Goal: Task Accomplishment & Management: Use online tool/utility

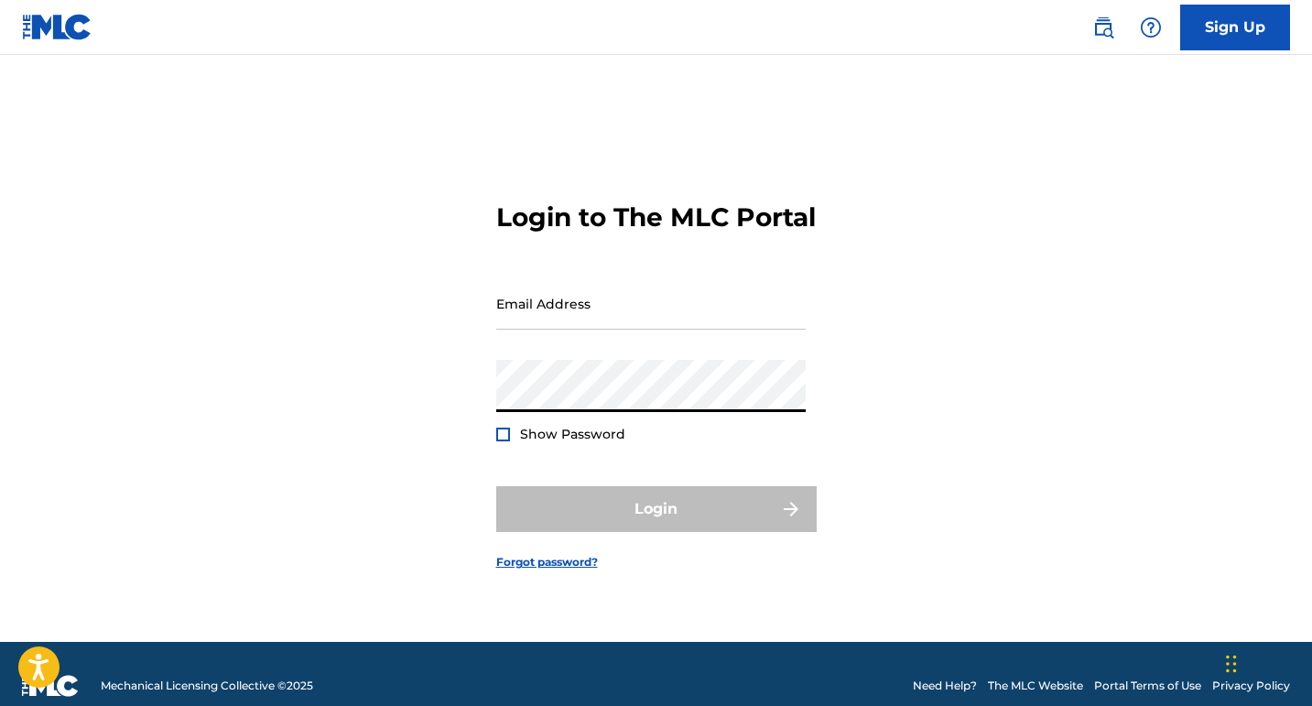
type input "[EMAIL_ADDRESS][DOMAIN_NAME]"
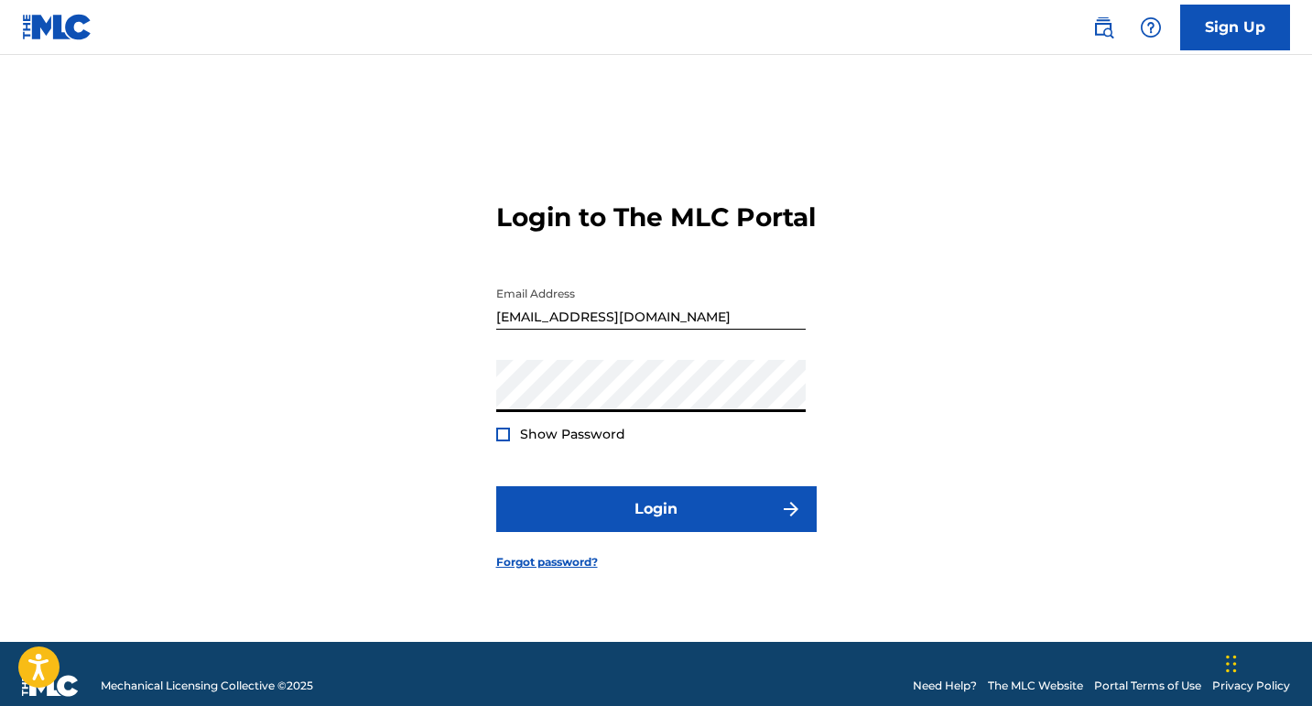
click at [666, 547] on form "Login to The MLC Portal Email Address [EMAIL_ADDRESS][DOMAIN_NAME] Password Sho…" at bounding box center [656, 371] width 320 height 541
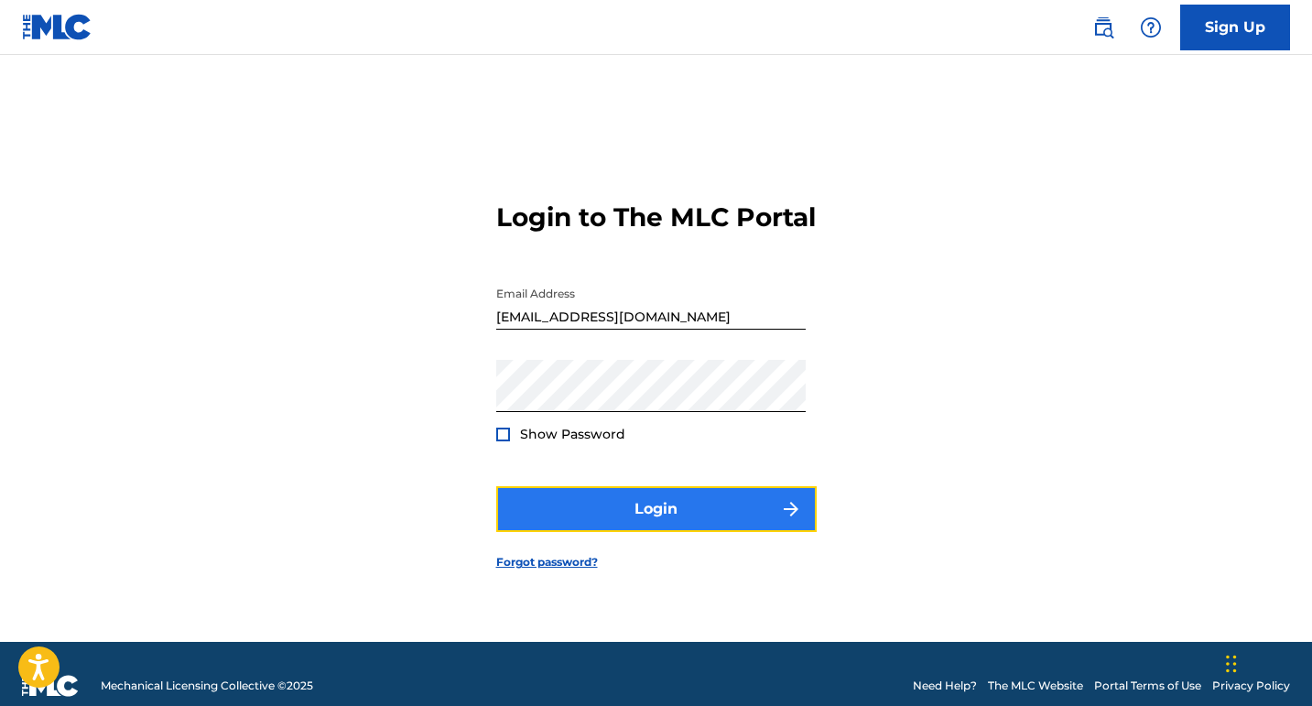
click at [593, 520] on button "Login" at bounding box center [656, 509] width 320 height 46
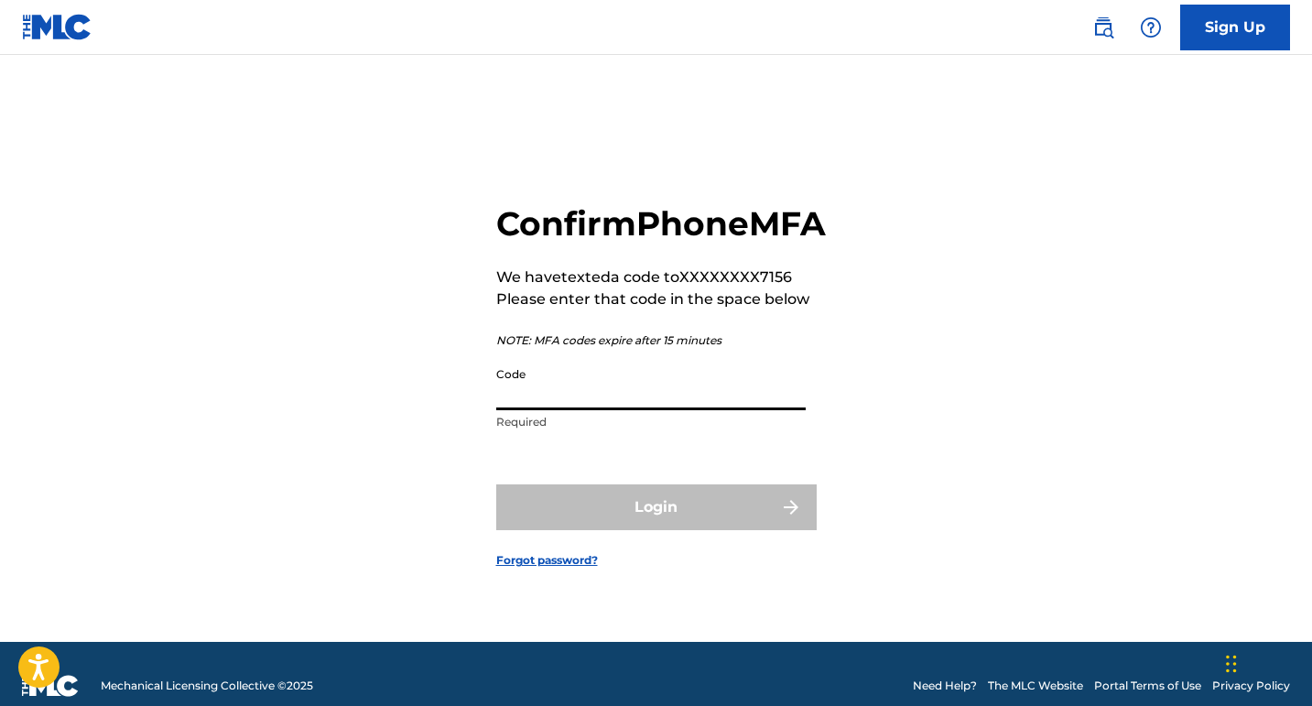
click at [642, 398] on input "Code" at bounding box center [650, 384] width 309 height 52
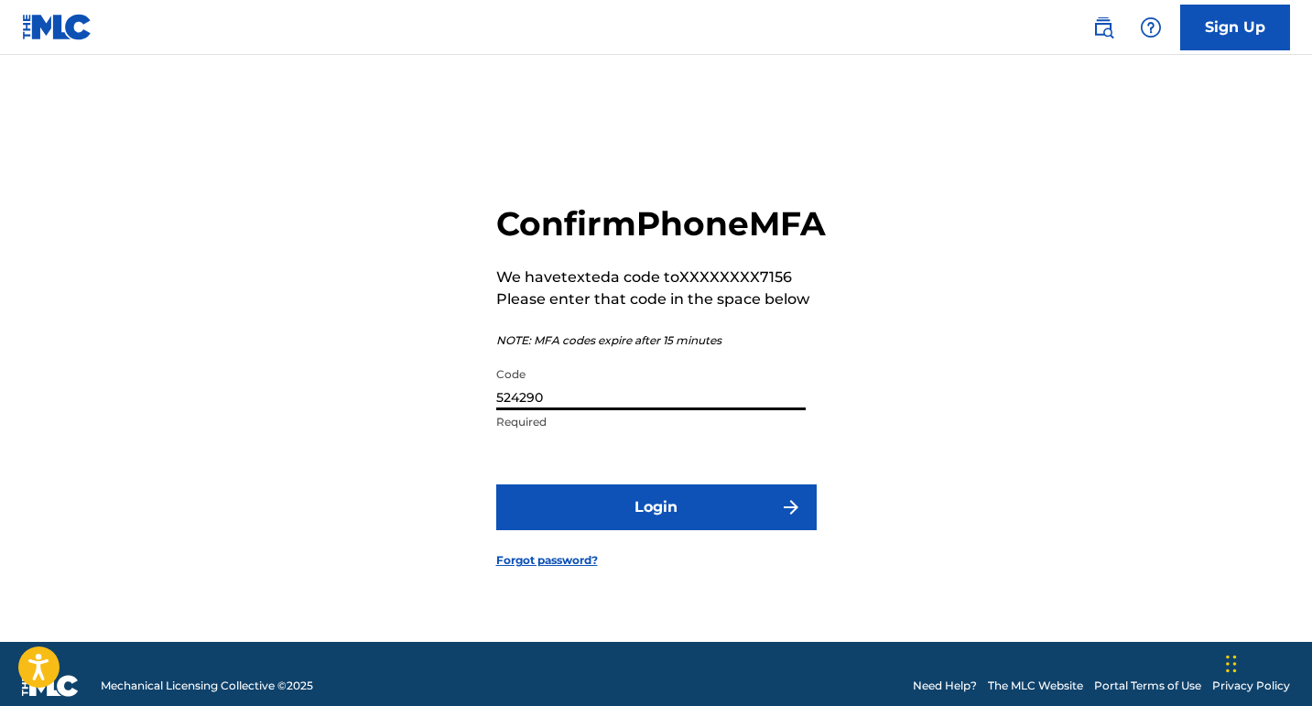
type input "524290"
click at [496, 484] on button "Login" at bounding box center [656, 507] width 320 height 46
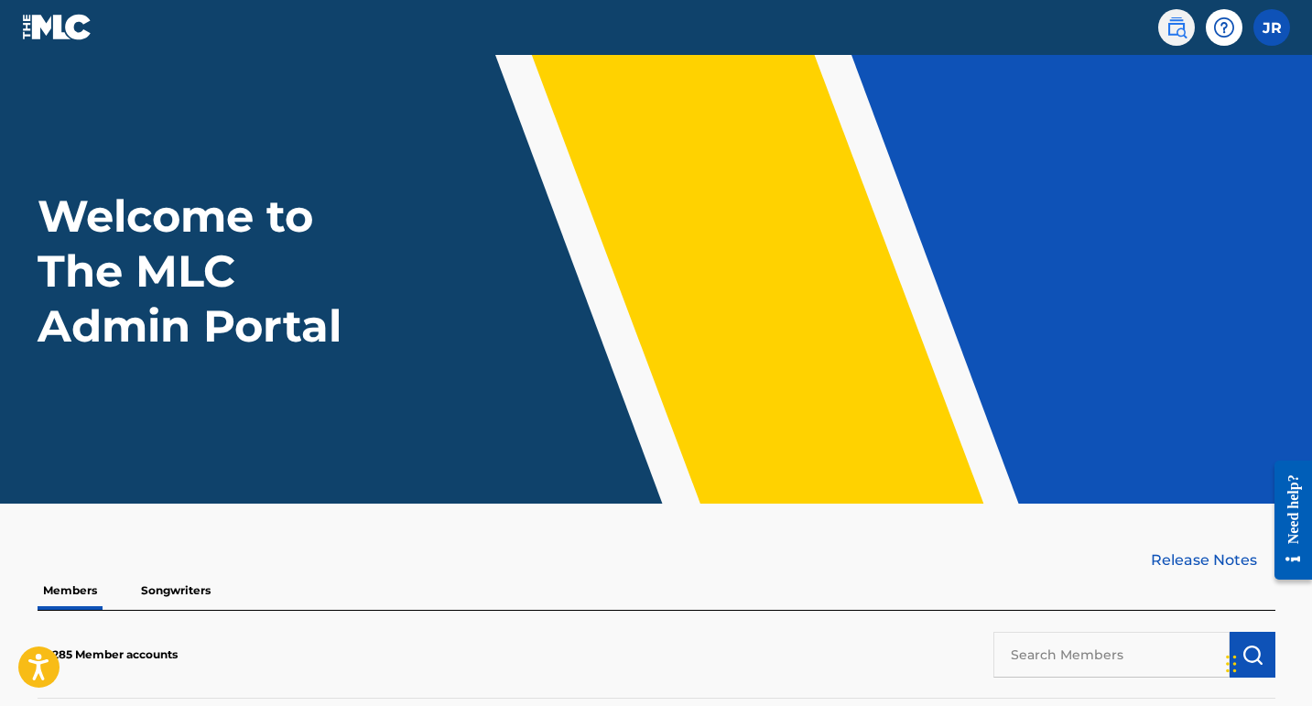
click at [1181, 38] on img at bounding box center [1176, 27] width 22 height 22
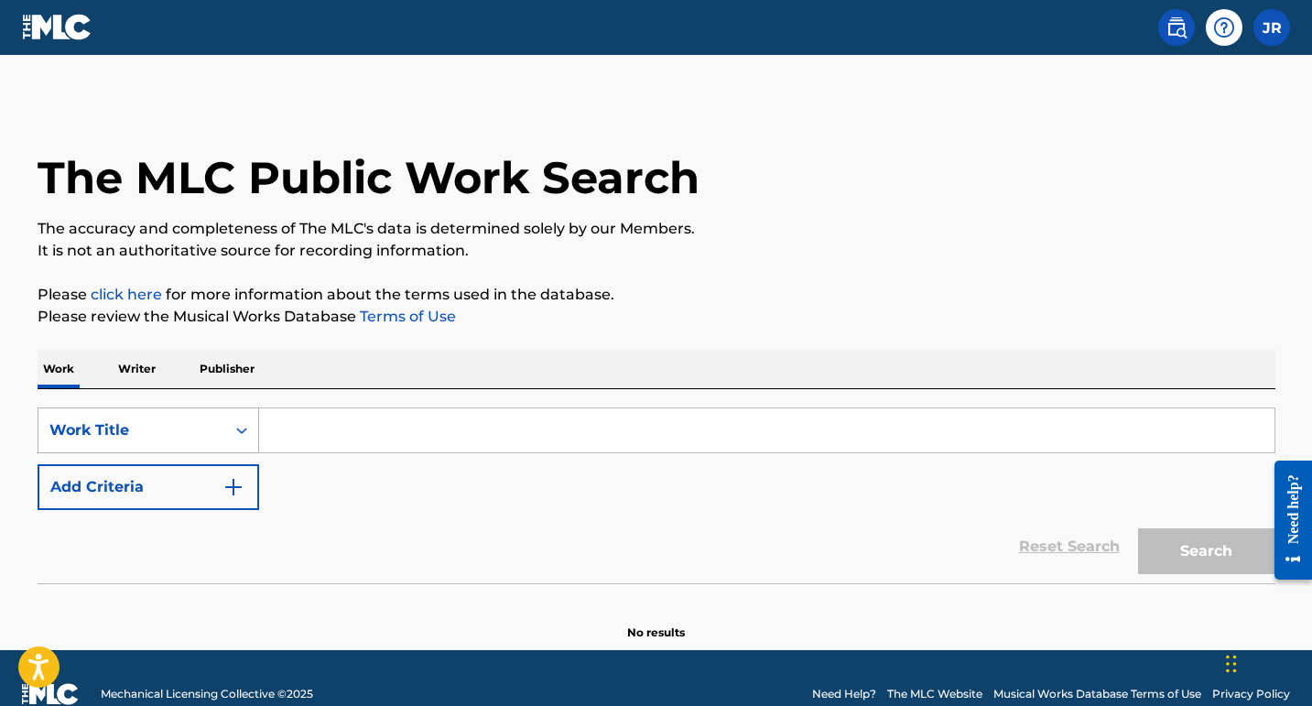
click at [244, 422] on div "Search Form" at bounding box center [241, 430] width 33 height 33
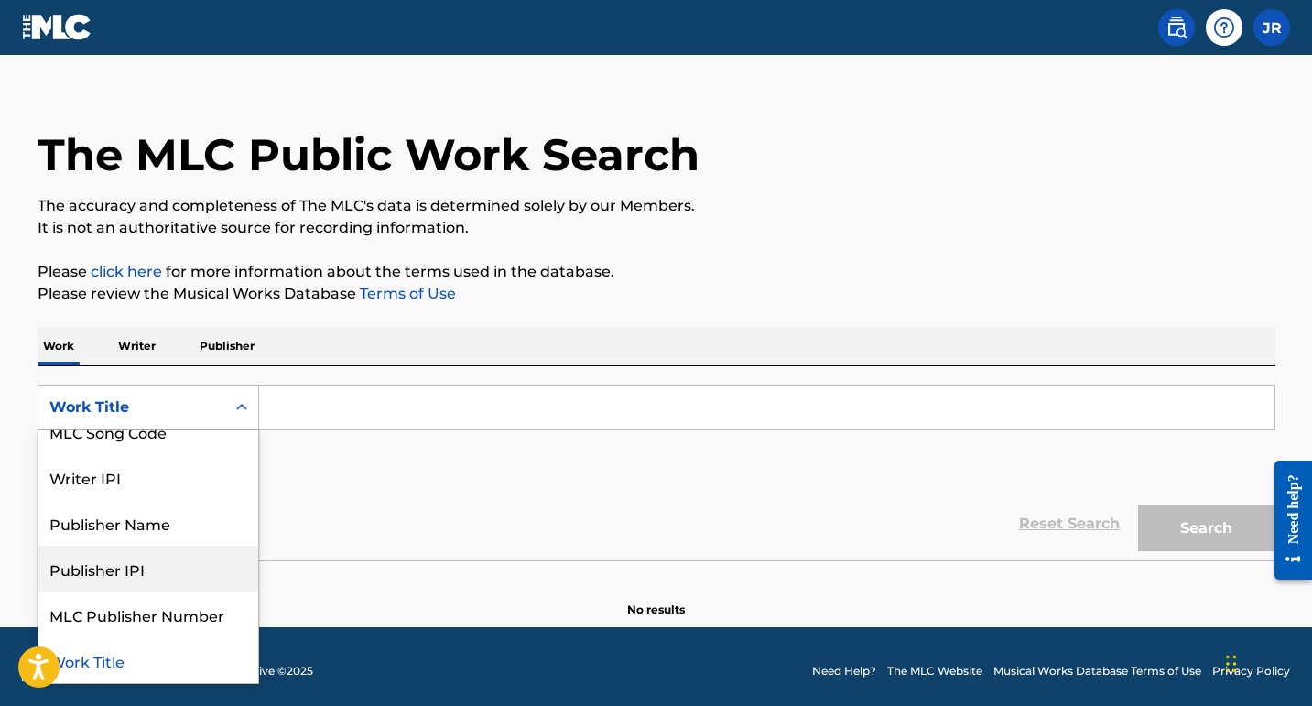
scroll to position [32, 0]
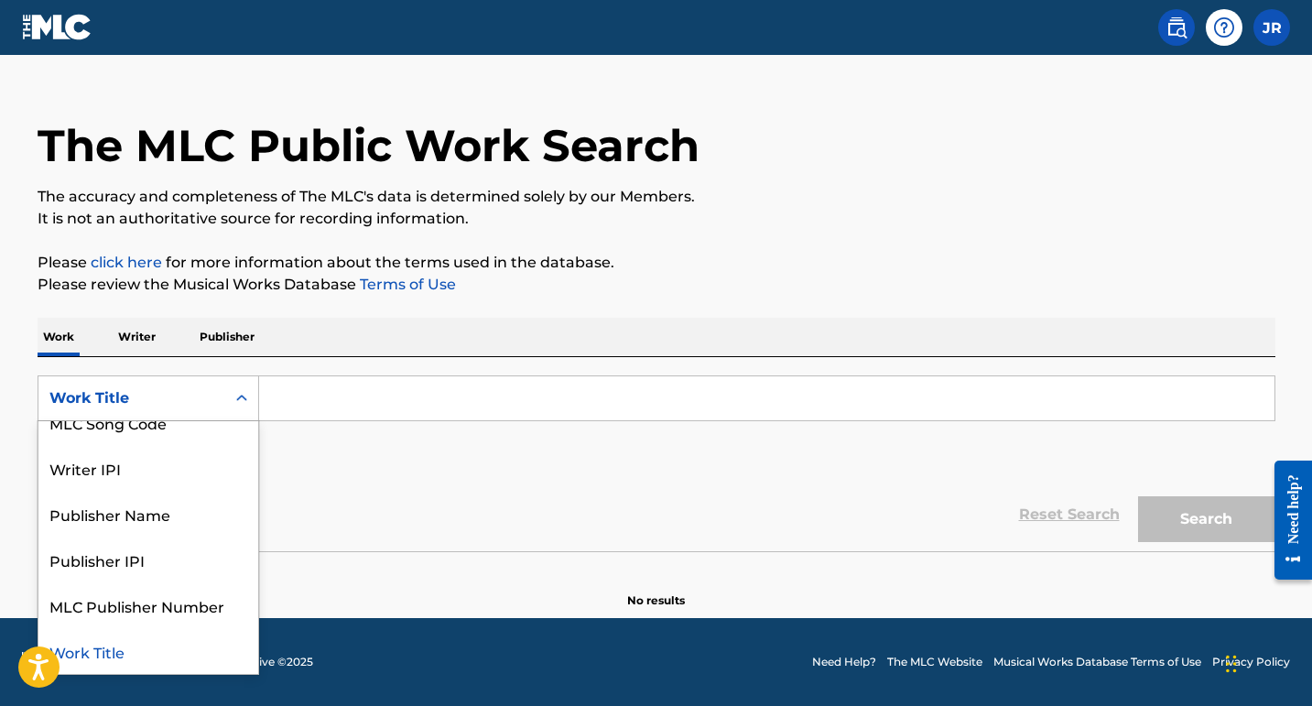
click at [108, 652] on div "Work Title" at bounding box center [148, 651] width 220 height 46
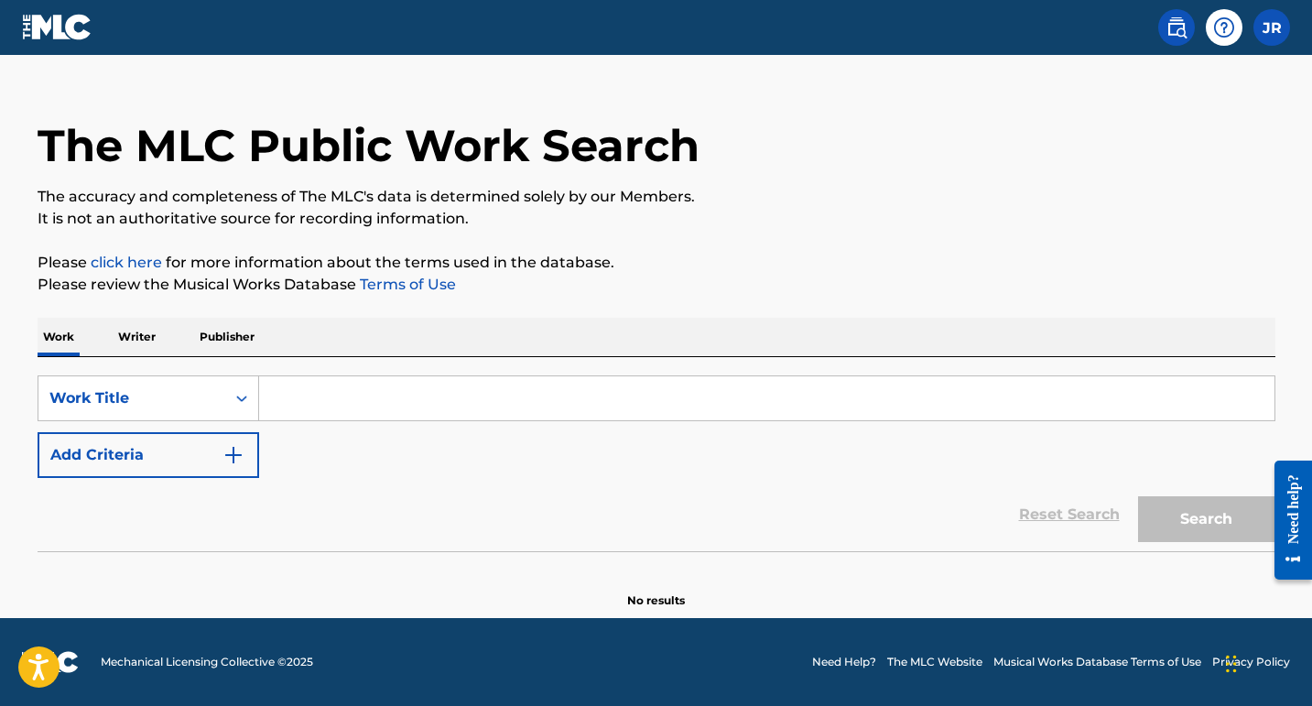
click at [415, 402] on input "Search Form" at bounding box center [766, 398] width 1015 height 44
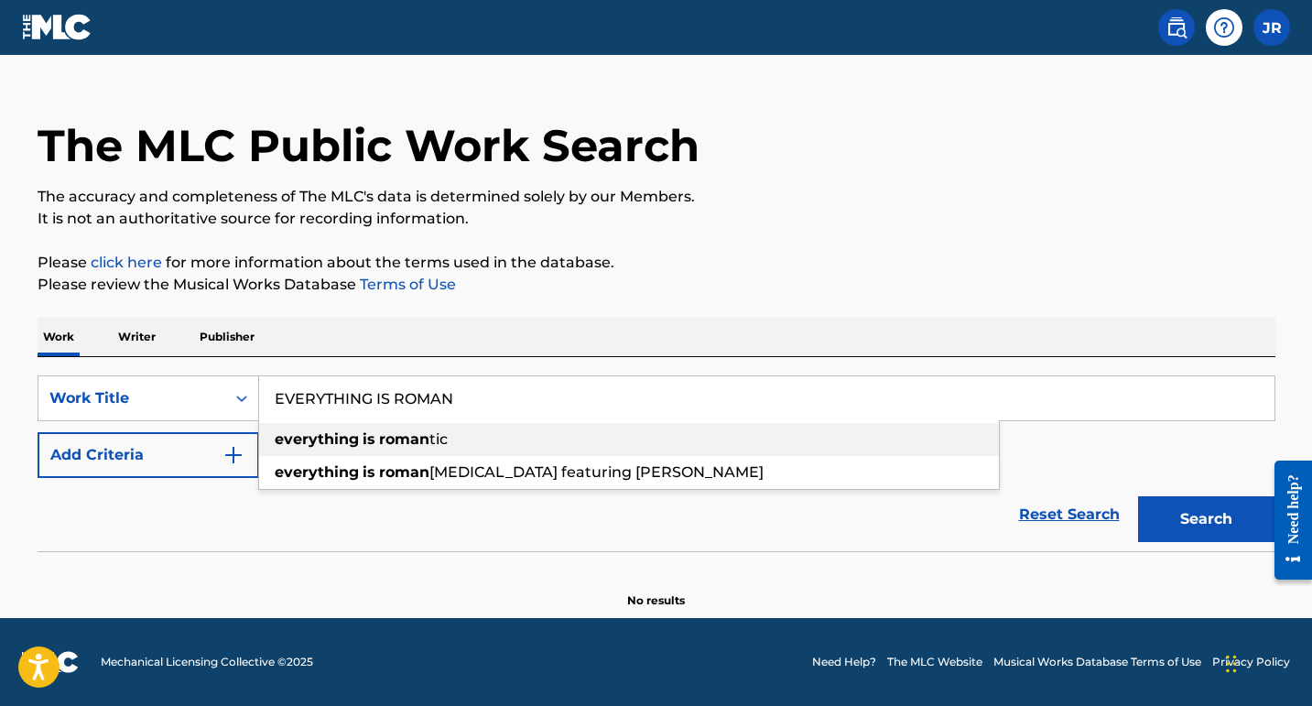
click at [327, 437] on strong "everything" at bounding box center [317, 438] width 84 height 17
type input "everything is romantic"
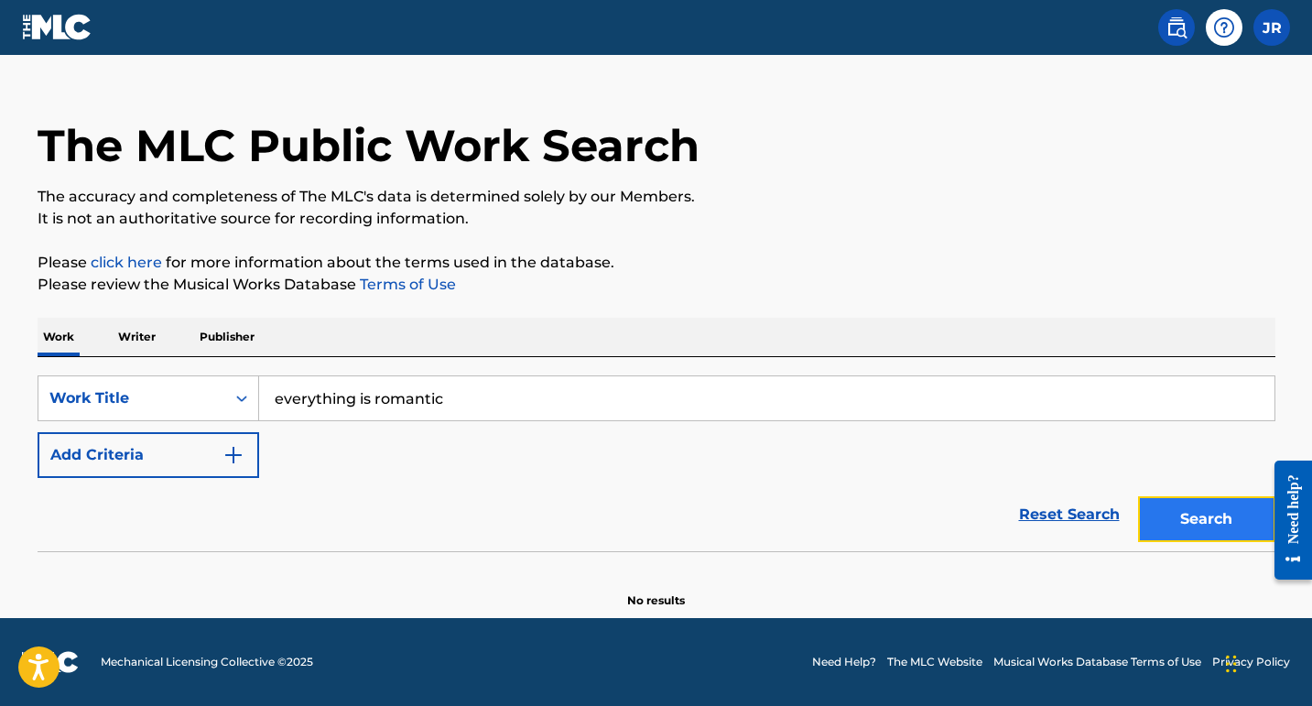
click at [1211, 524] on button "Search" at bounding box center [1206, 519] width 137 height 46
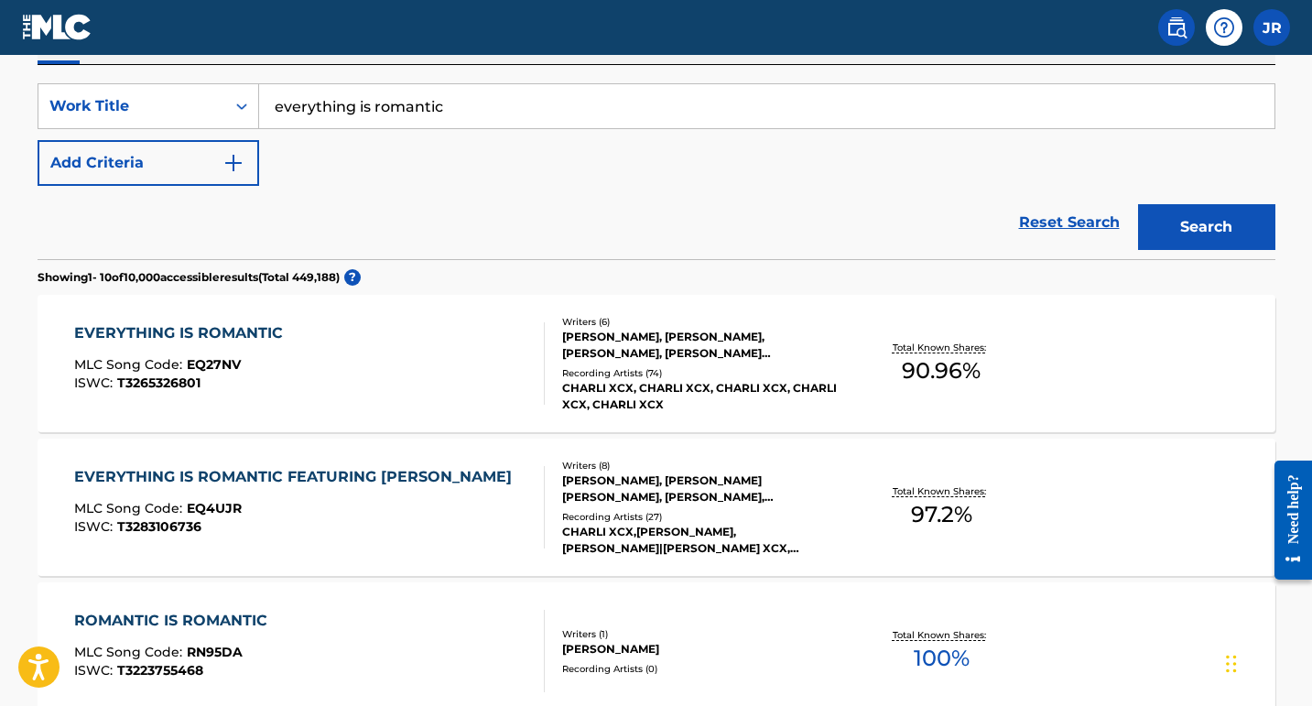
scroll to position [354, 0]
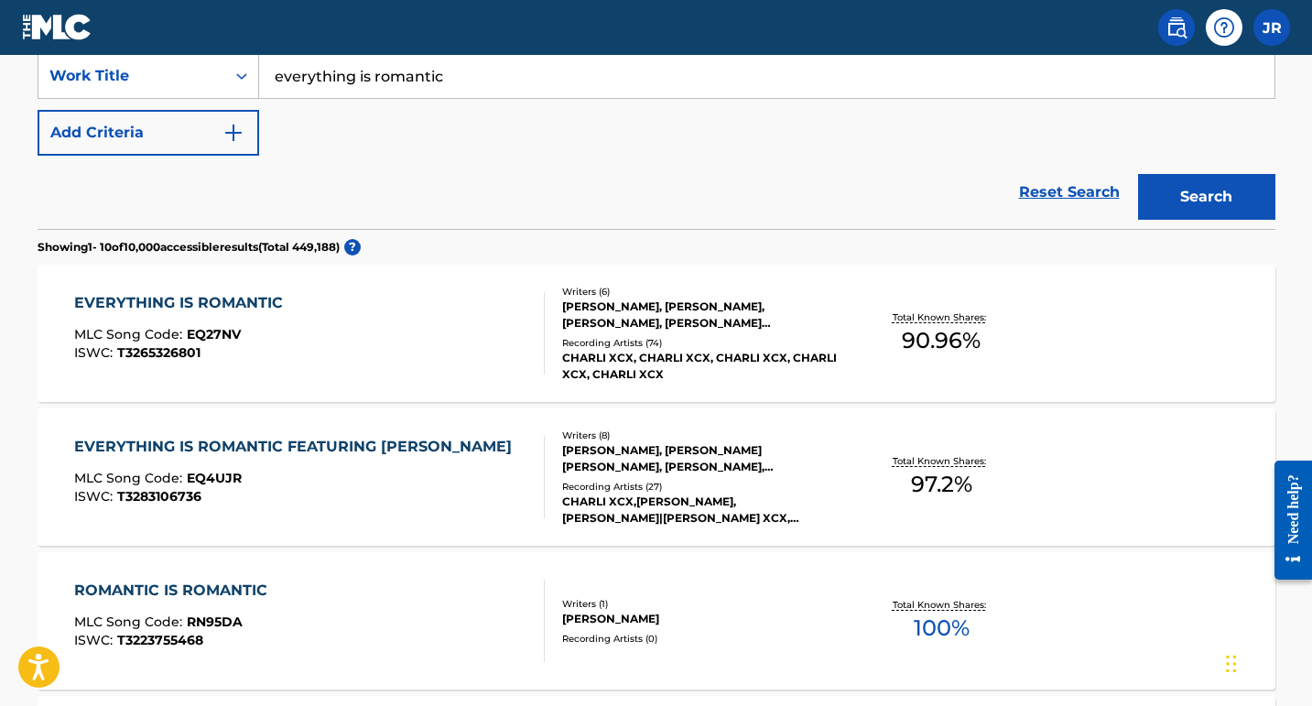
click at [609, 461] on div "[PERSON_NAME], [PERSON_NAME] [PERSON_NAME], [PERSON_NAME], [PERSON_NAME]-REIXA …" at bounding box center [700, 458] width 276 height 33
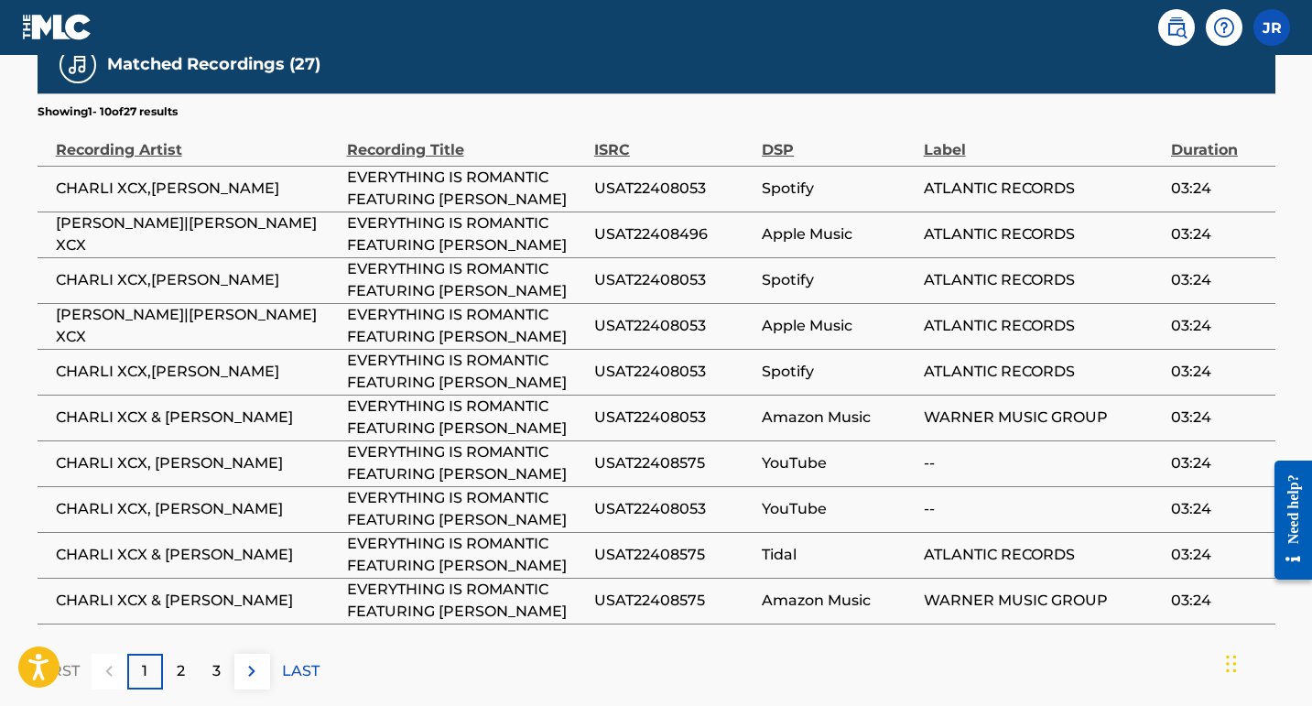
scroll to position [4224, 0]
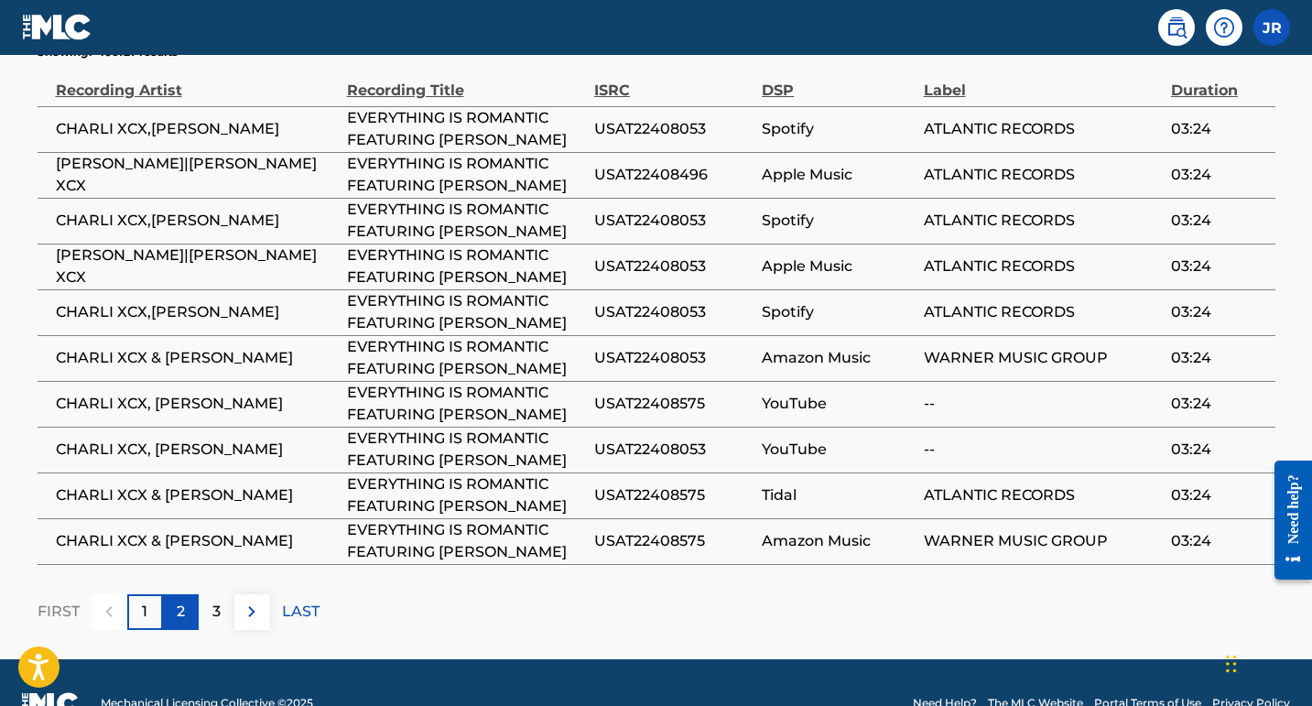
click at [174, 594] on div "2" at bounding box center [181, 612] width 36 height 36
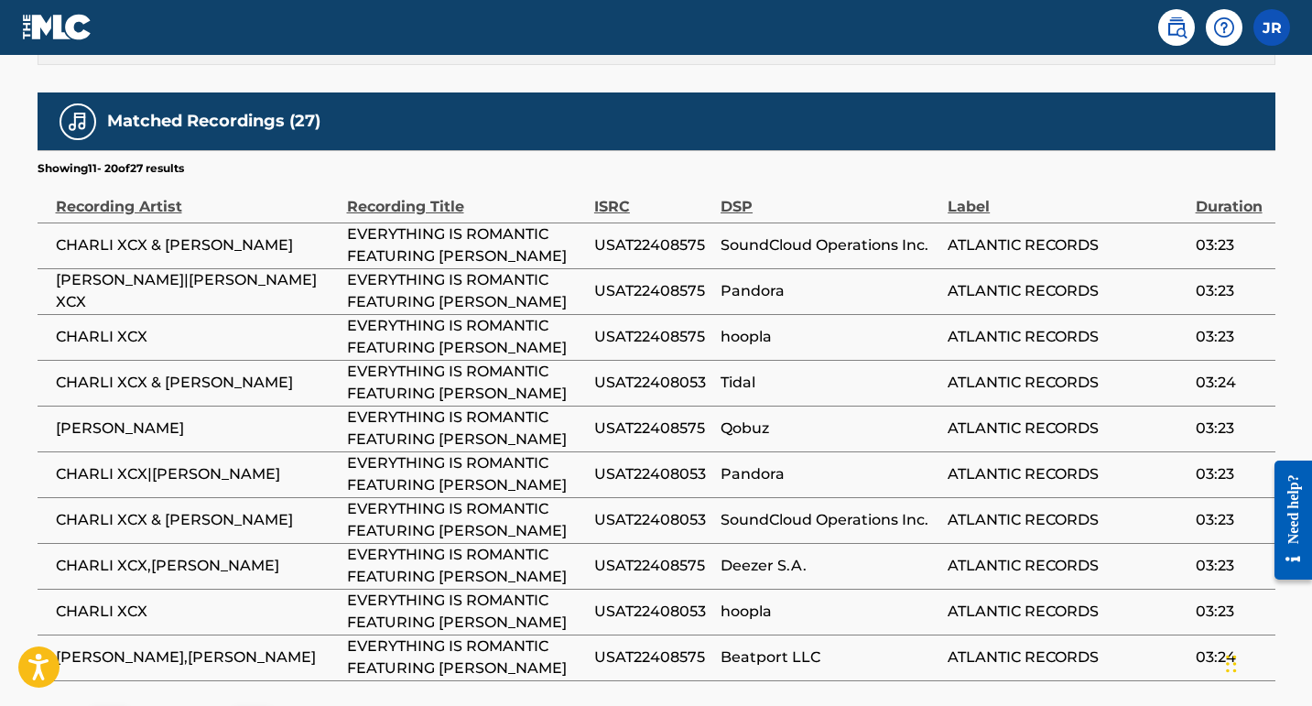
scroll to position [4163, 0]
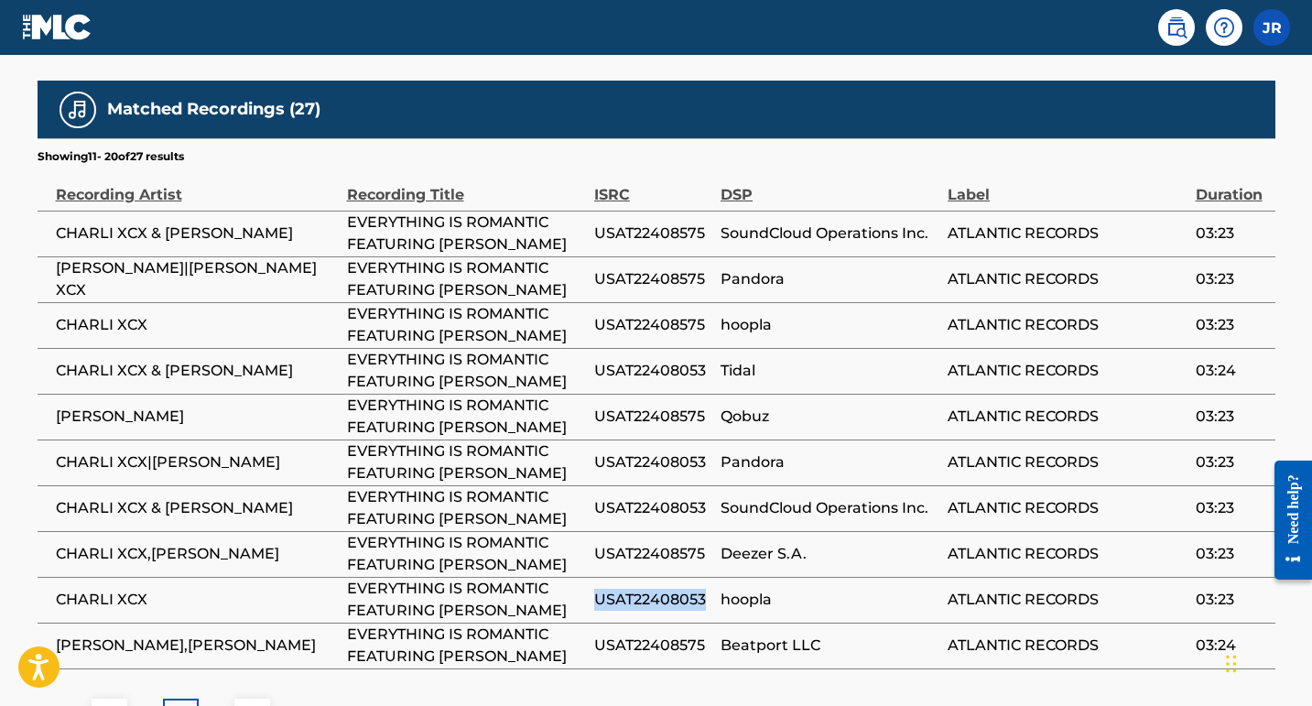
drag, startPoint x: 711, startPoint y: 524, endPoint x: 596, endPoint y: 531, distance: 115.5
click at [596, 577] on td "USAT22408053" at bounding box center [657, 600] width 126 height 46
copy span "USAT22408053"
click at [697, 543] on span "USAT22408575" at bounding box center [652, 554] width 117 height 22
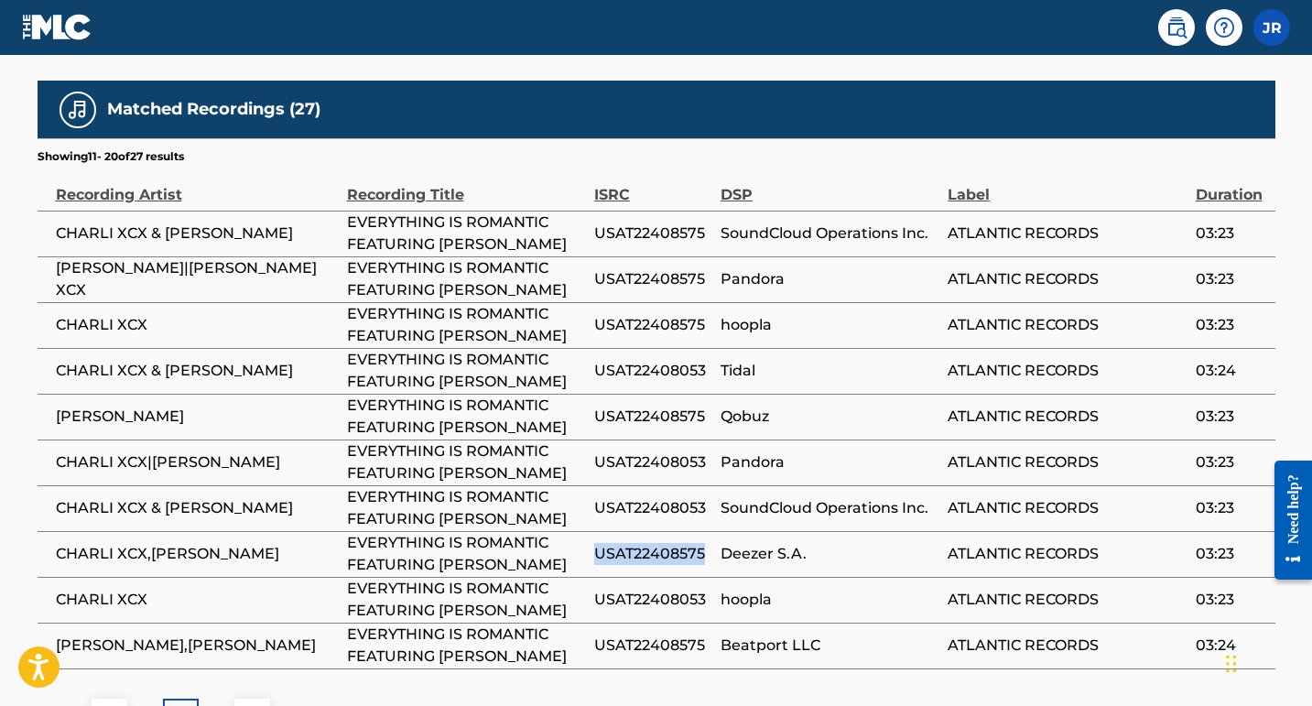
drag, startPoint x: 700, startPoint y: 449, endPoint x: 598, endPoint y: 452, distance: 102.5
click at [598, 543] on span "USAT22408575" at bounding box center [652, 554] width 117 height 22
copy span "USAT22408575"
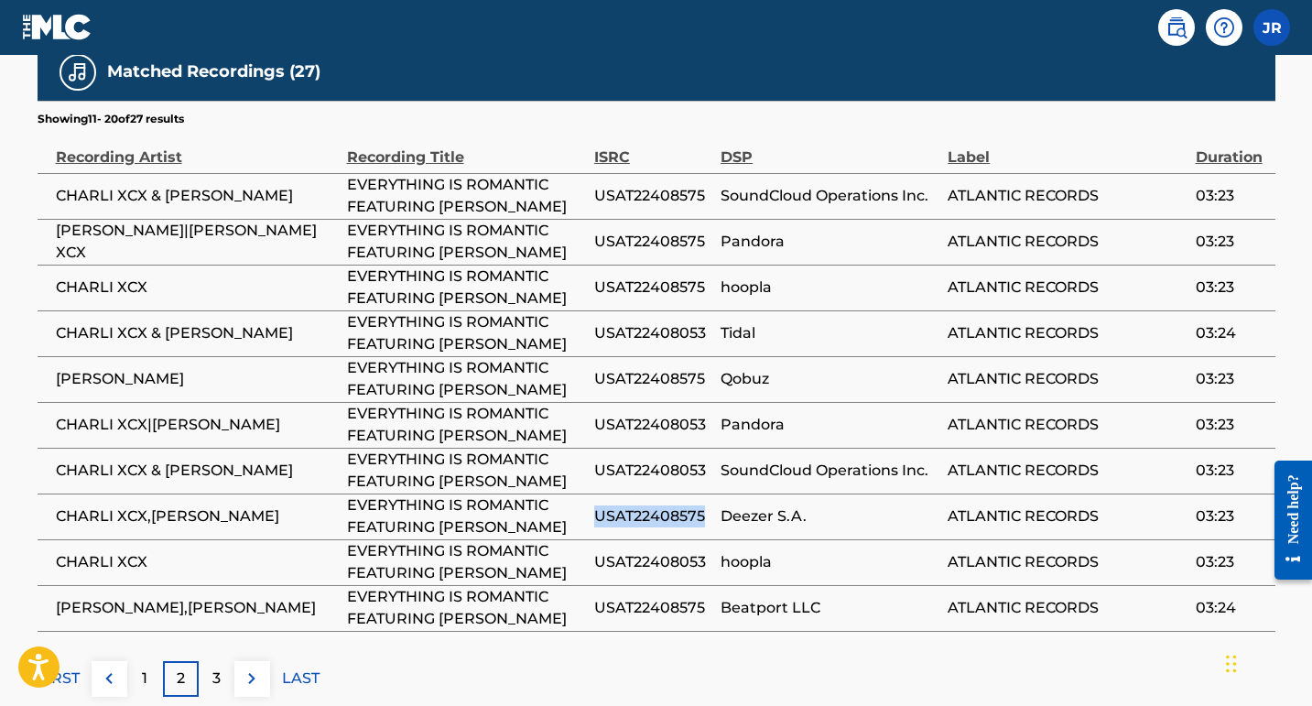
scroll to position [4198, 0]
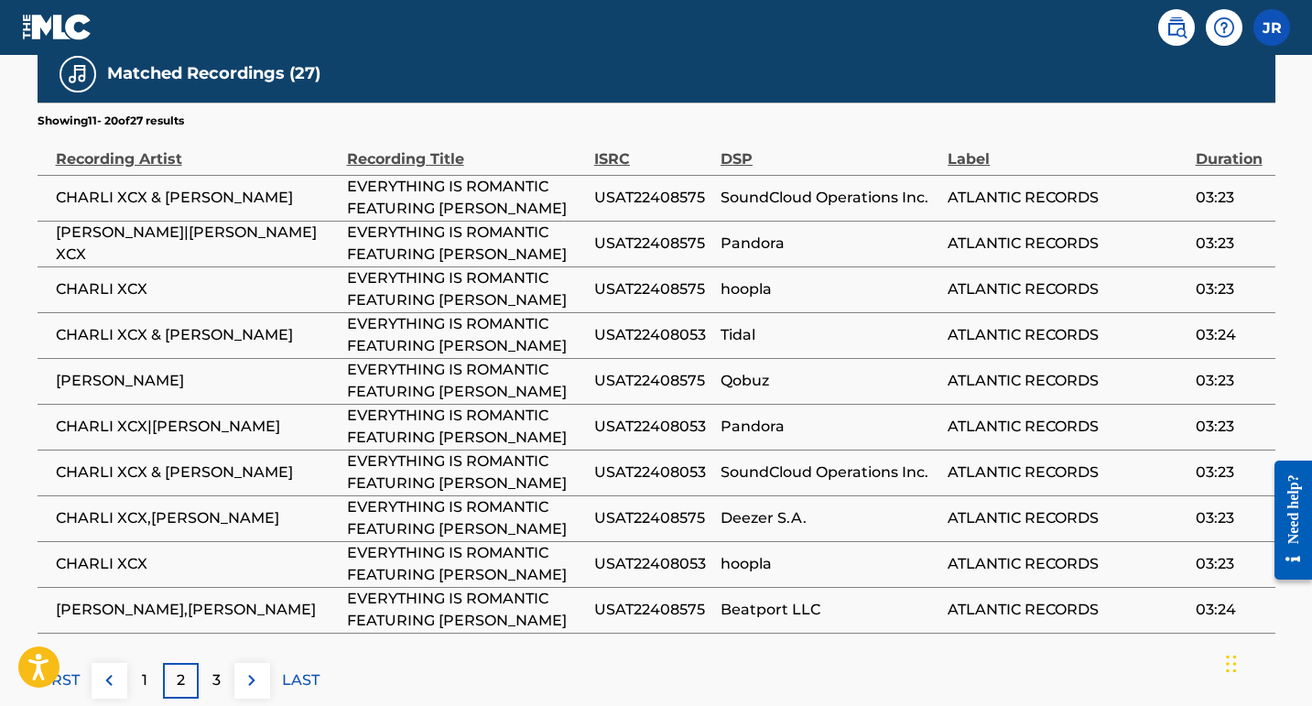
click at [686, 449] on td "USAT22408053" at bounding box center [657, 472] width 126 height 46
drag, startPoint x: 594, startPoint y: 349, endPoint x: 704, endPoint y: 348, distance: 109.8
click at [704, 461] on span "USAT22408053" at bounding box center [652, 472] width 117 height 22
copy span "USAT22408053"
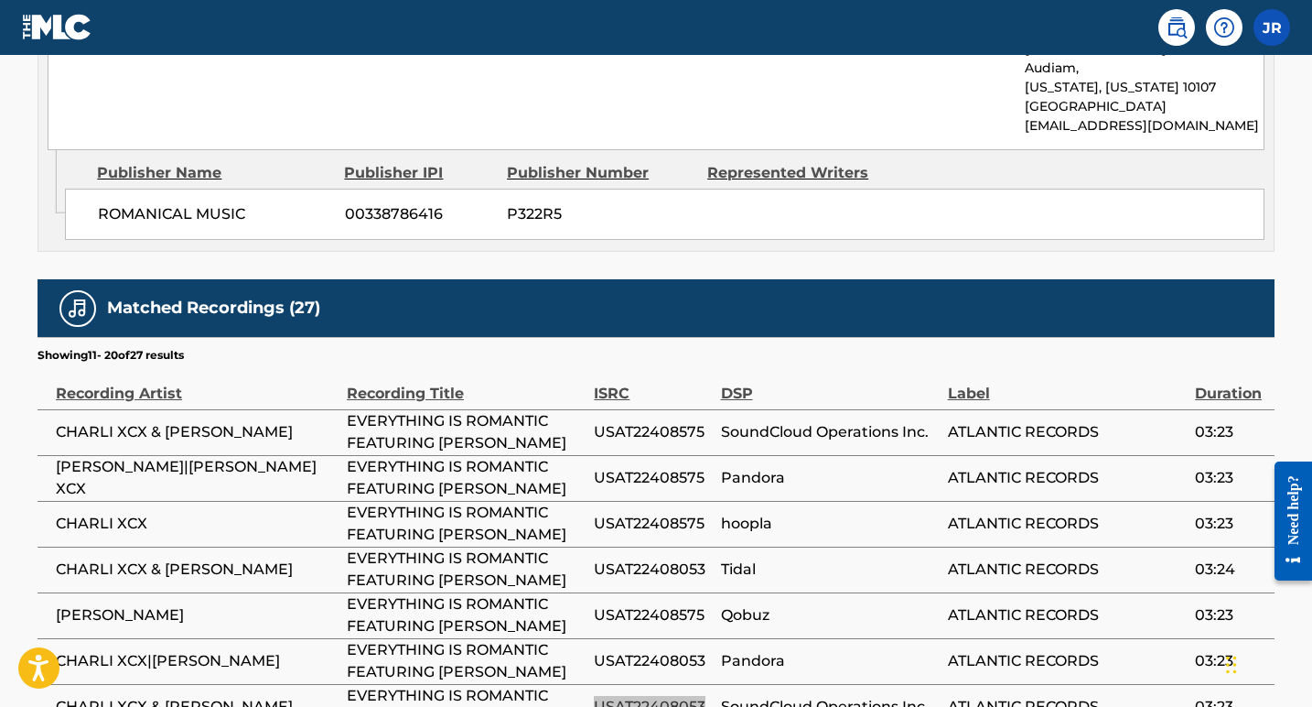
scroll to position [3968, 0]
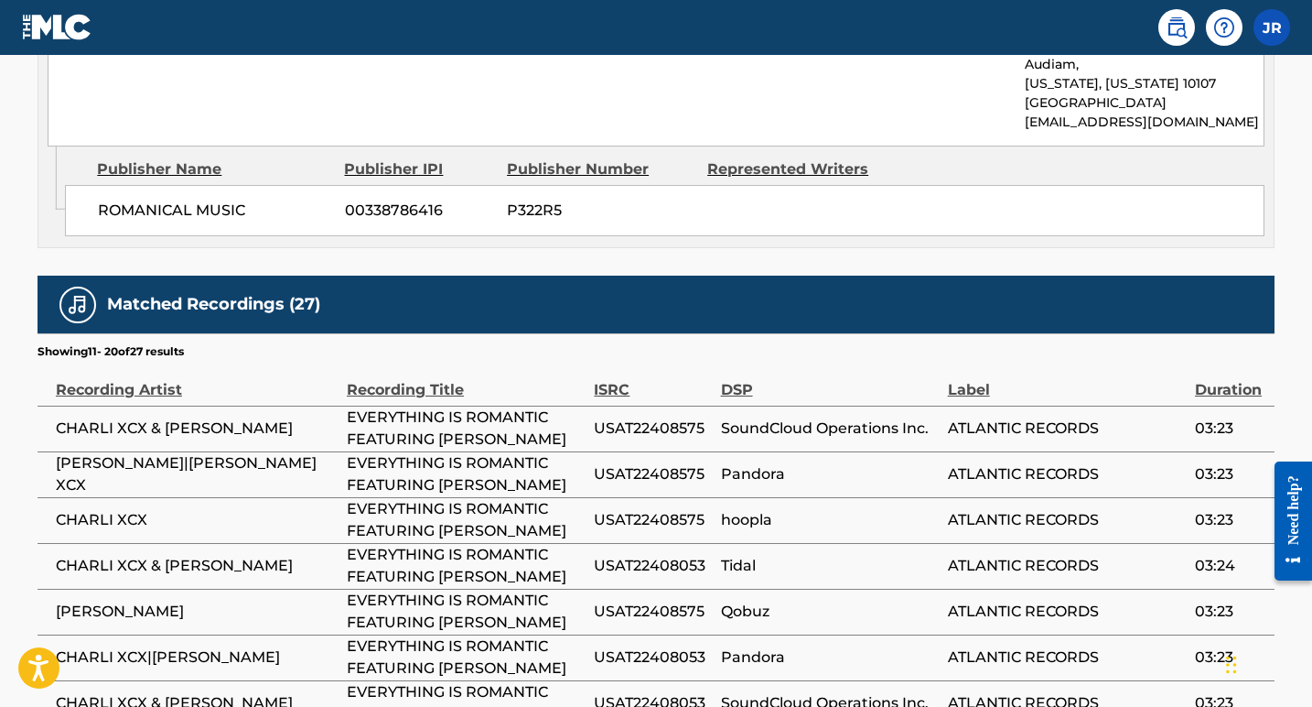
click at [599, 600] on span "USAT22408575" at bounding box center [652, 611] width 117 height 22
drag, startPoint x: 597, startPoint y: 438, endPoint x: 703, endPoint y: 453, distance: 107.2
click at [703, 600] on span "USAT22408575" at bounding box center [652, 611] width 117 height 22
copy span "USAT22408575"
click at [560, 498] on span "EVERYTHING IS ROMANTIC FEATURING [PERSON_NAME]" at bounding box center [466, 520] width 238 height 44
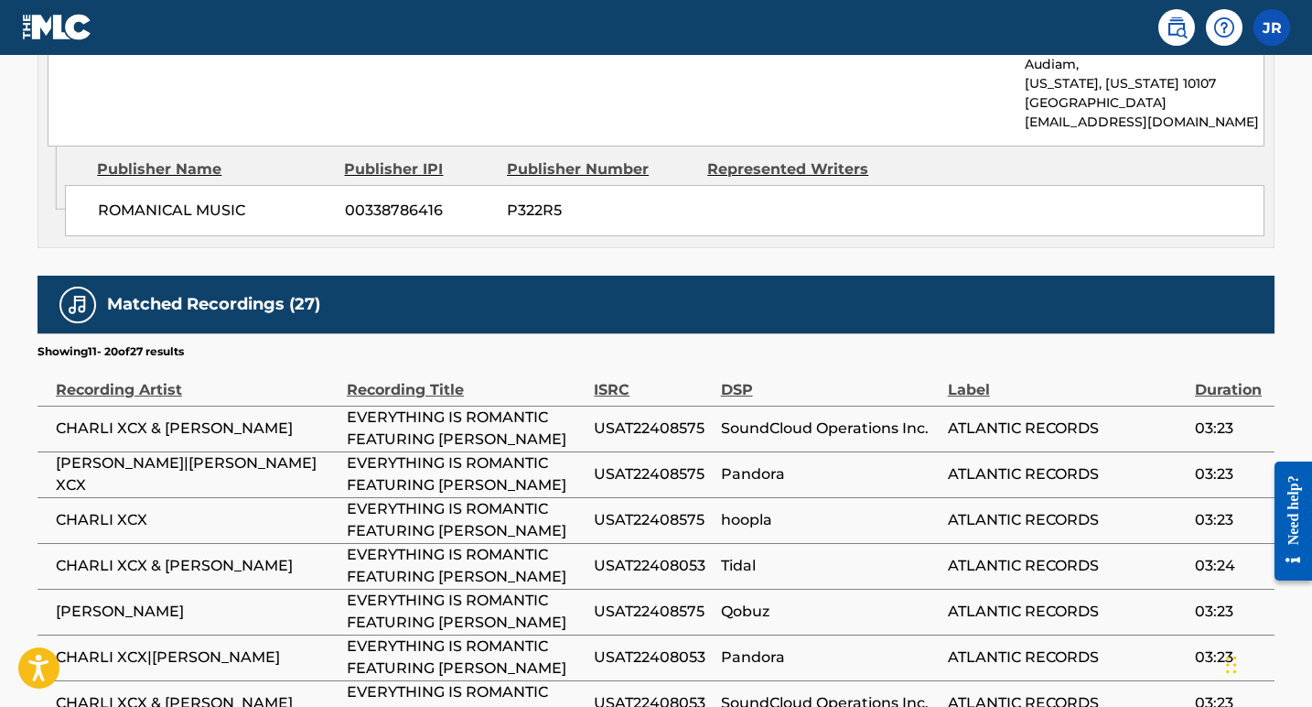
click at [473, 452] on span "EVERYTHING IS ROMANTIC FEATURING [PERSON_NAME]" at bounding box center [466, 474] width 238 height 44
drag, startPoint x: 446, startPoint y: 265, endPoint x: 348, endPoint y: 224, distance: 105.9
click at [348, 452] on span "EVERYTHING IS ROMANTIC FEATURING [PERSON_NAME]" at bounding box center [466, 474] width 238 height 44
copy span "EVERYTHING IS ROMANTIC FEATURING [PERSON_NAME]"
click at [534, 498] on span "EVERYTHING IS ROMANTIC FEATURING [PERSON_NAME]" at bounding box center [466, 520] width 238 height 44
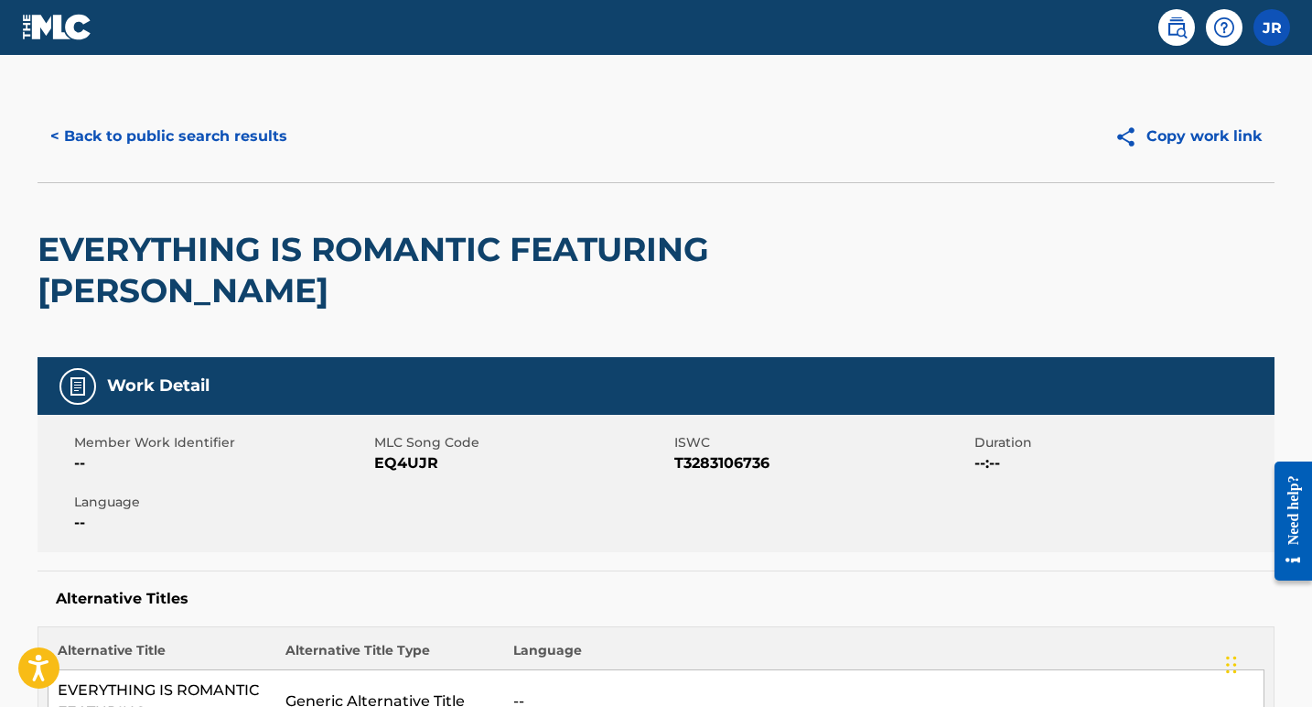
scroll to position [0, 0]
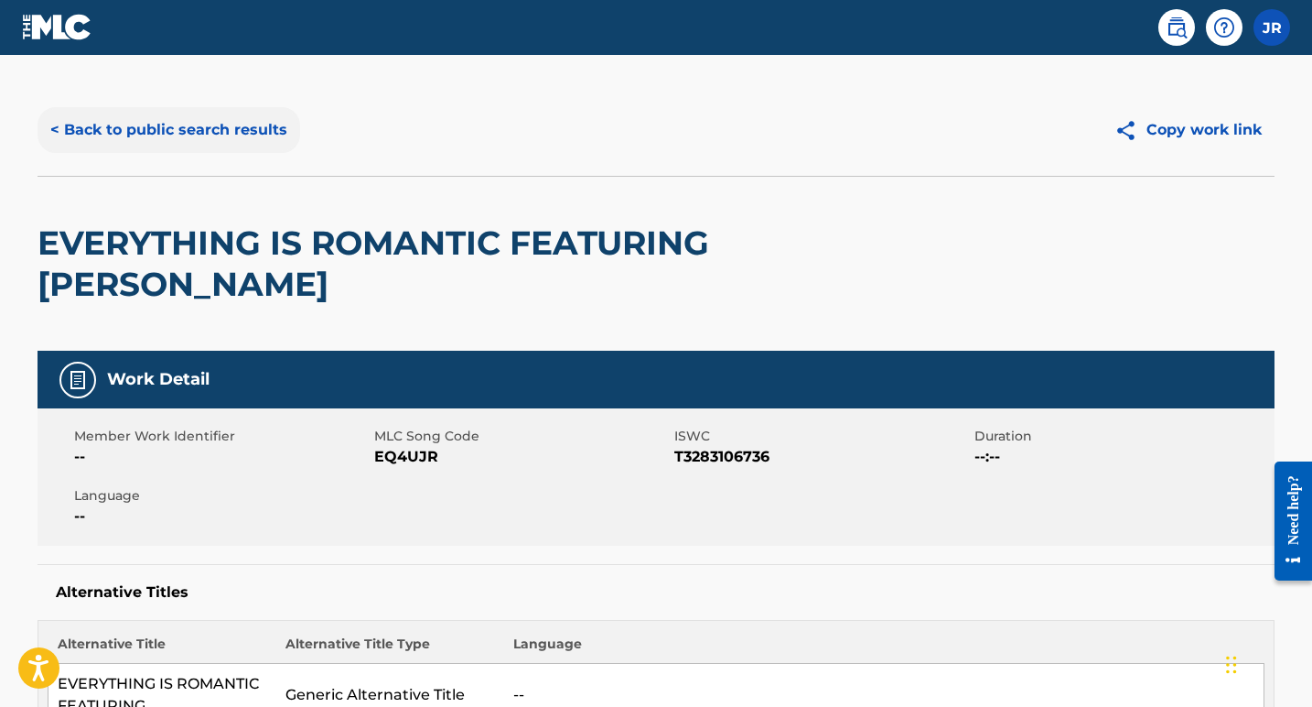
click at [178, 132] on button "< Back to public search results" at bounding box center [169, 130] width 263 height 46
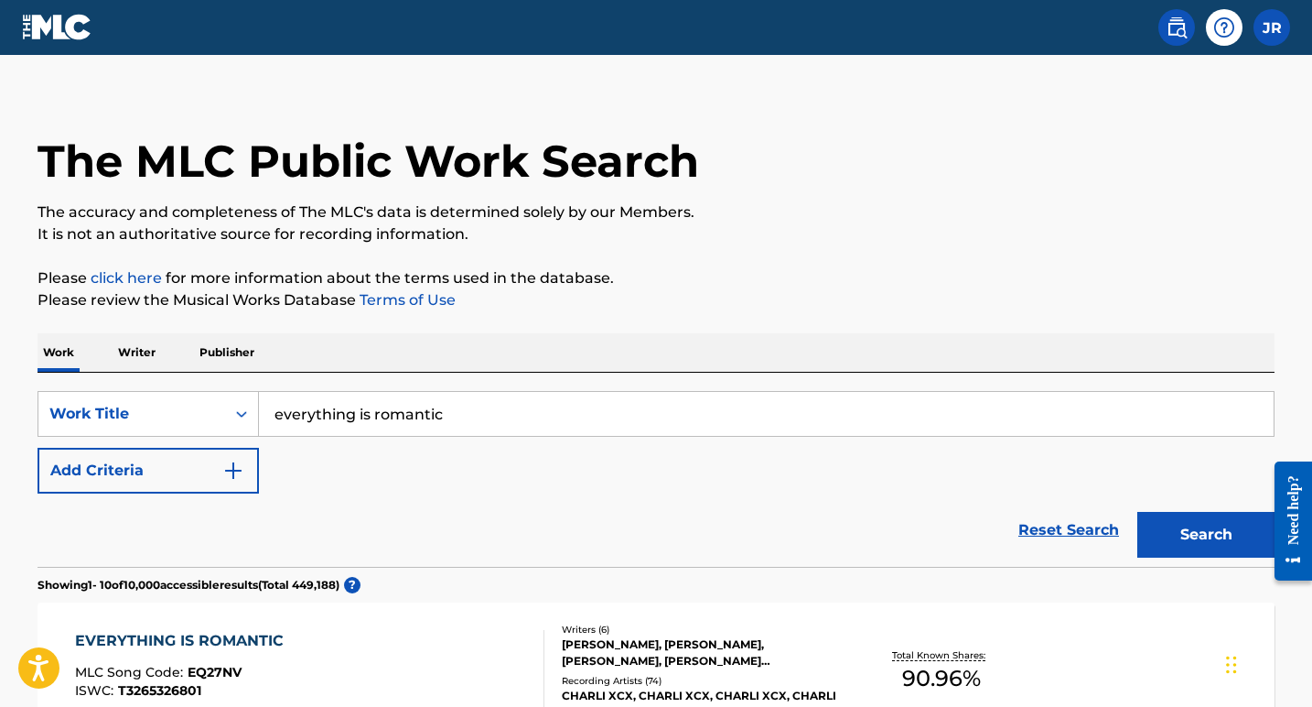
scroll to position [354, 0]
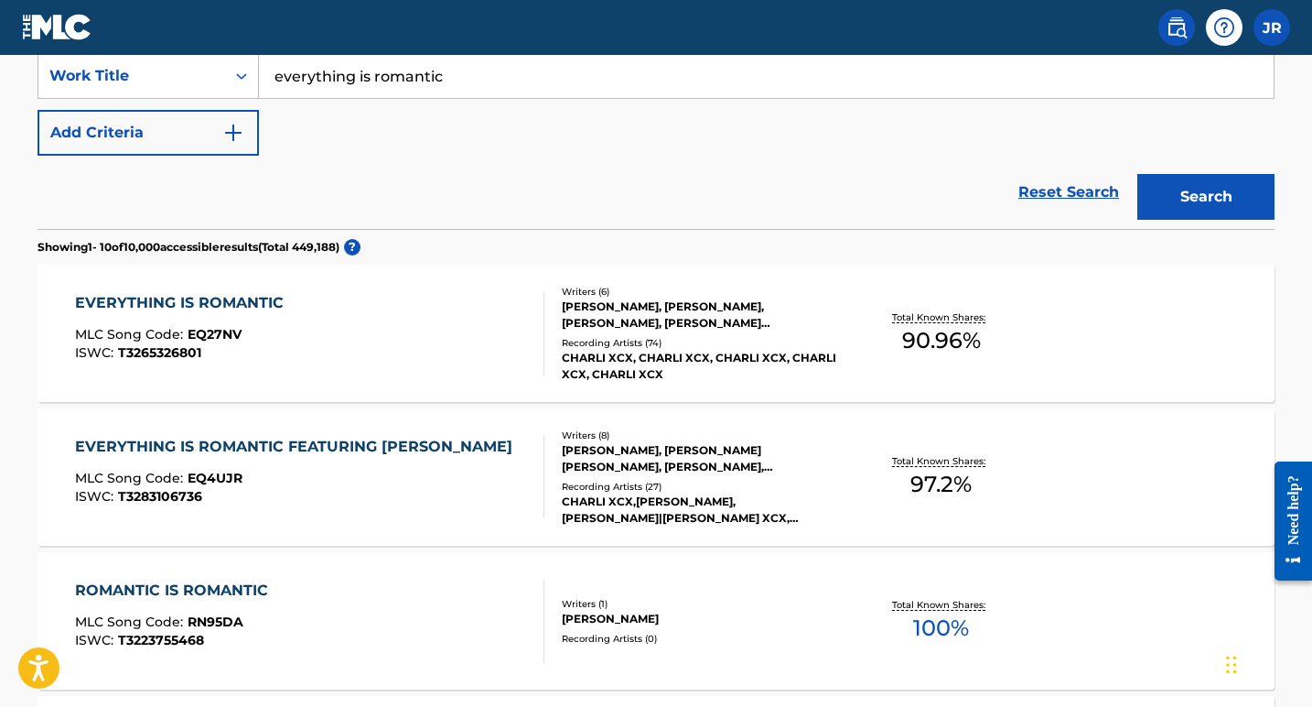
click at [694, 348] on div "Recording Artists ( 74 )" at bounding box center [700, 343] width 276 height 14
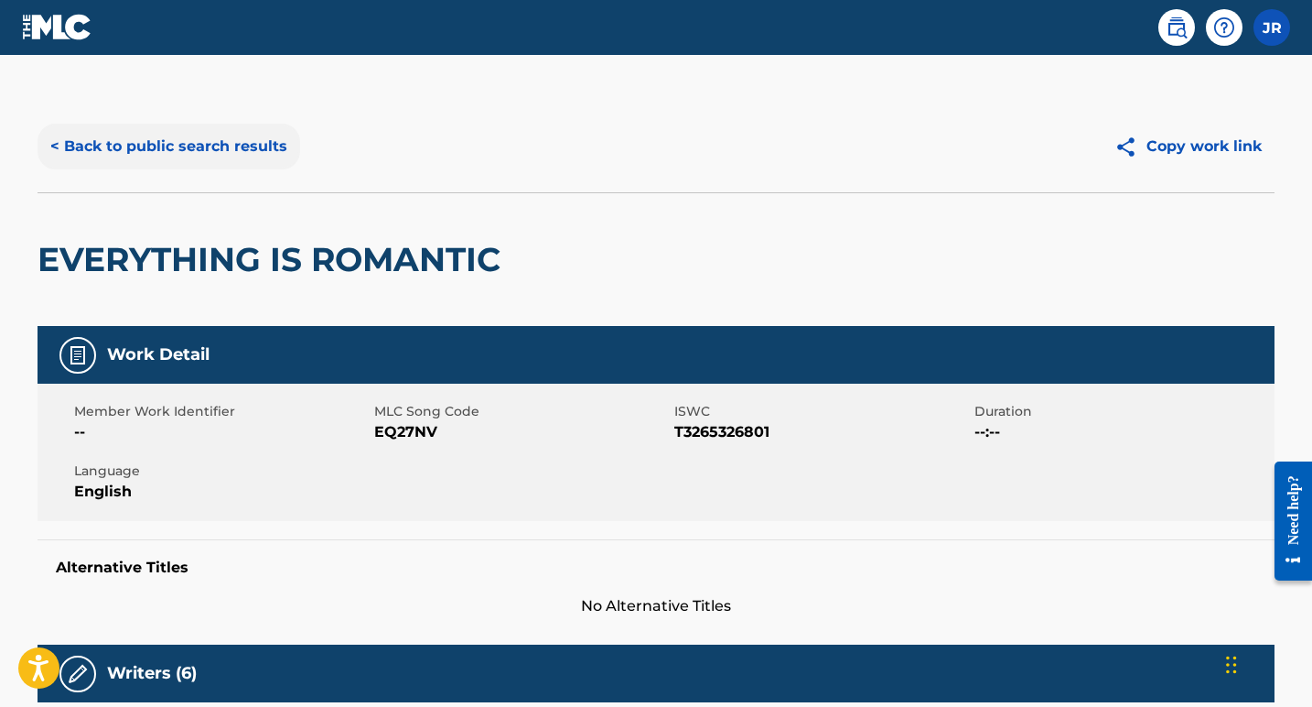
click at [159, 143] on button "< Back to public search results" at bounding box center [169, 147] width 263 height 46
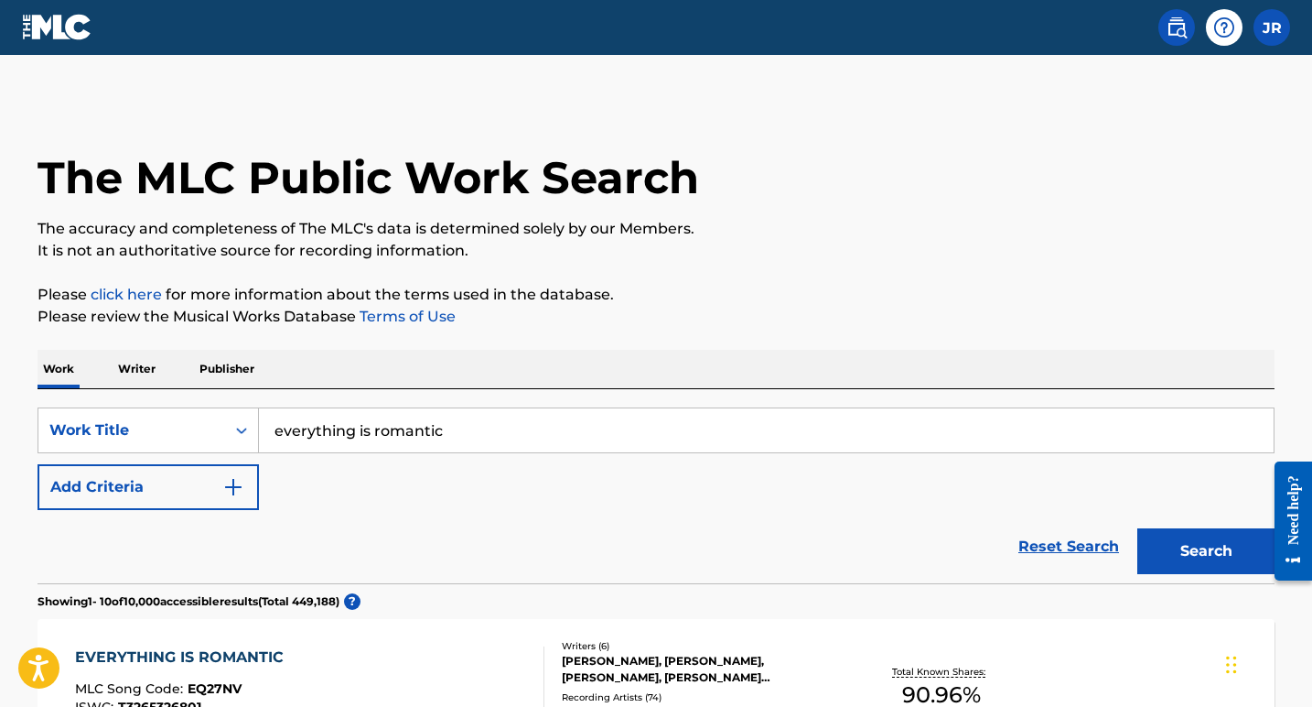
click at [473, 424] on input "everything is romantic" at bounding box center [766, 430] width 1015 height 44
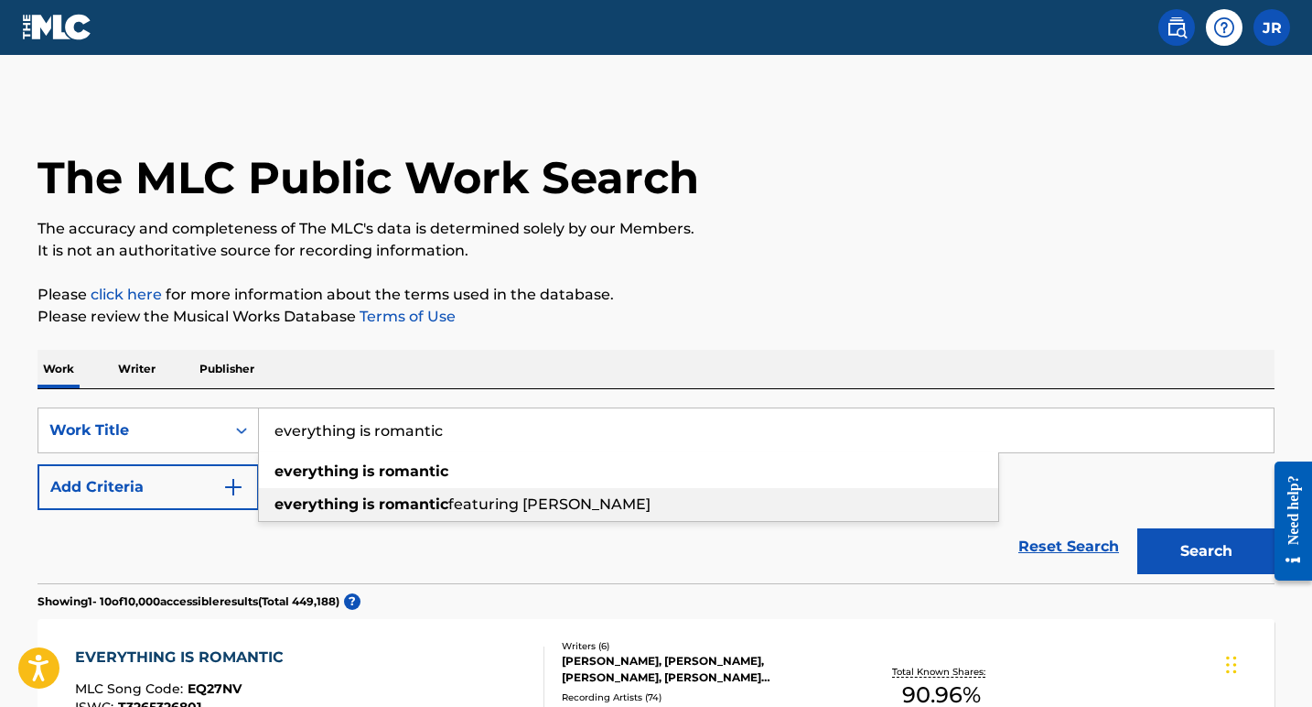
click at [550, 498] on span "featuring [PERSON_NAME]" at bounding box center [549, 503] width 202 height 17
type input "everything is romantic featuring [PERSON_NAME]"
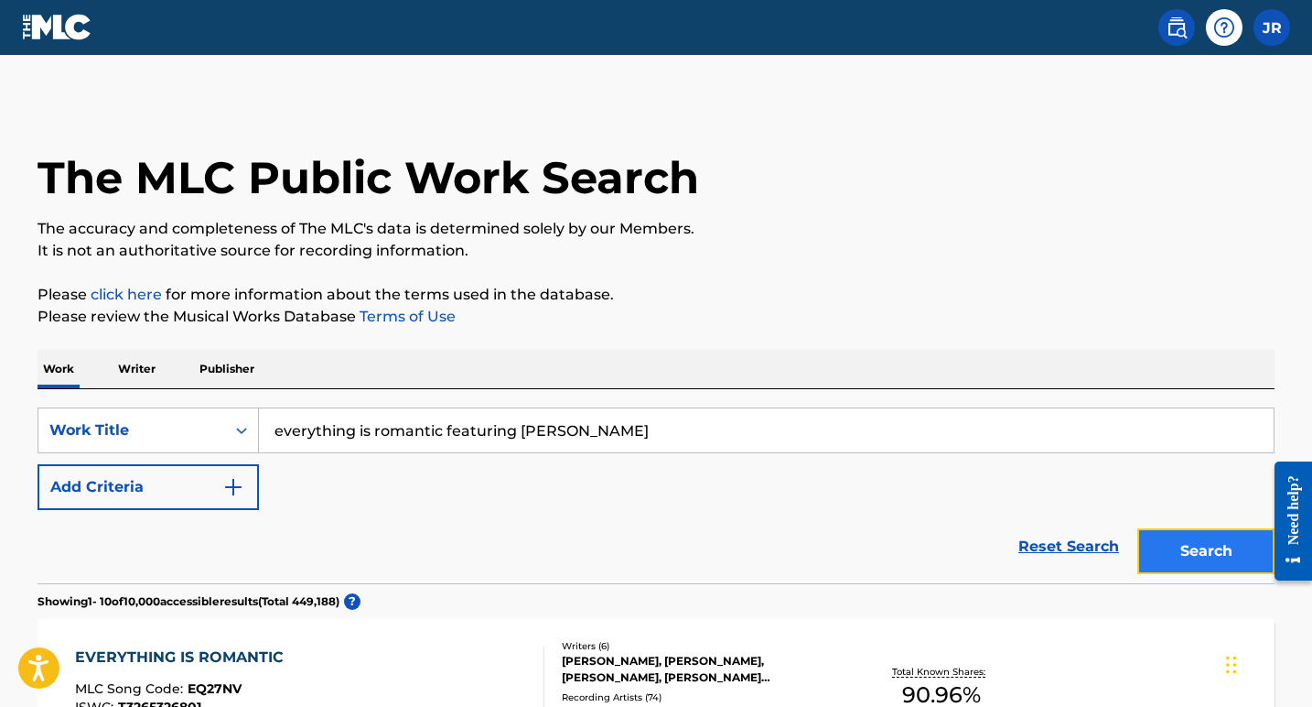
click at [1176, 556] on button "Search" at bounding box center [1206, 551] width 137 height 46
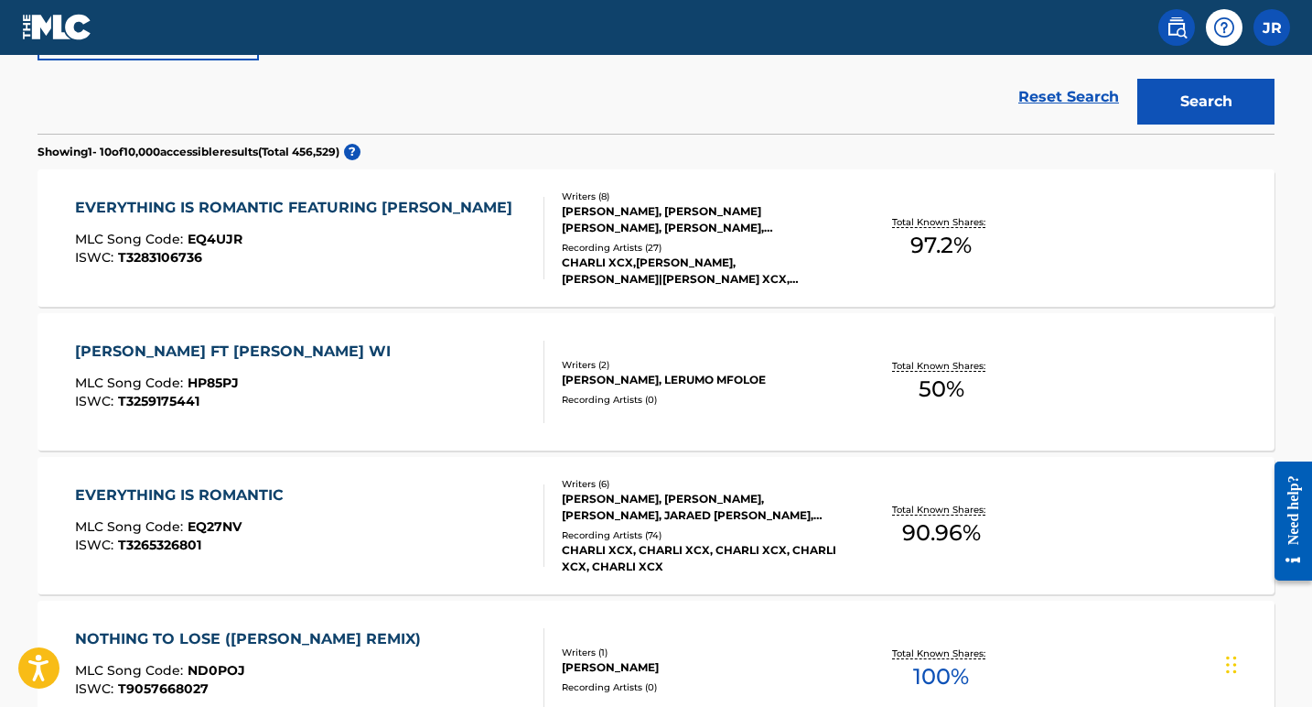
scroll to position [450, 0]
click at [677, 227] on div "[PERSON_NAME], [PERSON_NAME] [PERSON_NAME], [PERSON_NAME], [PERSON_NAME]-REIXA …" at bounding box center [700, 218] width 276 height 33
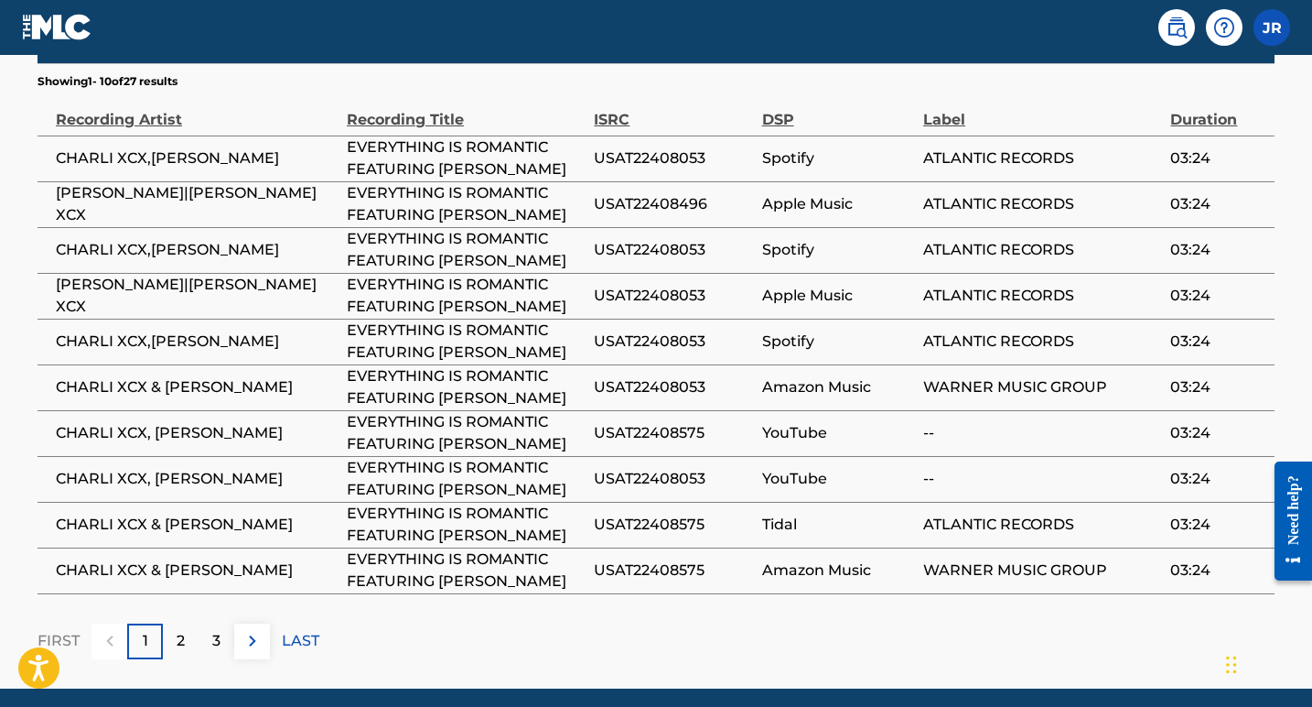
scroll to position [4257, 0]
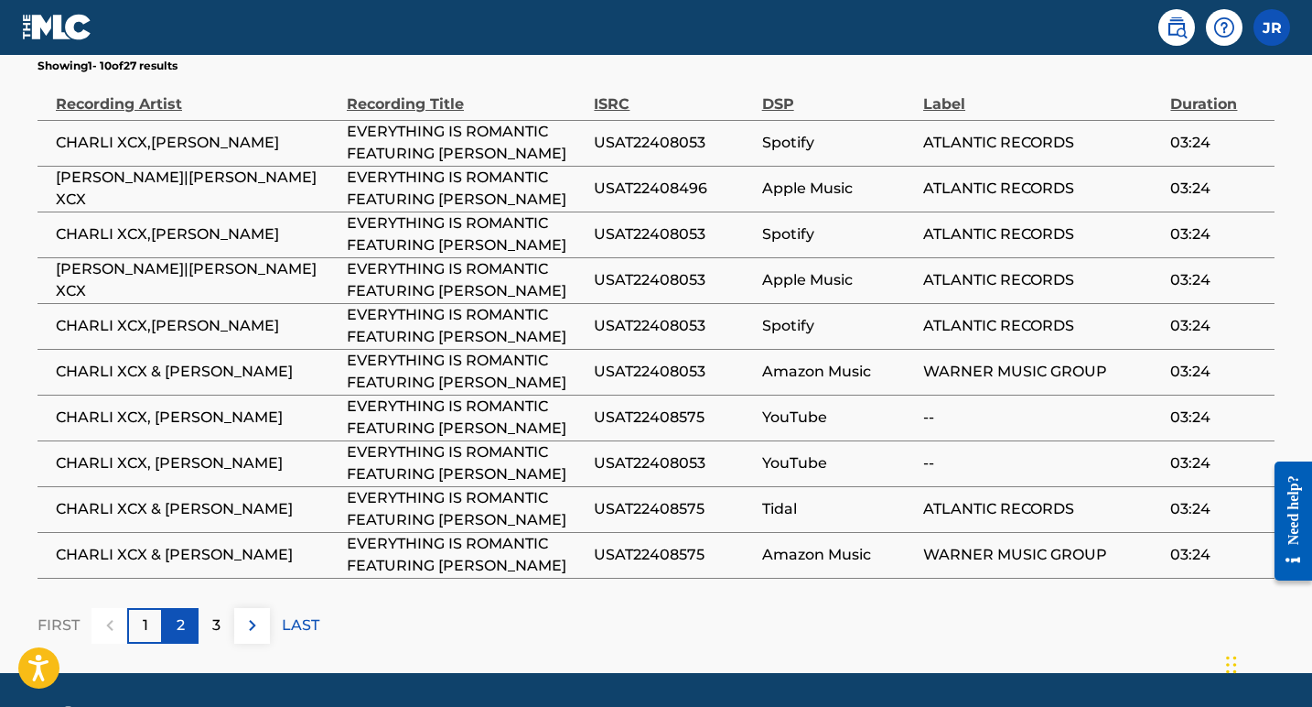
click at [173, 608] on div "2" at bounding box center [181, 626] width 36 height 36
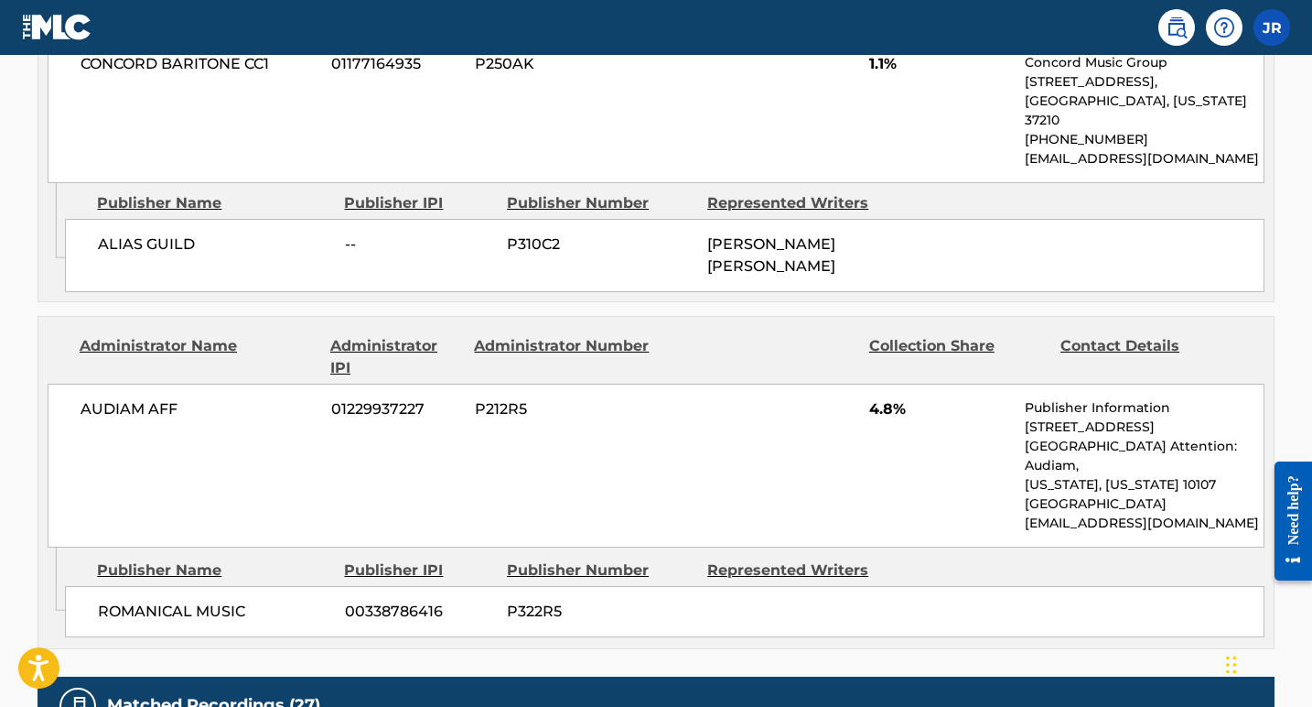
scroll to position [4253, 0]
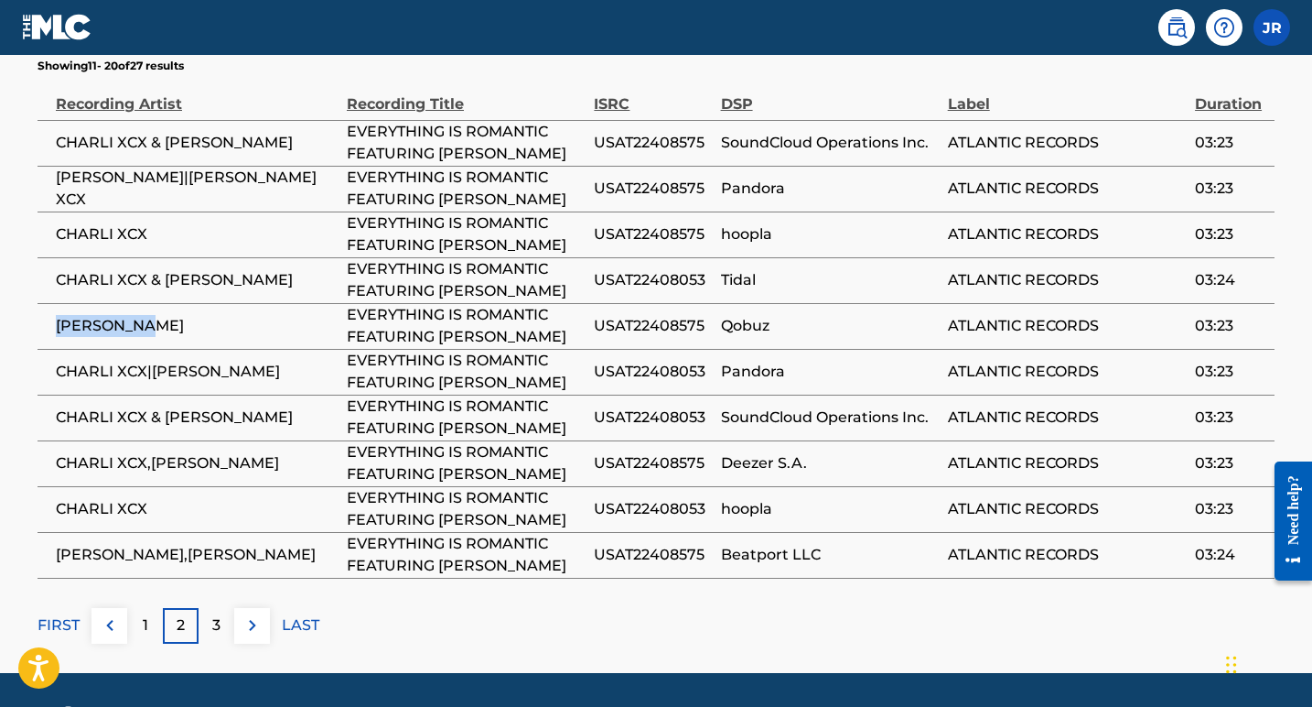
drag, startPoint x: 164, startPoint y: 162, endPoint x: 58, endPoint y: 151, distance: 106.7
click at [58, 315] on span "[PERSON_NAME]" at bounding box center [197, 326] width 282 height 22
copy span "[PERSON_NAME]"
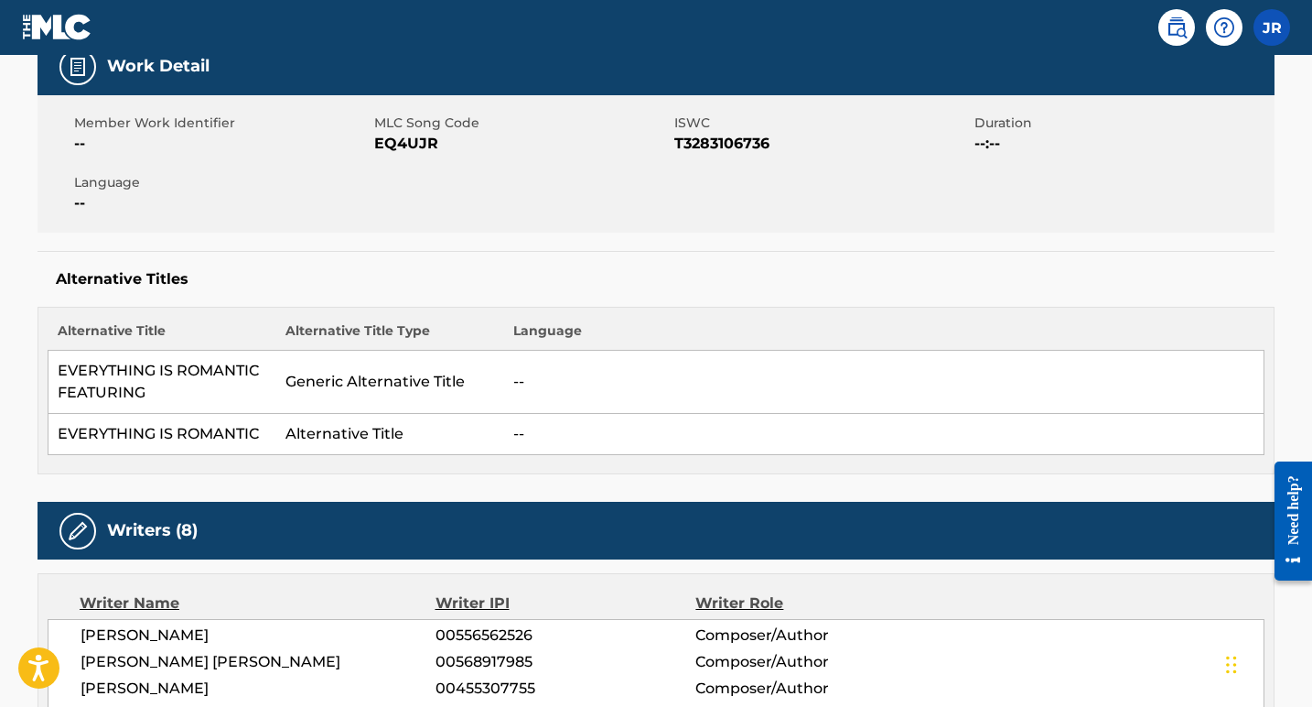
scroll to position [0, 0]
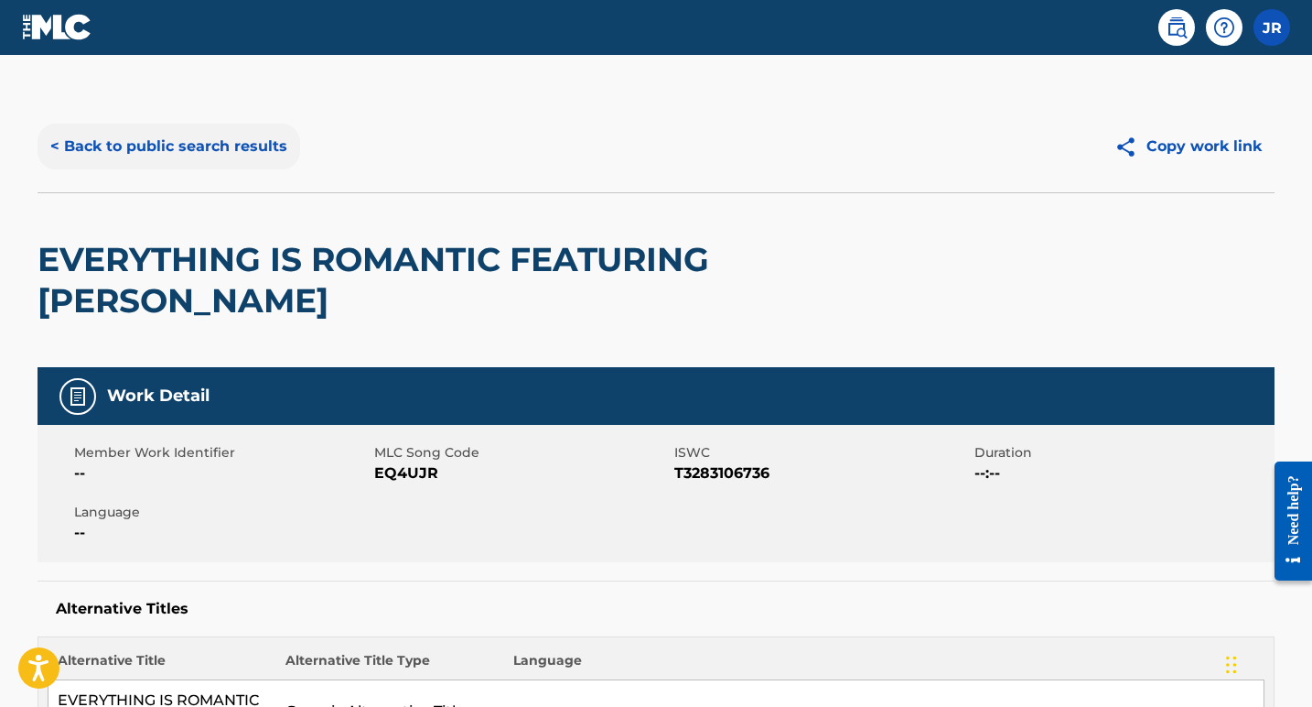
click at [198, 146] on button "< Back to public search results" at bounding box center [169, 147] width 263 height 46
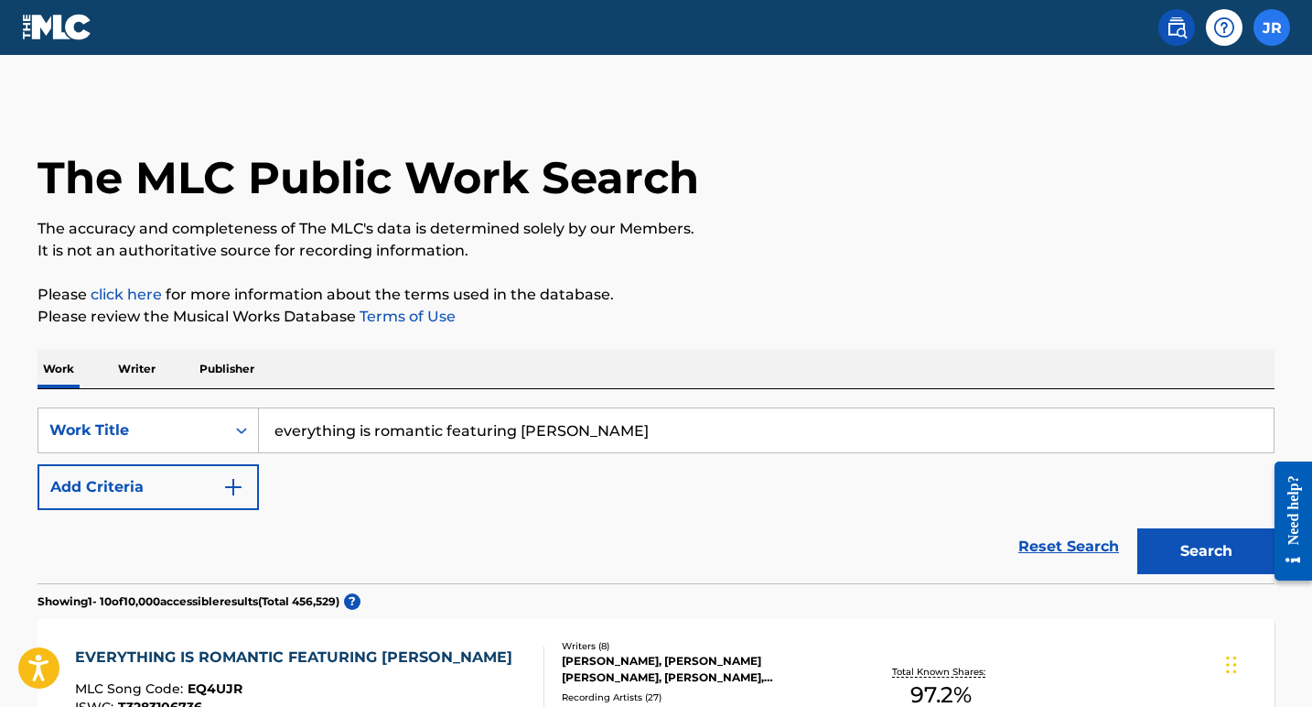
click at [1272, 43] on label at bounding box center [1272, 27] width 37 height 37
click at [1272, 27] on input "JR [PERSON_NAME] [PERSON_NAME][EMAIL_ADDRESS][DOMAIN_NAME] Profile Log out" at bounding box center [1272, 27] width 0 height 0
click at [1103, 232] on p "Log out" at bounding box center [1095, 228] width 43 height 16
click at [1272, 27] on input "JR [PERSON_NAME] [PERSON_NAME][EMAIL_ADDRESS][DOMAIN_NAME] Profile Log out" at bounding box center [1272, 27] width 0 height 0
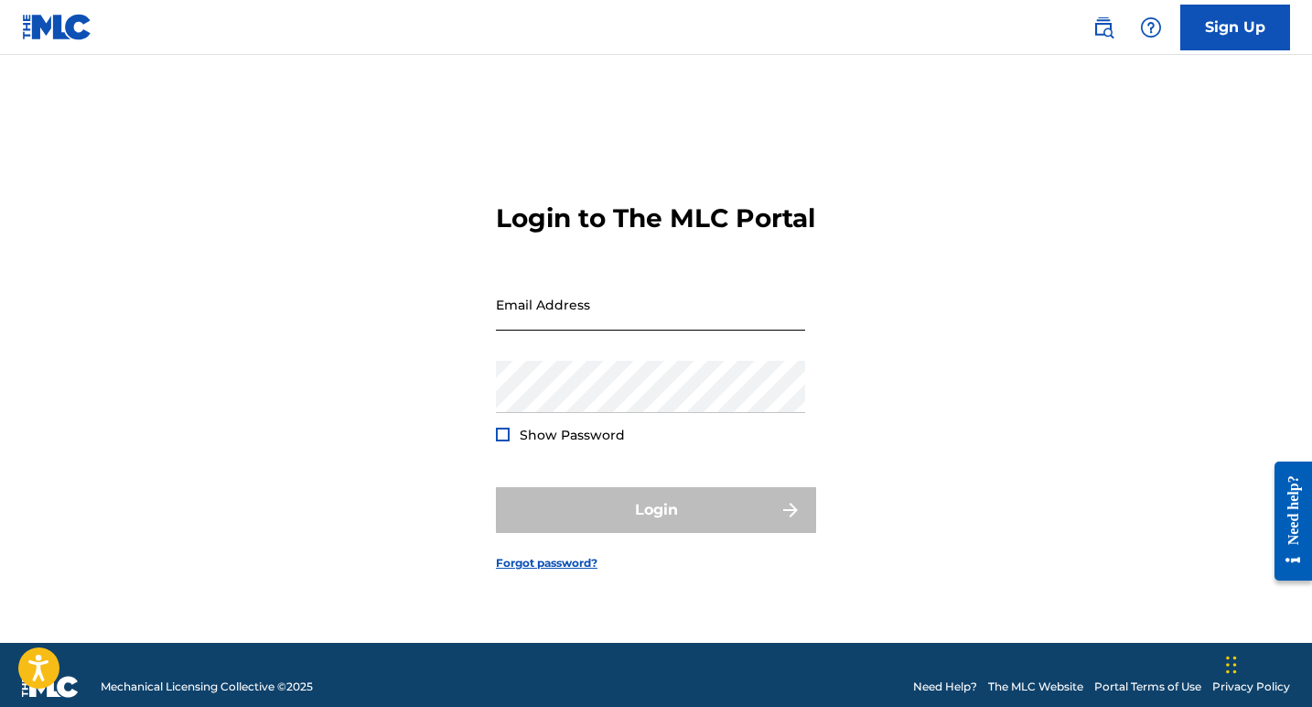
click at [691, 330] on input "Email Address" at bounding box center [650, 304] width 309 height 52
type input "[EMAIL_ADDRESS][DOMAIN_NAME]"
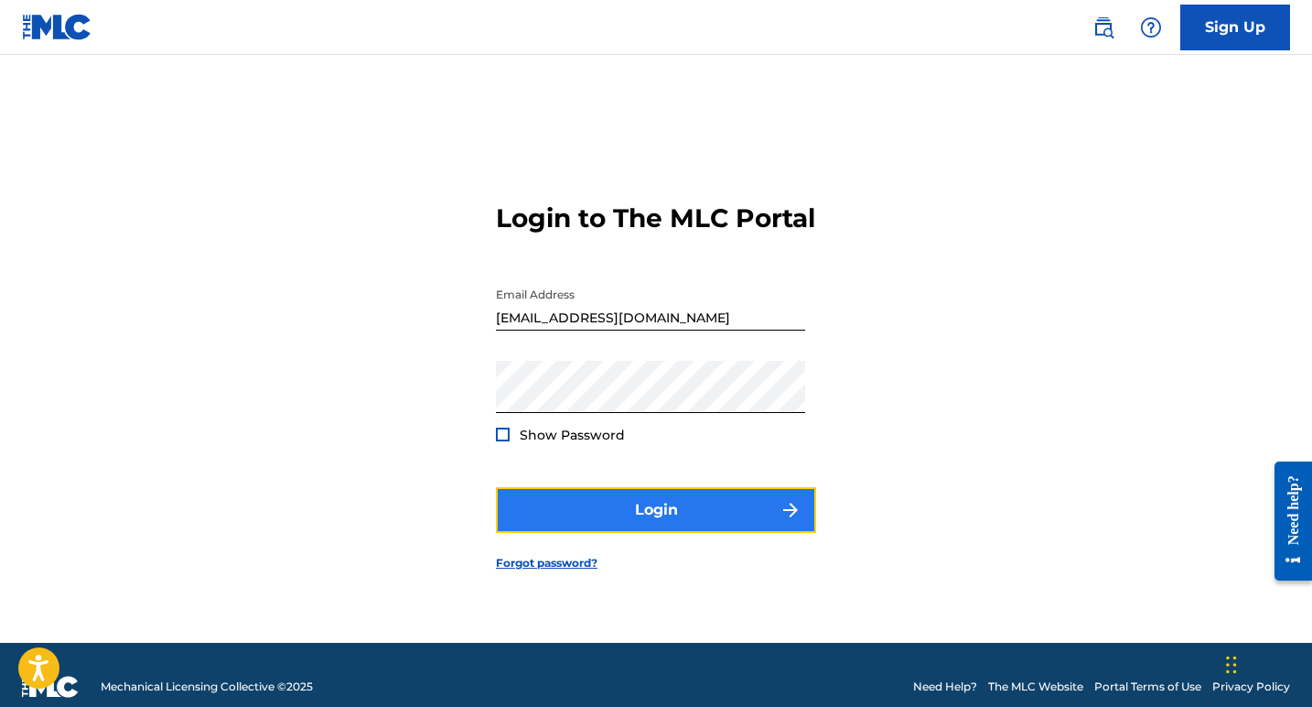
click at [632, 520] on button "Login" at bounding box center [656, 510] width 320 height 46
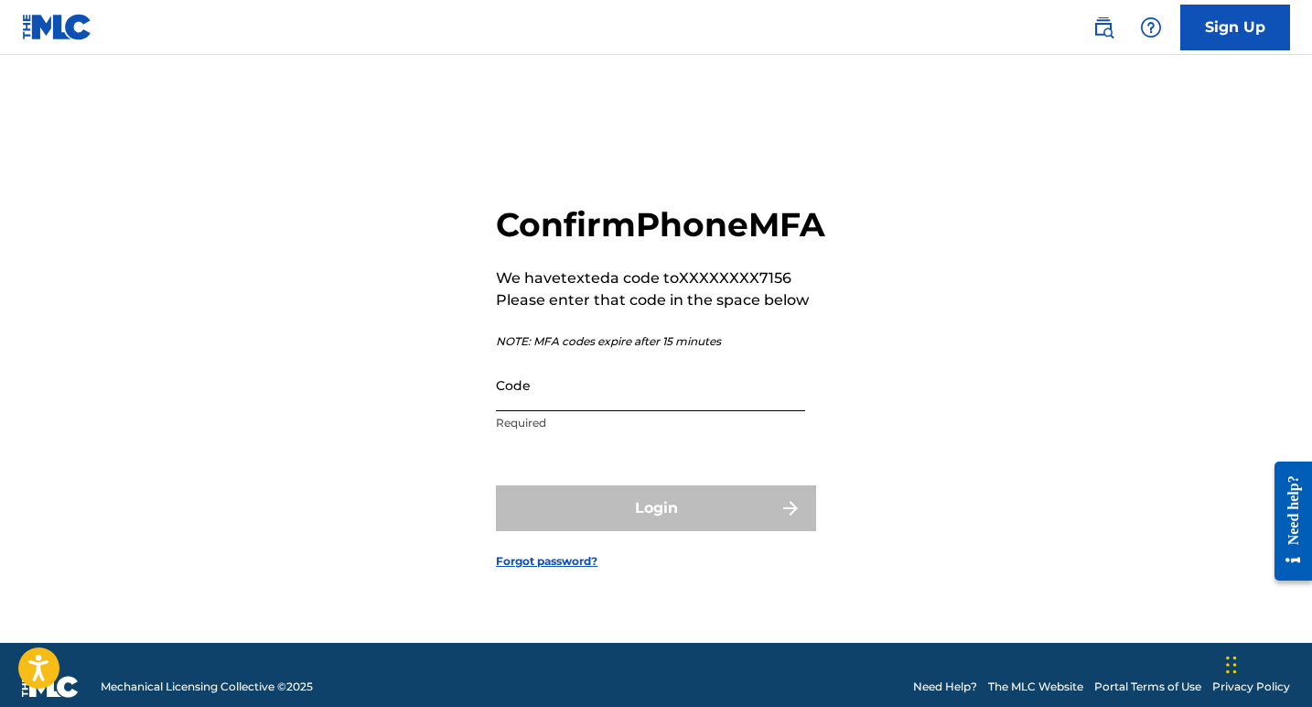
click at [601, 411] on input "Code" at bounding box center [650, 385] width 309 height 52
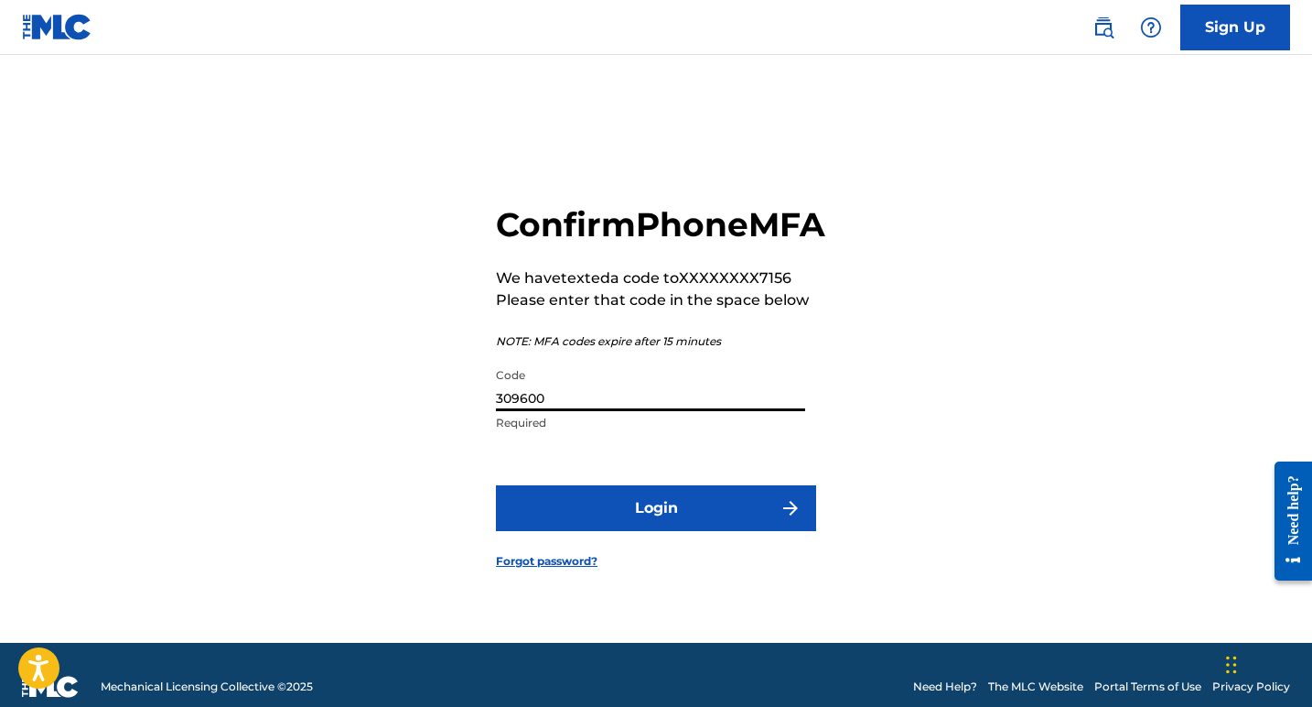
type input "309600"
click at [496, 485] on button "Login" at bounding box center [656, 508] width 320 height 46
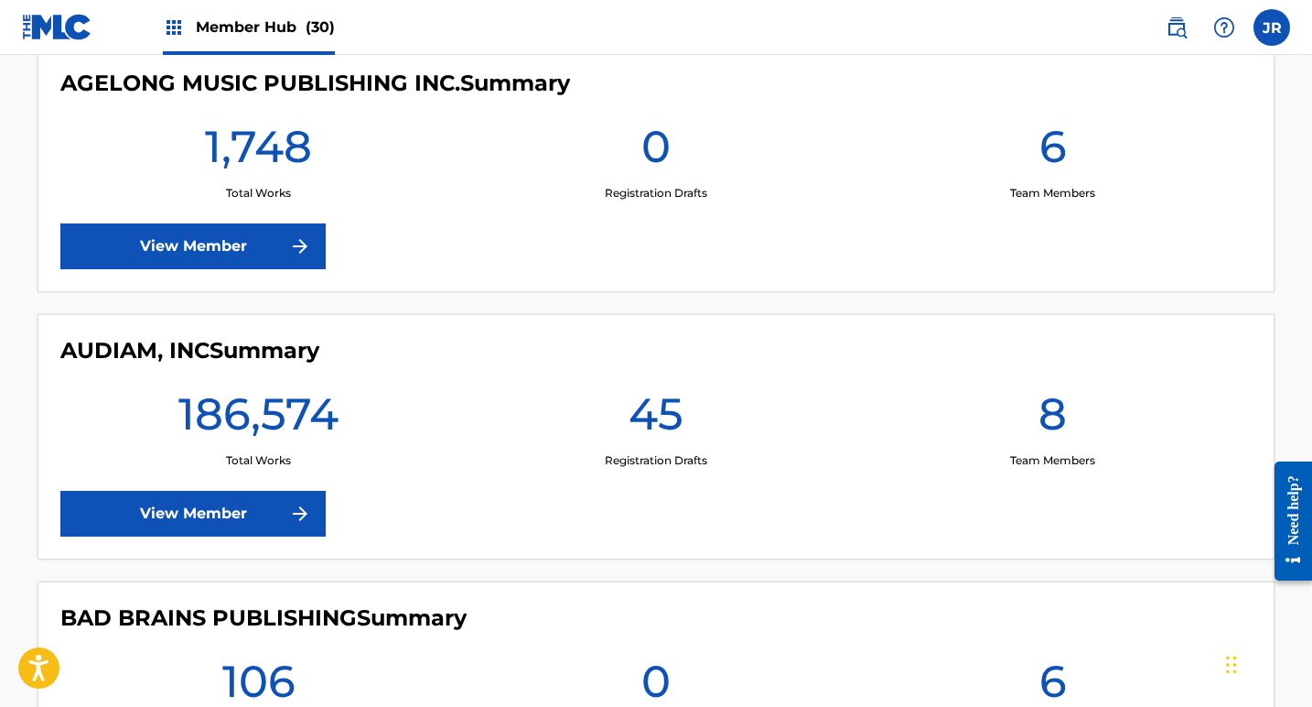
scroll to position [1038, 0]
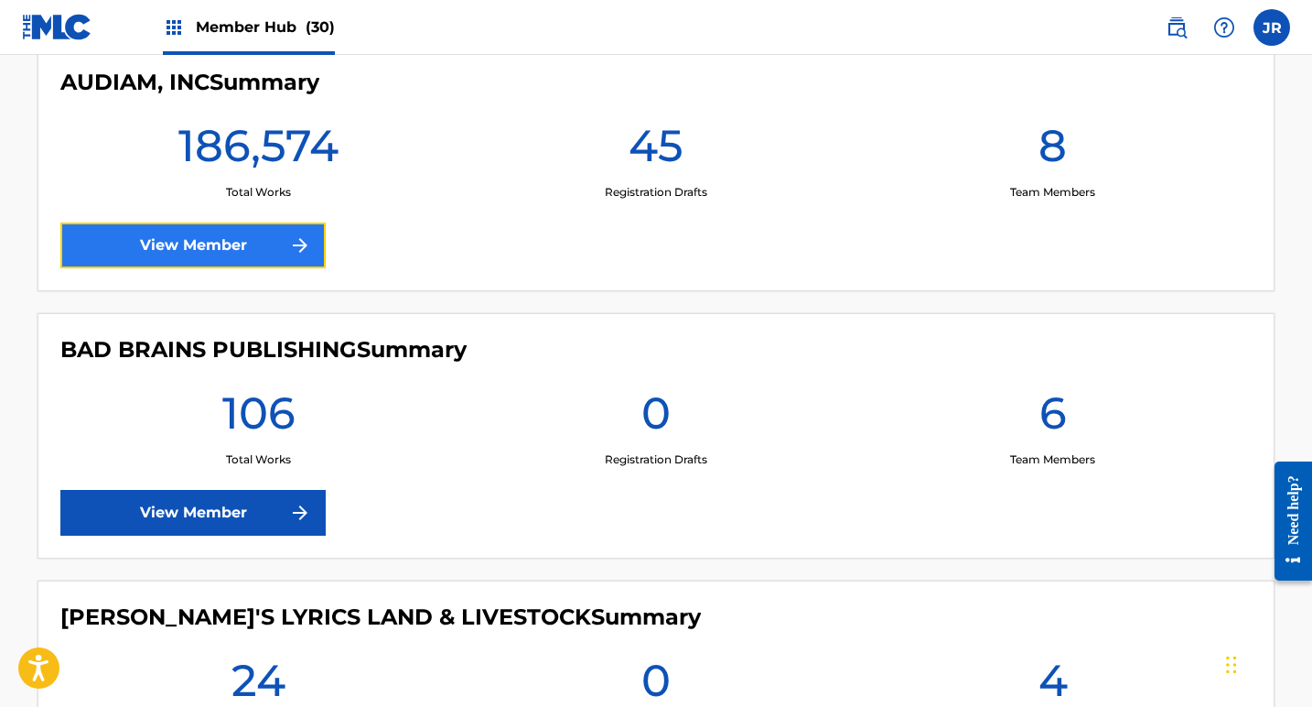
click at [230, 265] on link "View Member" at bounding box center [192, 245] width 265 height 46
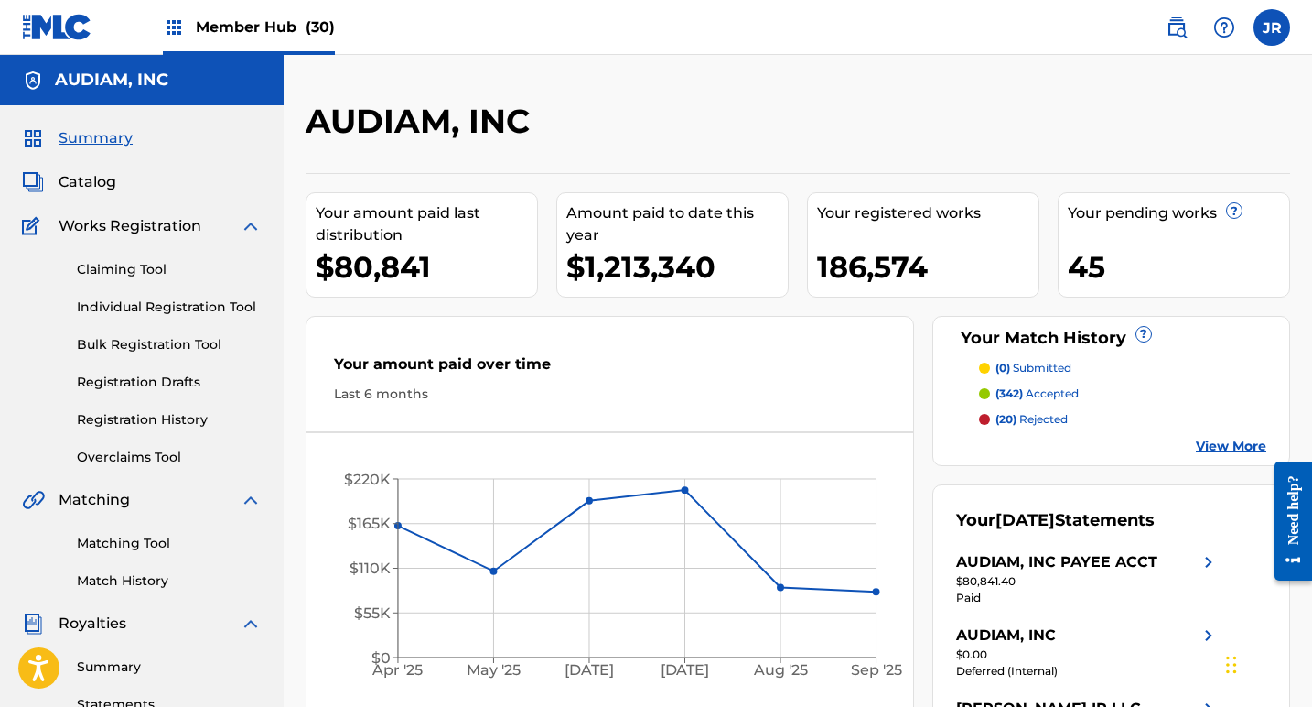
click at [87, 137] on span "Summary" at bounding box center [96, 138] width 74 height 22
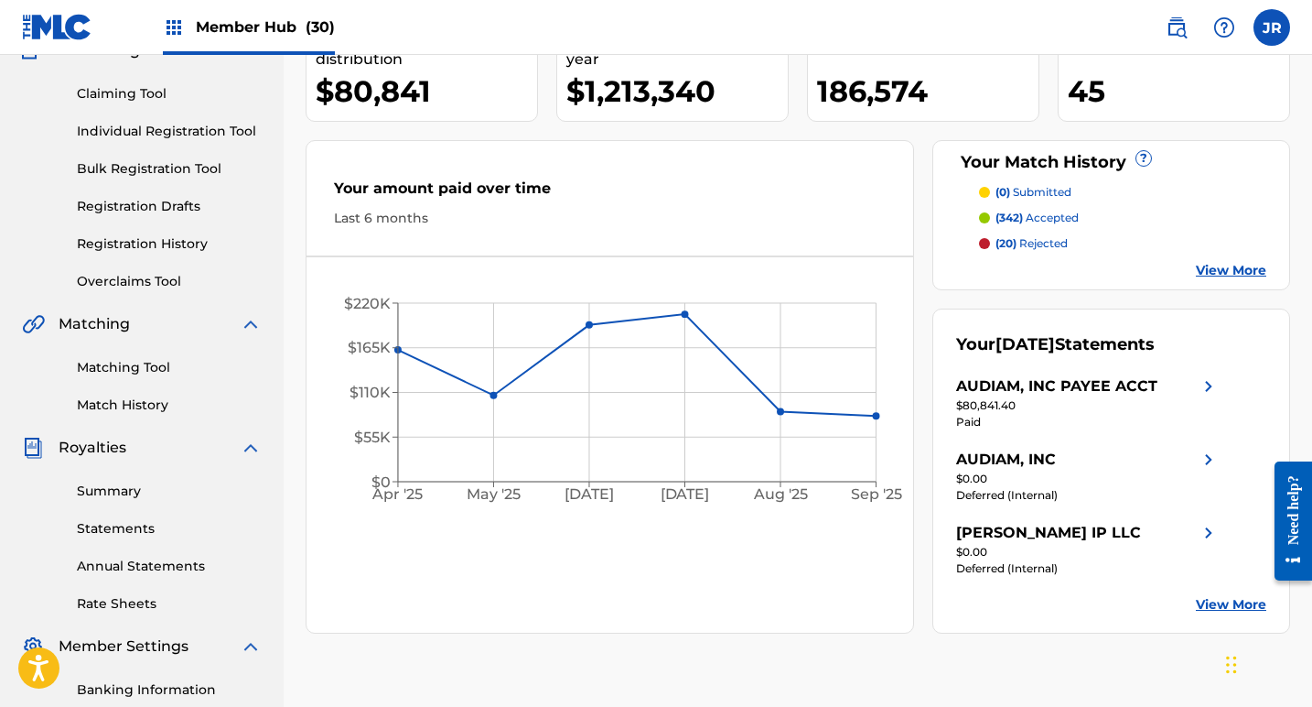
click at [1243, 599] on link "View More" at bounding box center [1231, 604] width 70 height 19
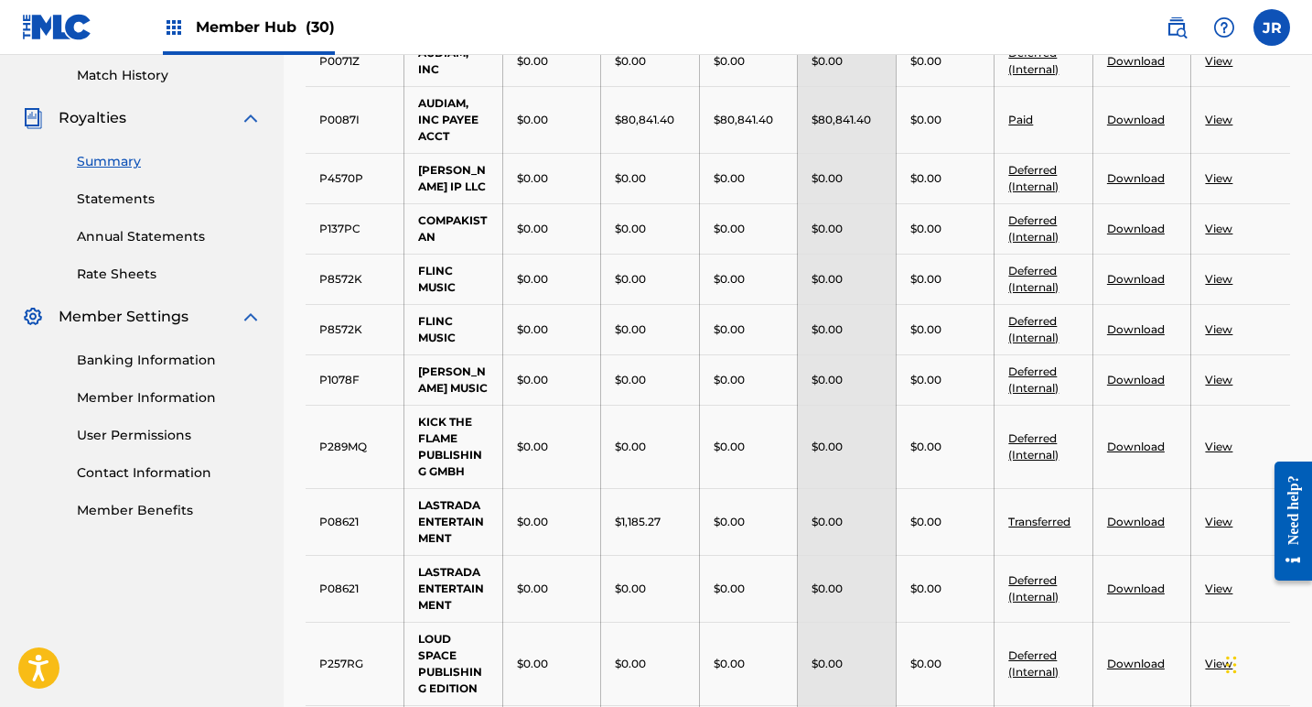
scroll to position [364, 0]
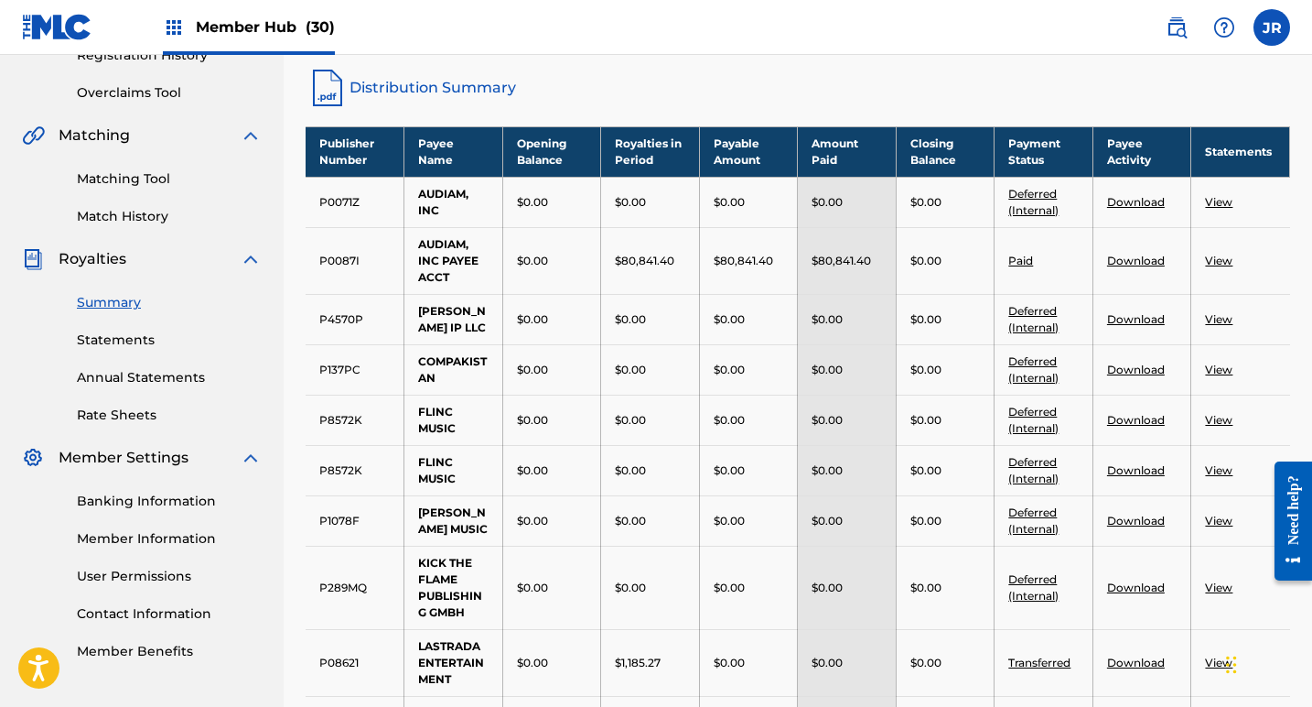
click at [1131, 260] on link "Download" at bounding box center [1136, 261] width 58 height 14
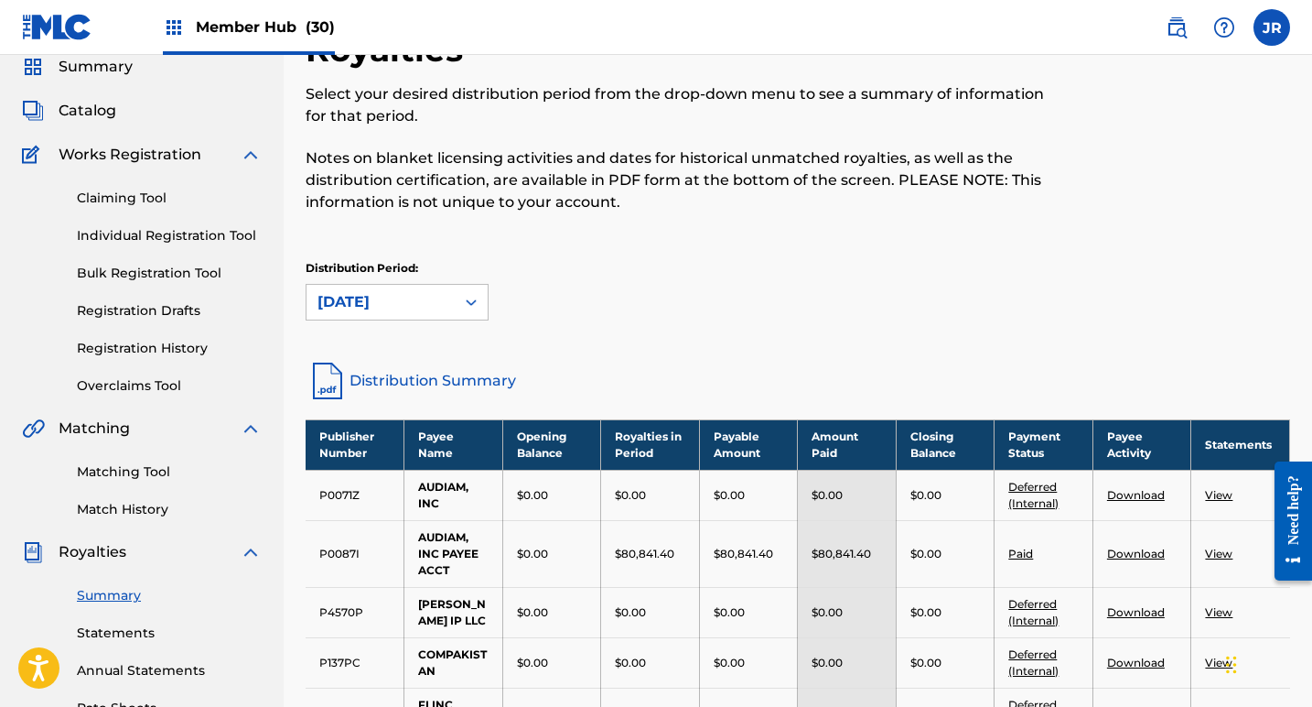
scroll to position [0, 0]
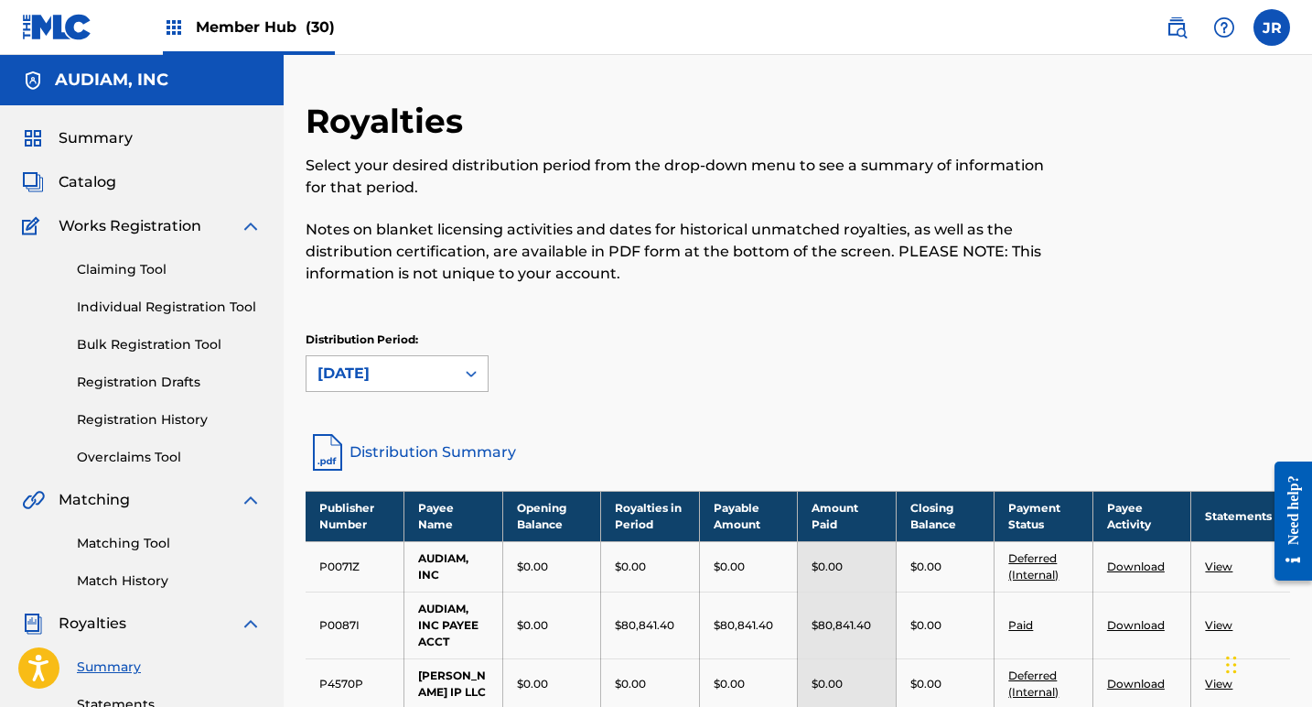
click at [348, 376] on div "[DATE]" at bounding box center [381, 373] width 126 height 22
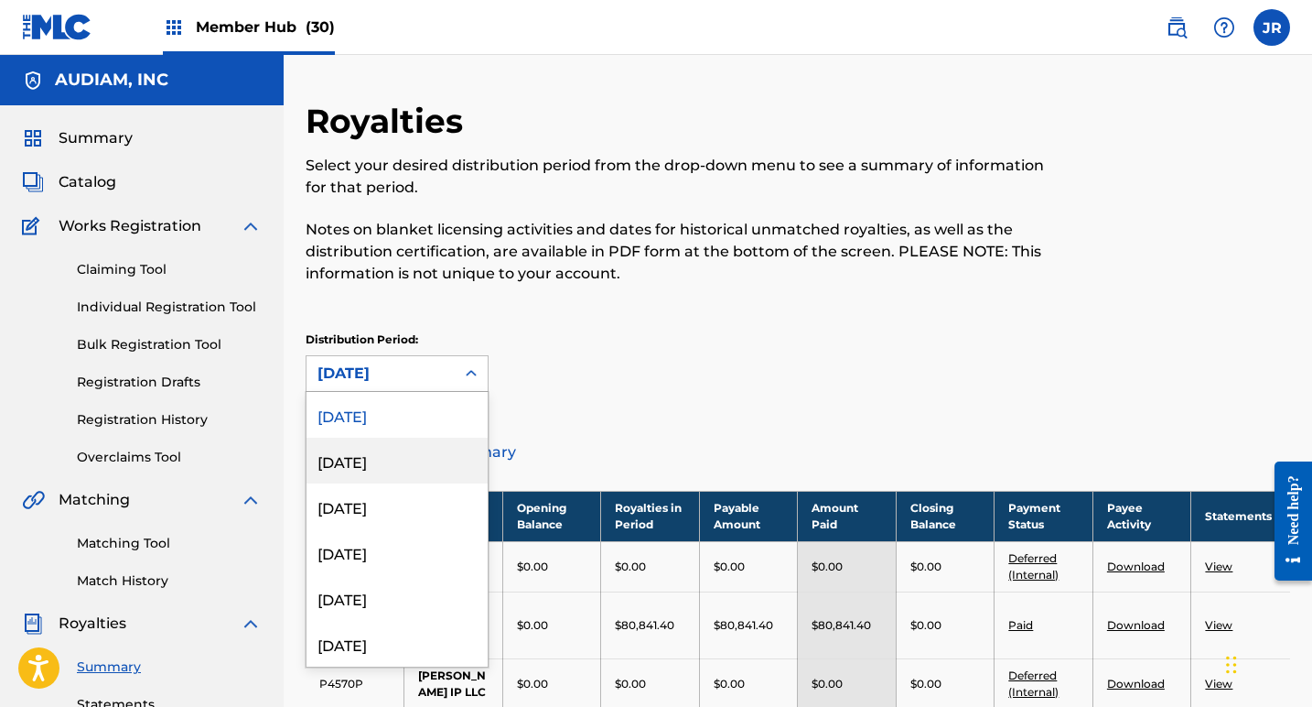
click at [369, 460] on div "[DATE]" at bounding box center [397, 460] width 181 height 46
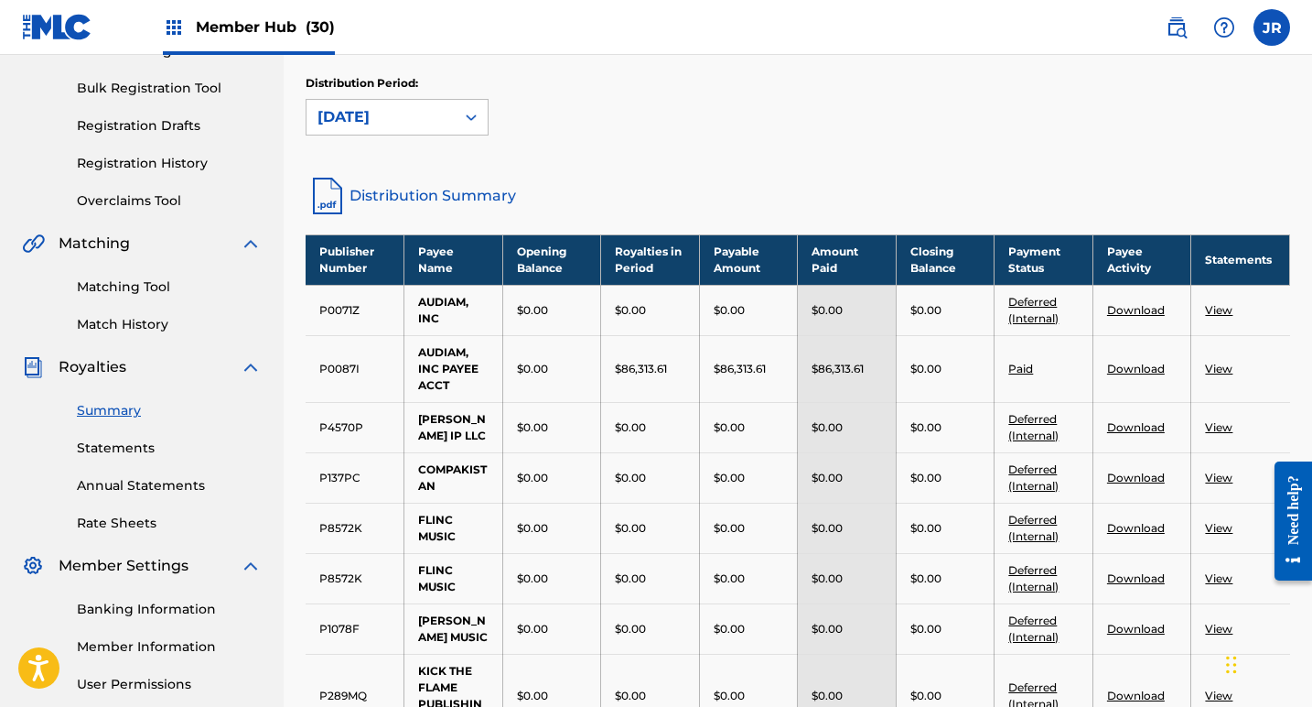
scroll to position [316, 0]
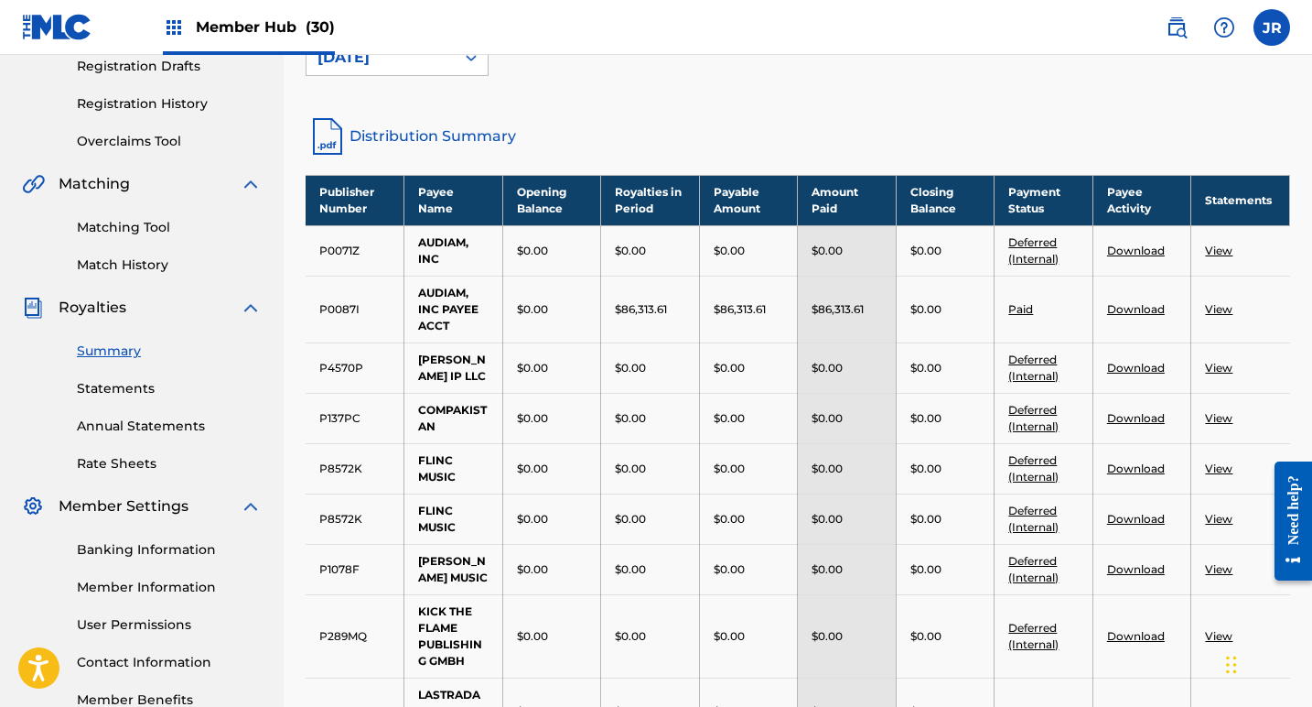
click at [1204, 312] on td "View" at bounding box center [1241, 308] width 99 height 67
click at [1222, 308] on link "View" at bounding box center [1218, 309] width 27 height 14
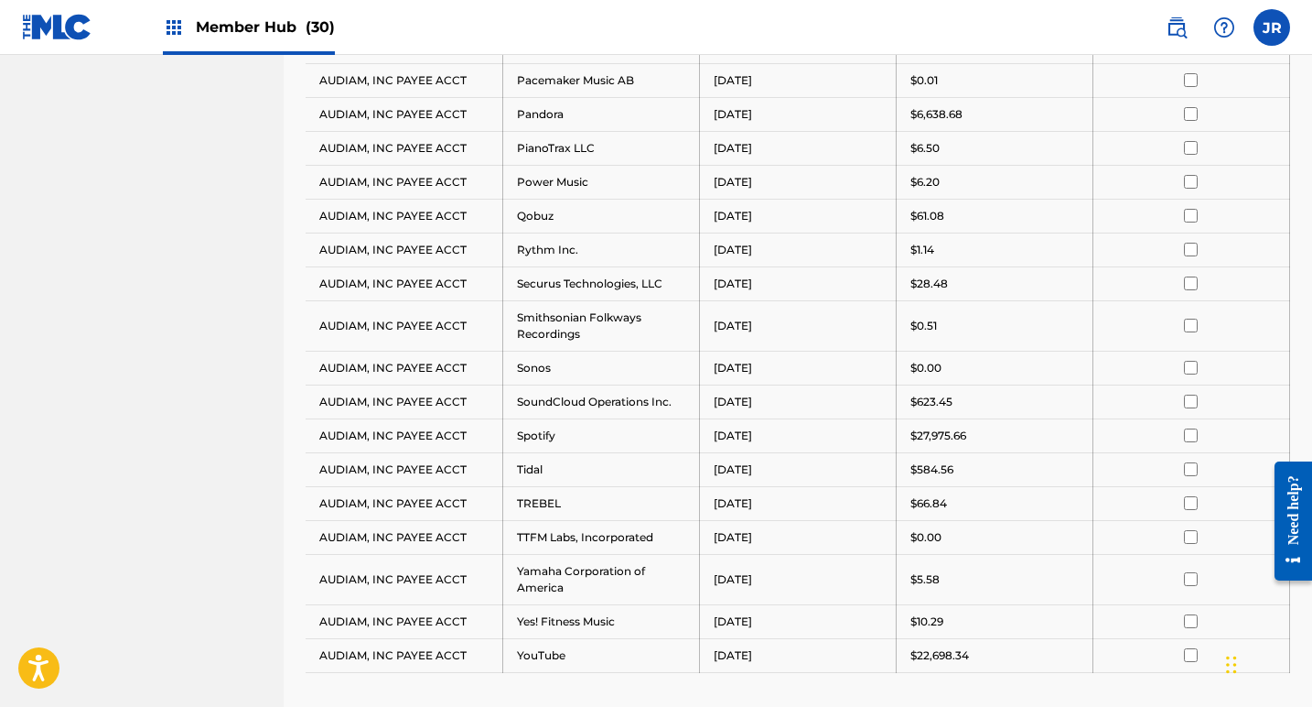
scroll to position [1315, 0]
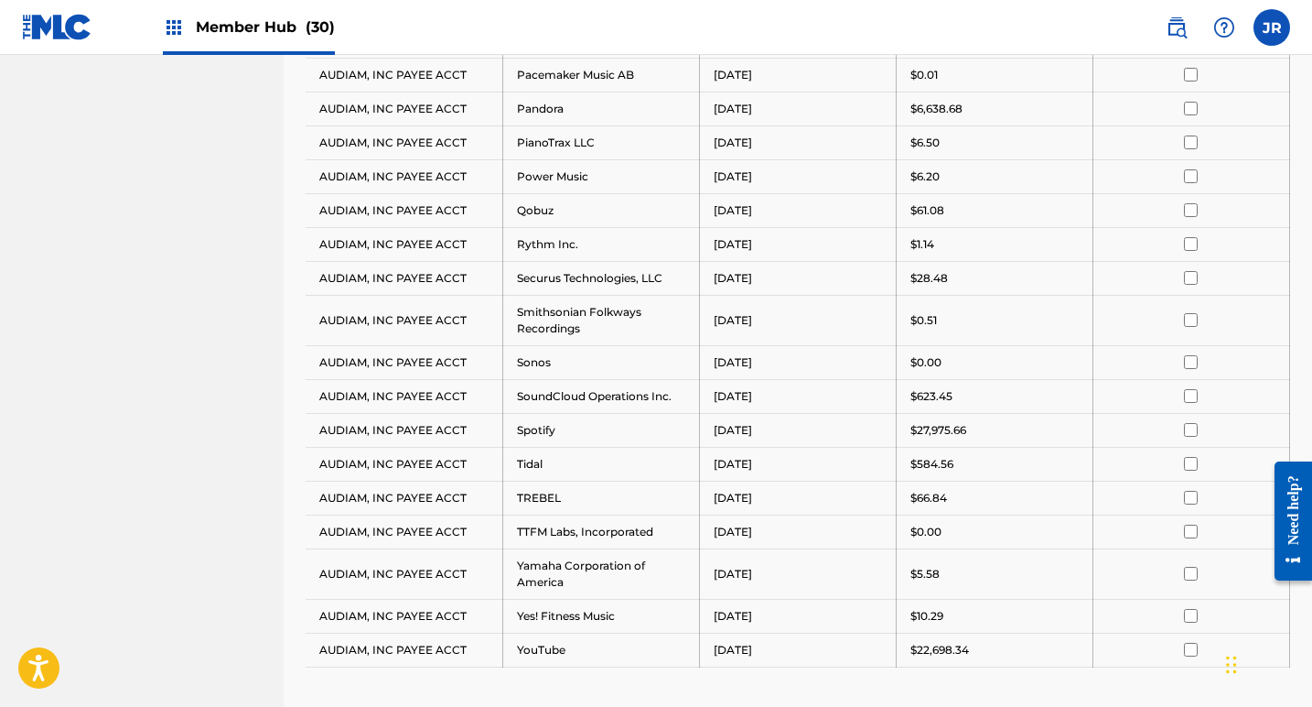
click at [1186, 423] on input "checkbox" at bounding box center [1191, 430] width 14 height 14
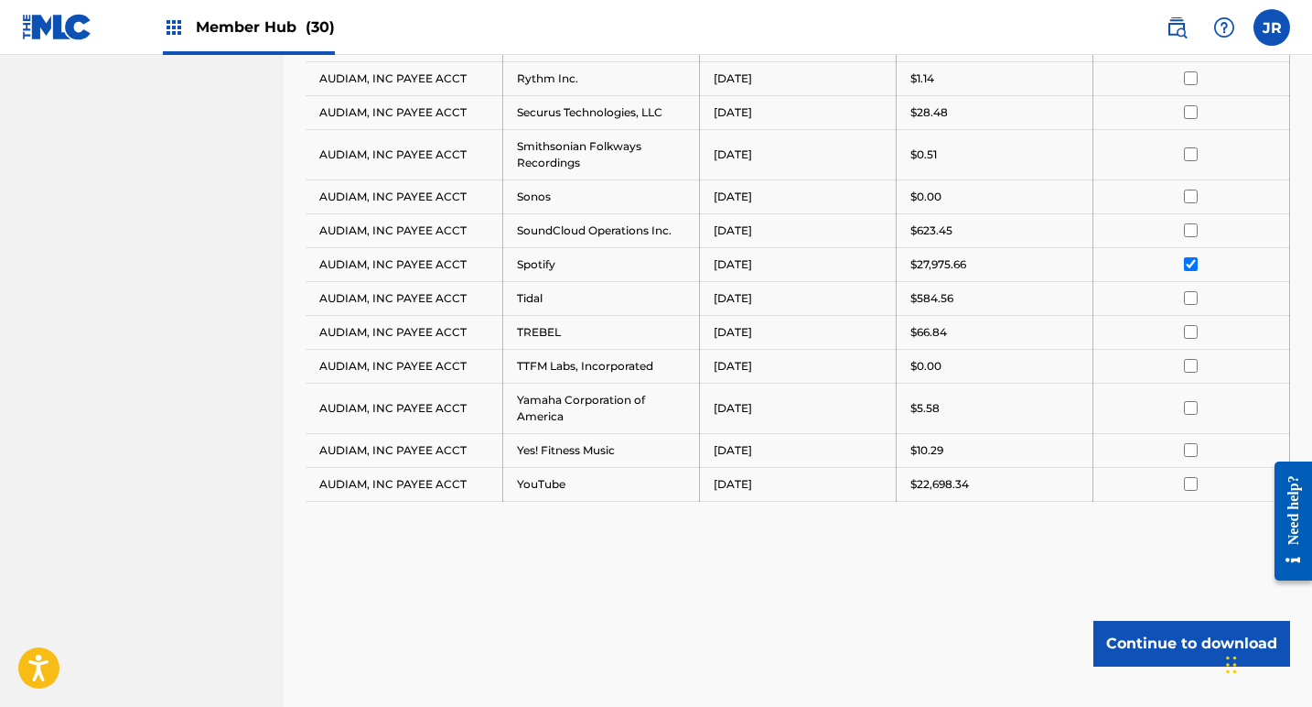
scroll to position [1584, 0]
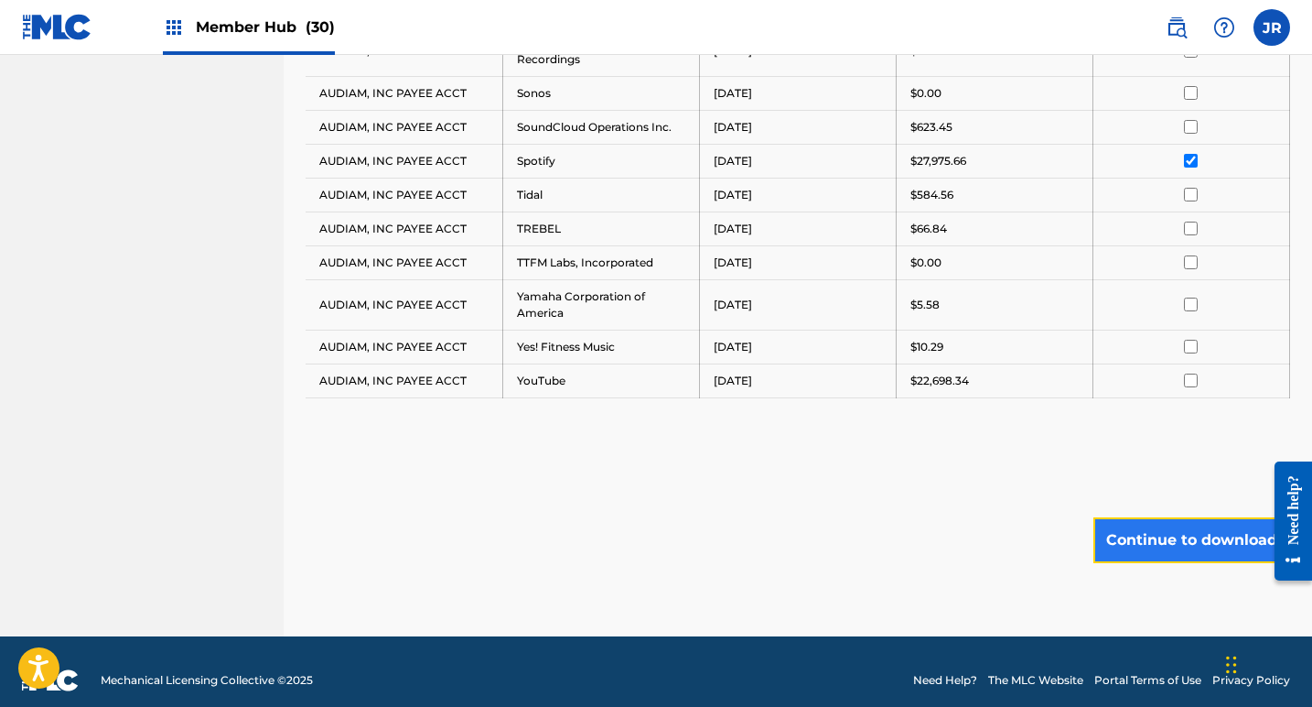
click at [1196, 523] on button "Continue to download" at bounding box center [1192, 540] width 197 height 46
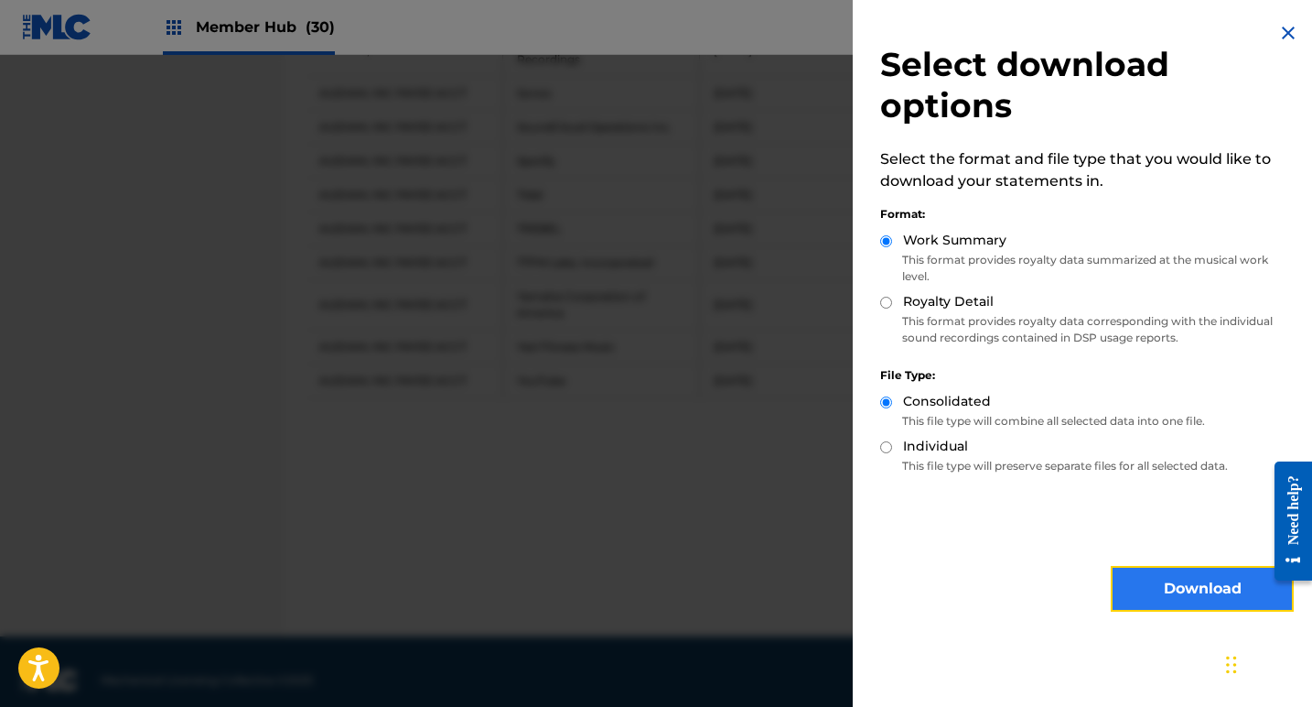
click at [1139, 576] on button "Download" at bounding box center [1202, 589] width 183 height 46
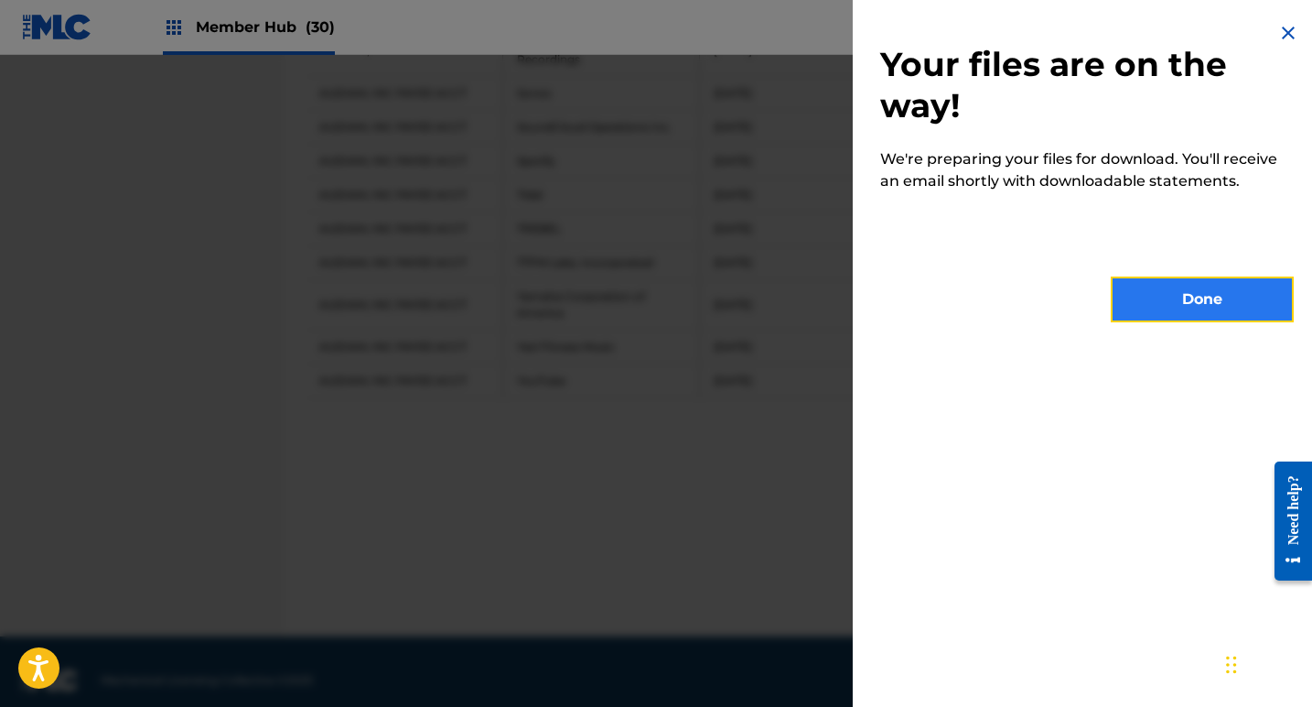
click at [1156, 298] on button "Done" at bounding box center [1202, 299] width 183 height 46
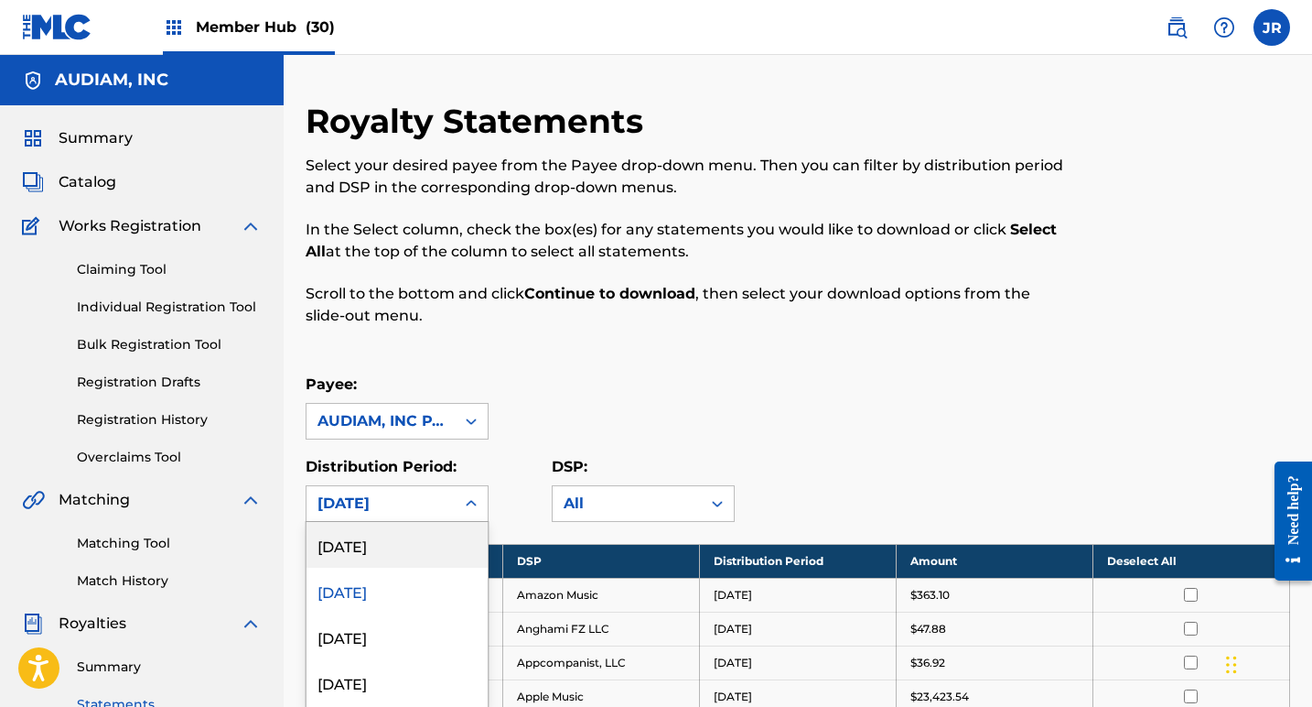
scroll to position [91, 0]
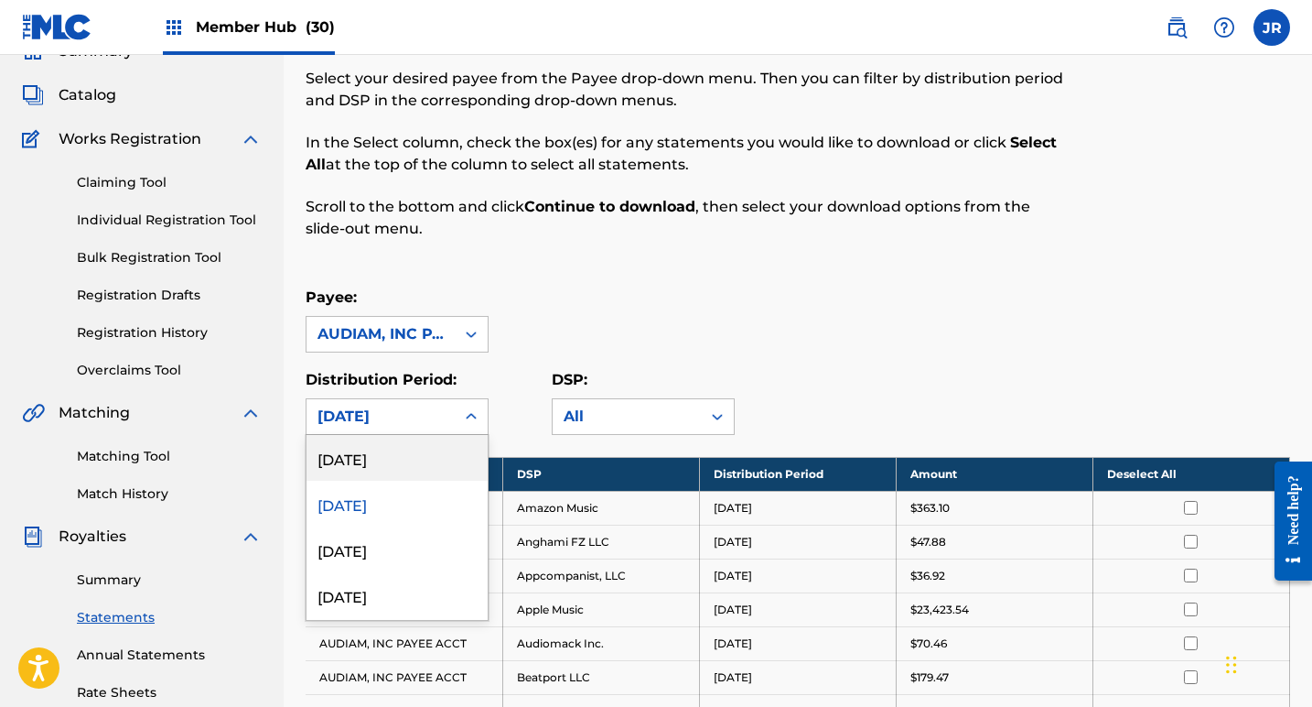
click at [470, 435] on div "[DATE], 1 of 54. 54 results available. Use Up and Down to choose options, press…" at bounding box center [397, 416] width 183 height 37
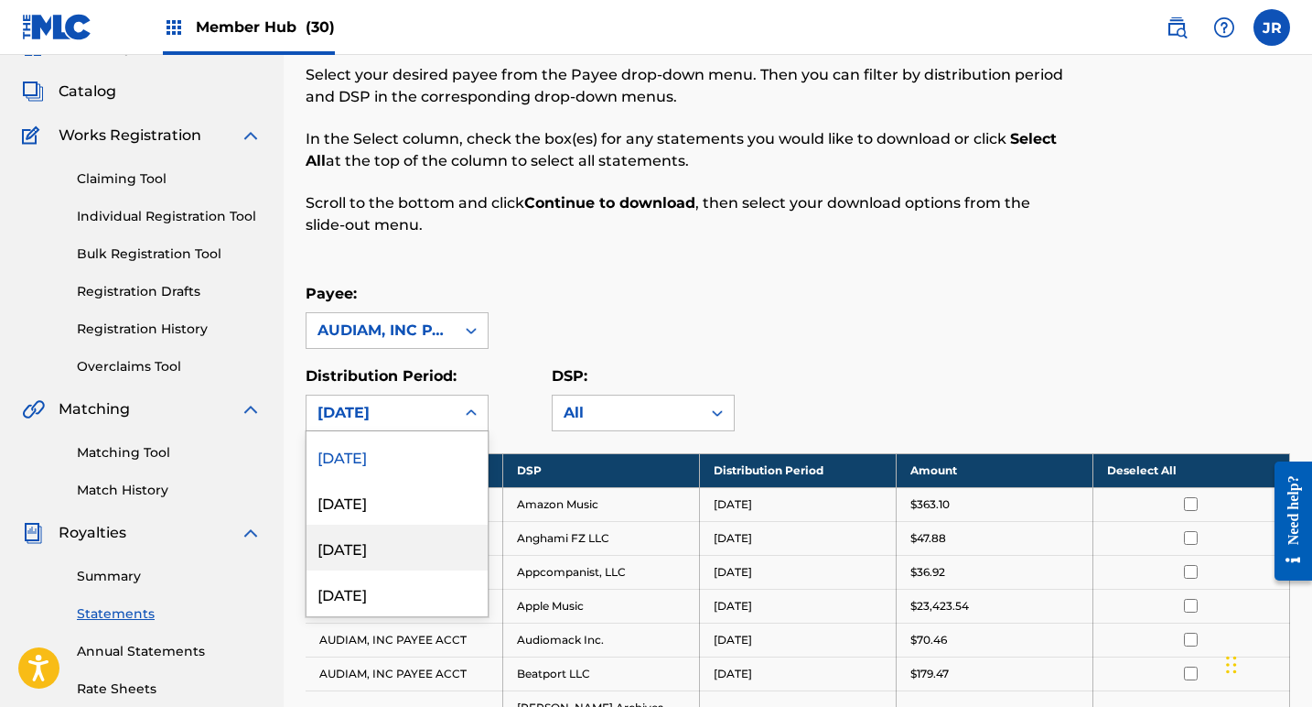
scroll to position [49, 0]
click at [403, 512] on div "[DATE]" at bounding box center [397, 497] width 181 height 46
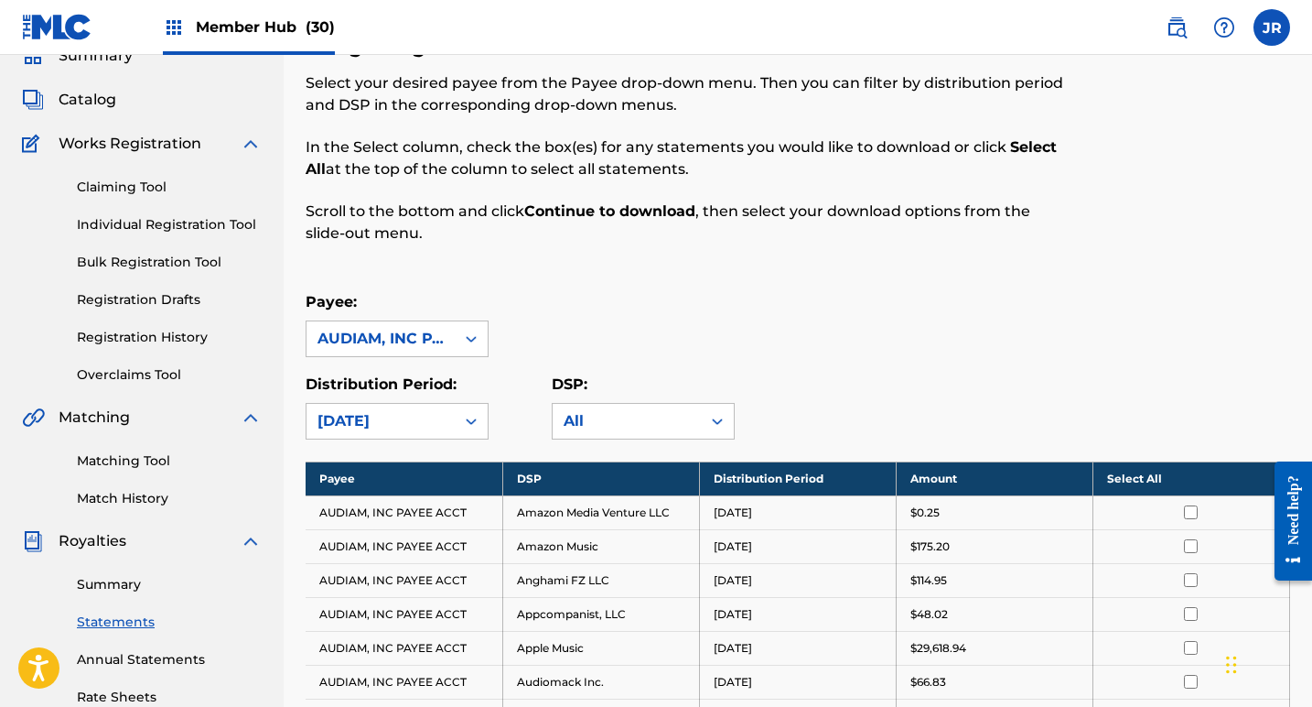
scroll to position [0, 0]
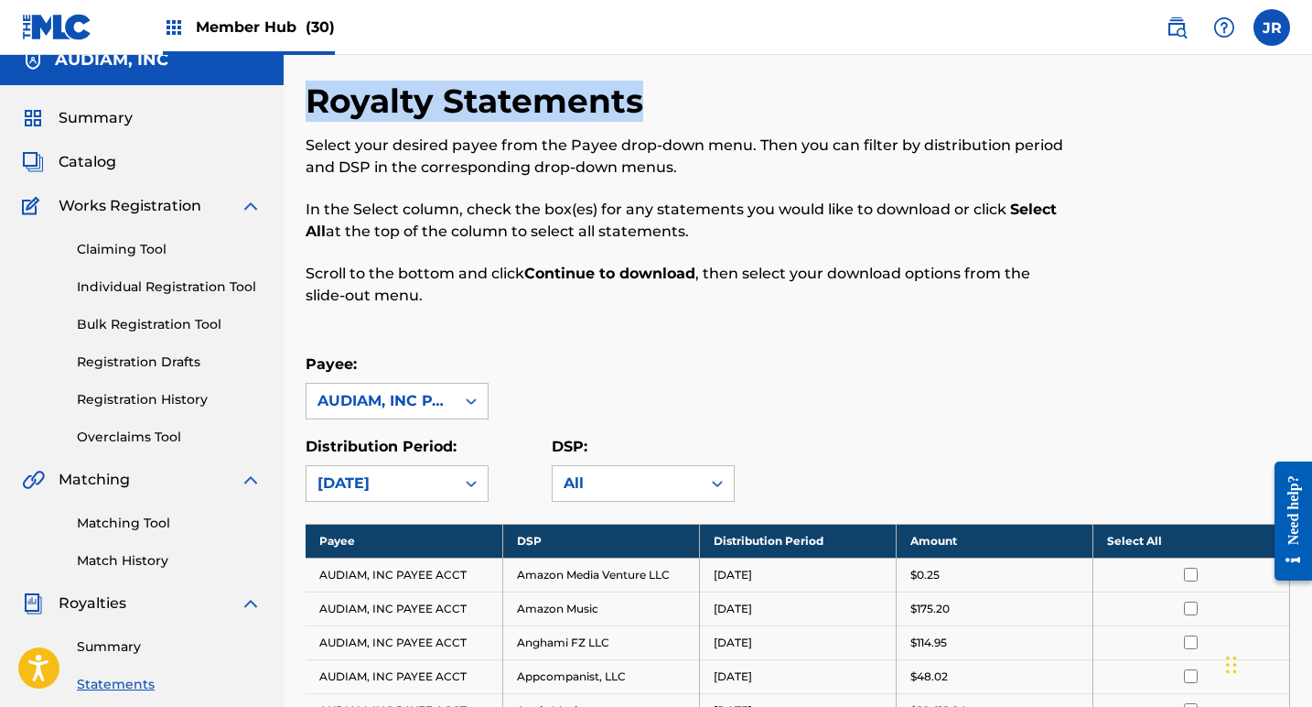
scroll to position [27, 0]
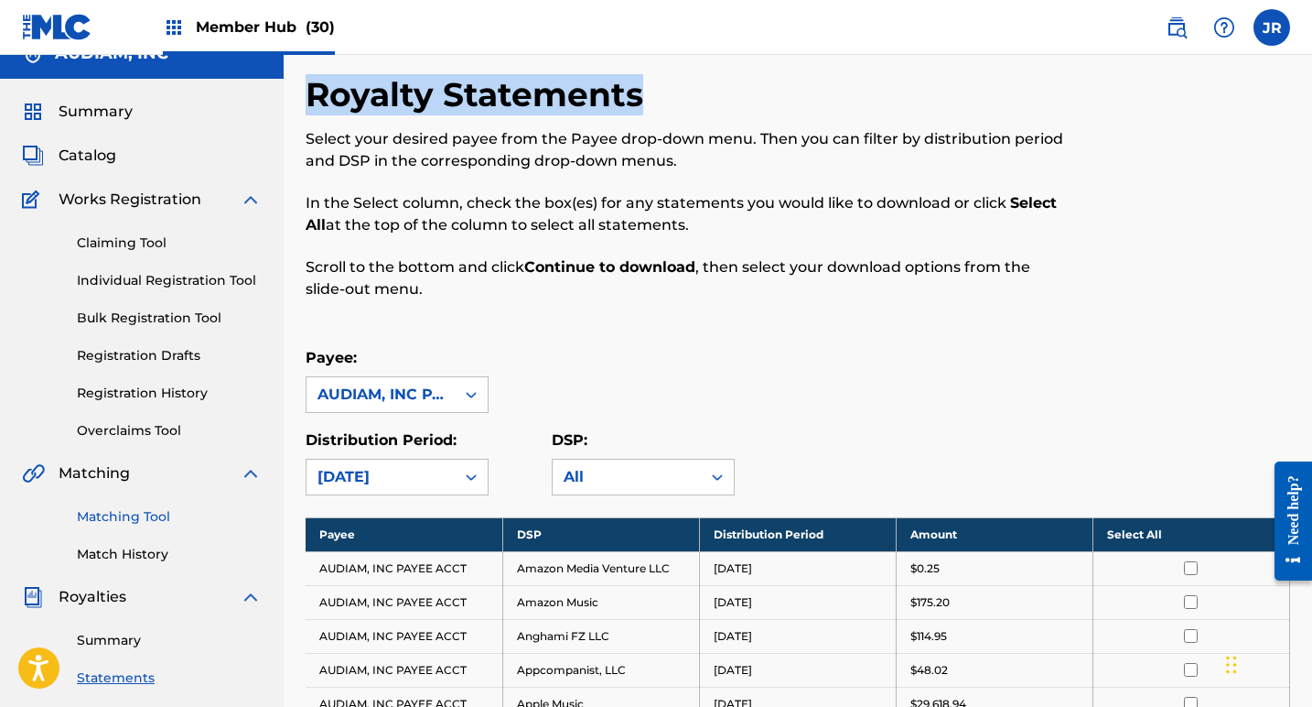
click at [134, 522] on link "Matching Tool" at bounding box center [169, 516] width 185 height 19
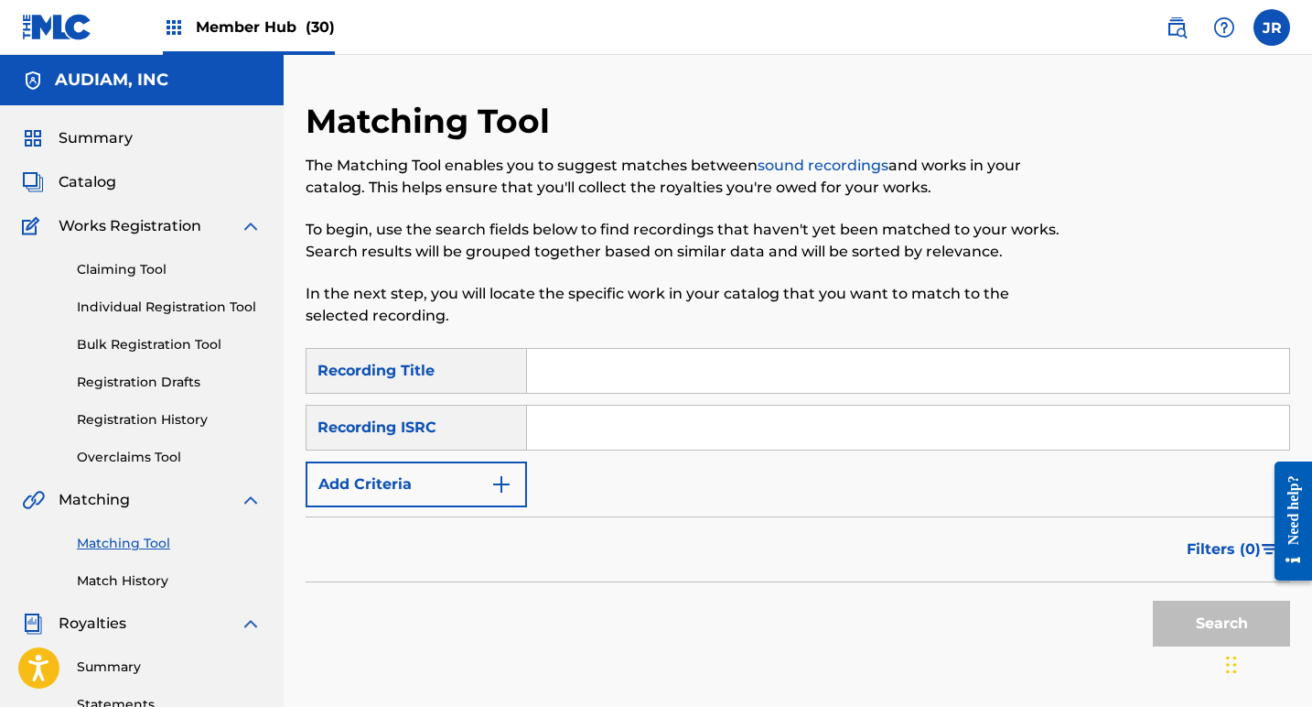
click at [608, 371] on input "Search Form" at bounding box center [908, 371] width 762 height 44
type input "Everything is Romantic"
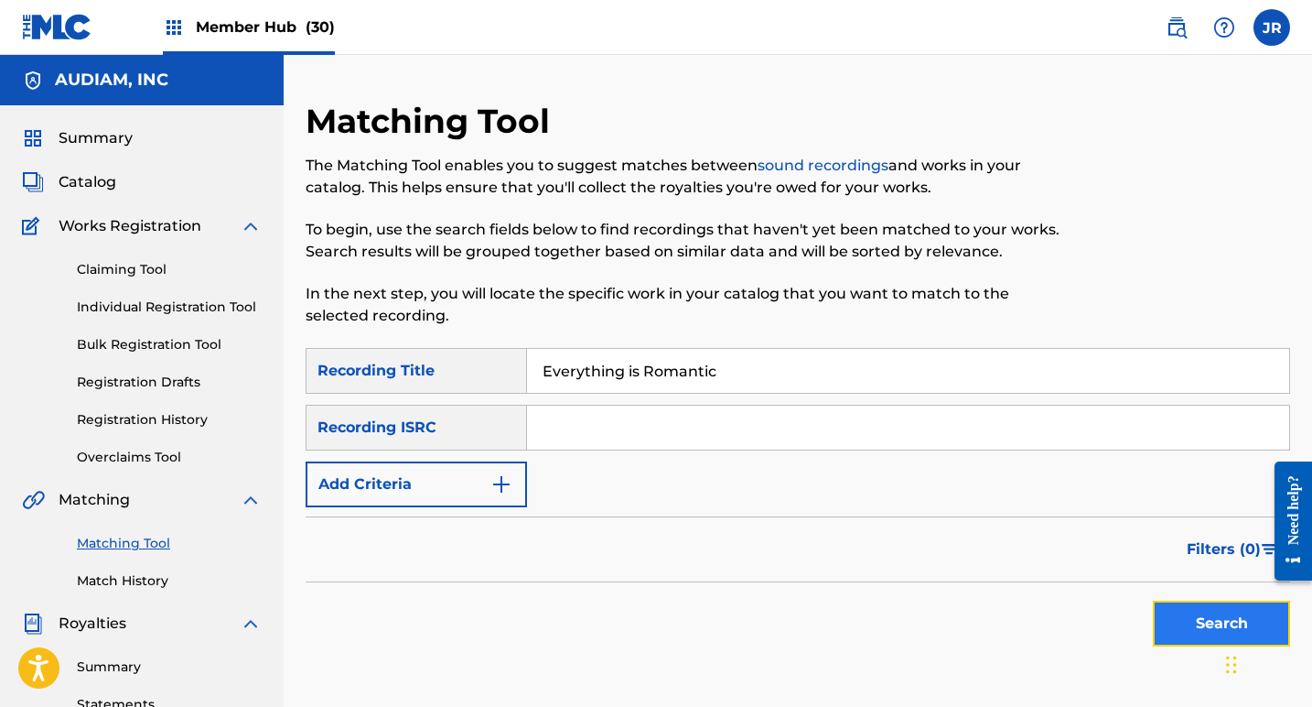
click at [1195, 618] on button "Search" at bounding box center [1221, 623] width 137 height 46
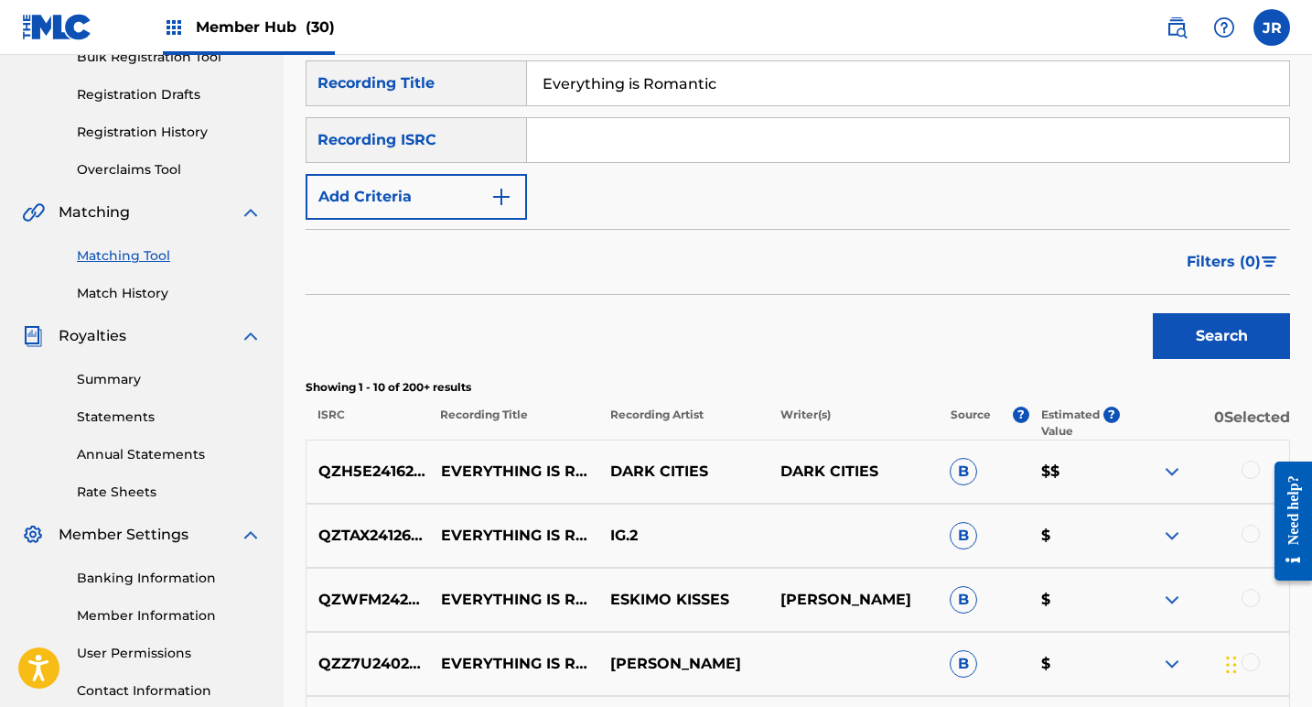
scroll to position [282, 0]
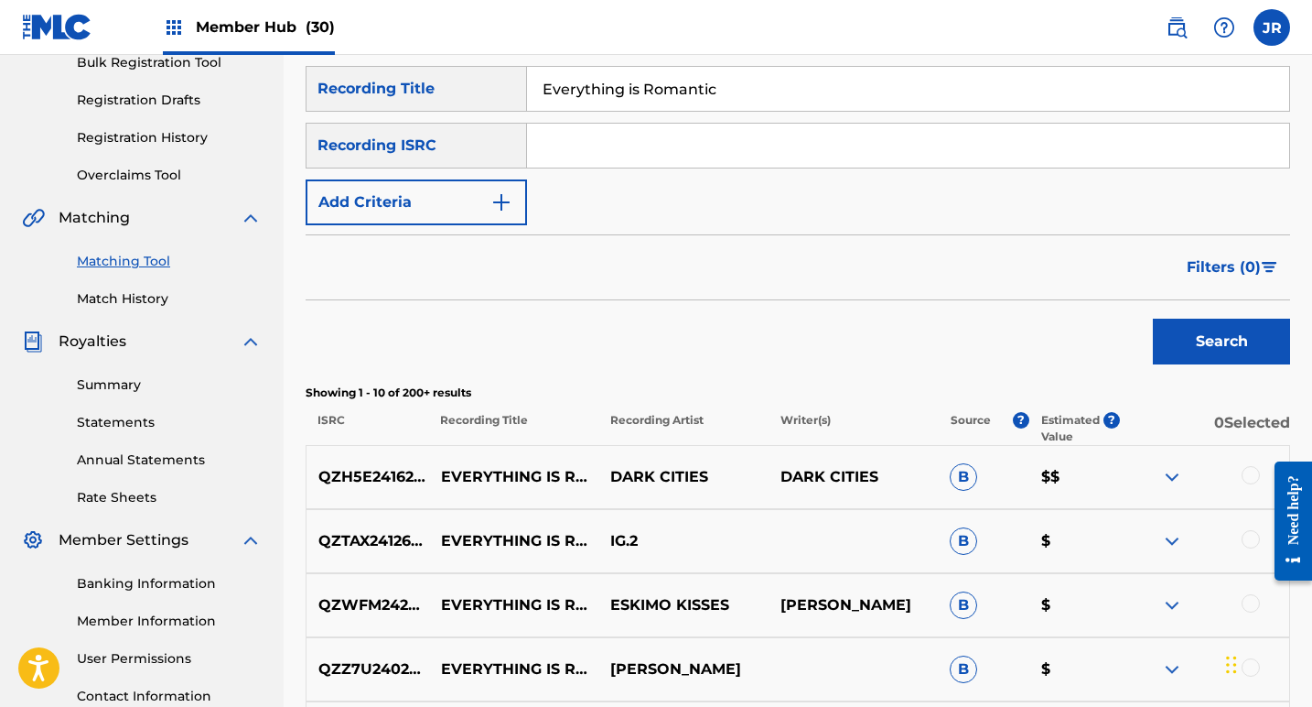
click at [1165, 478] on img at bounding box center [1172, 477] width 22 height 22
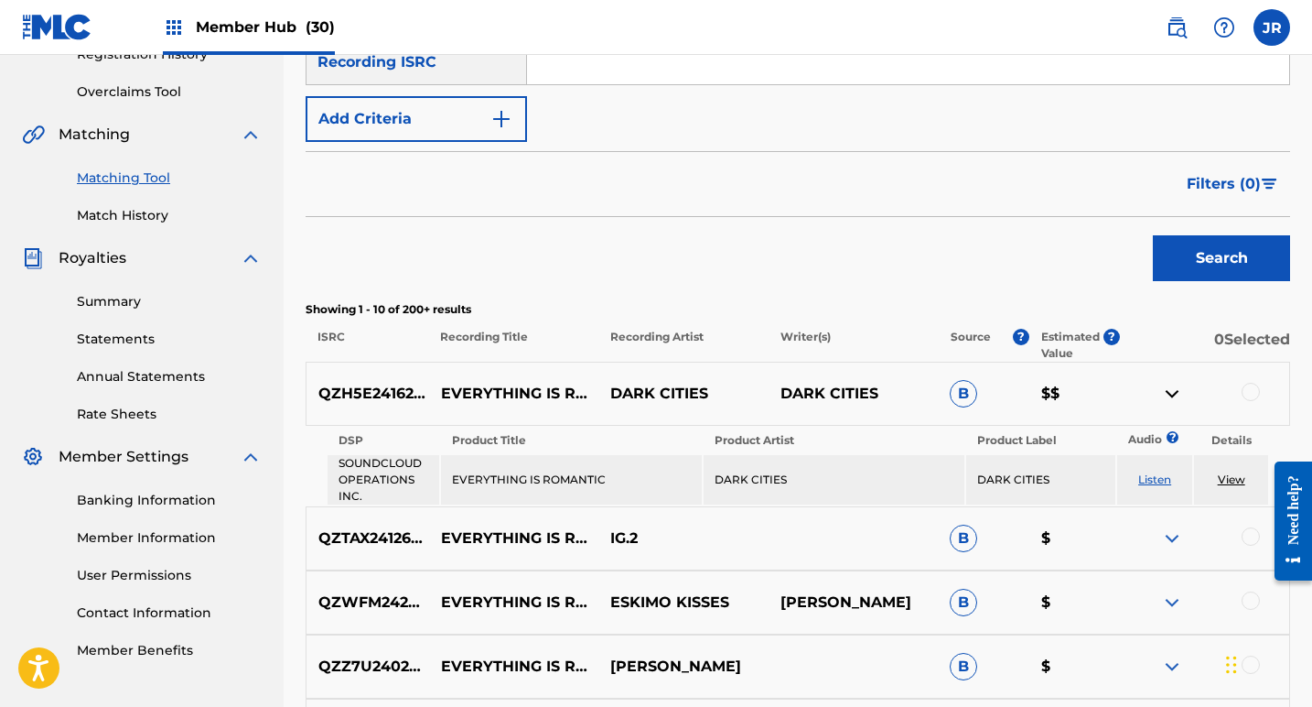
scroll to position [398, 0]
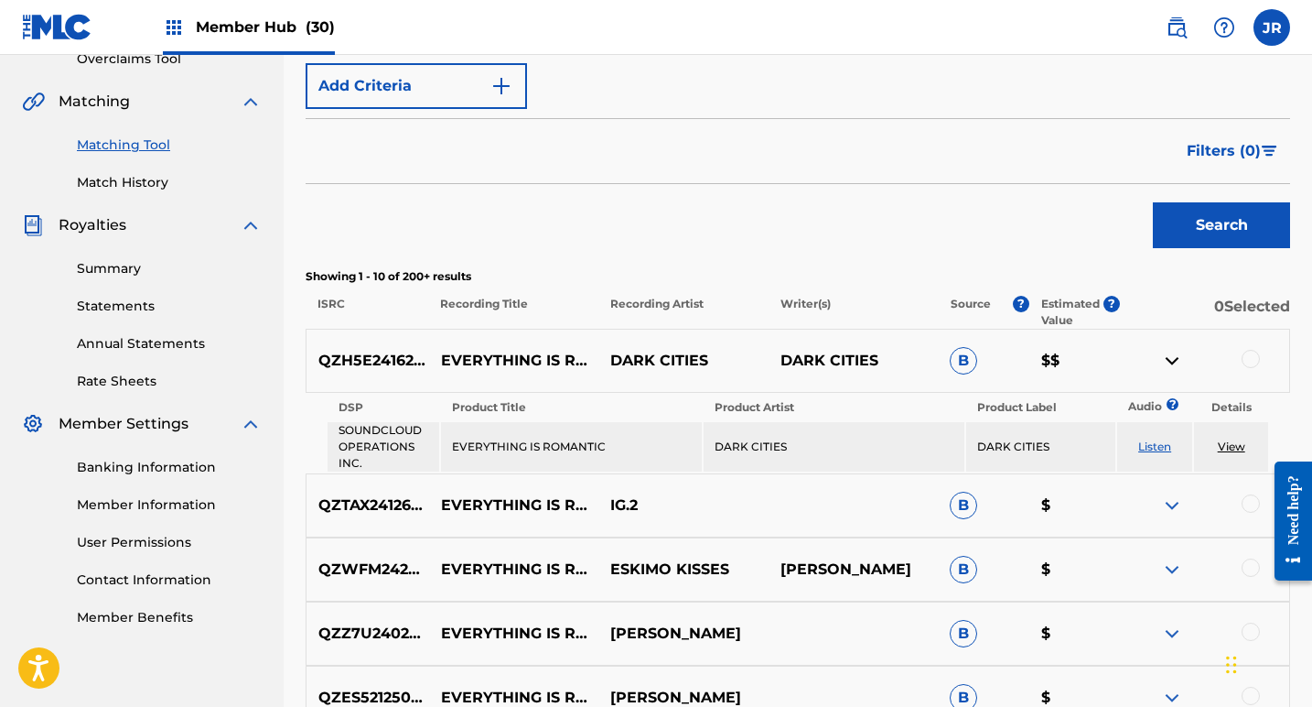
click at [1150, 444] on link "Listen" at bounding box center [1155, 446] width 33 height 14
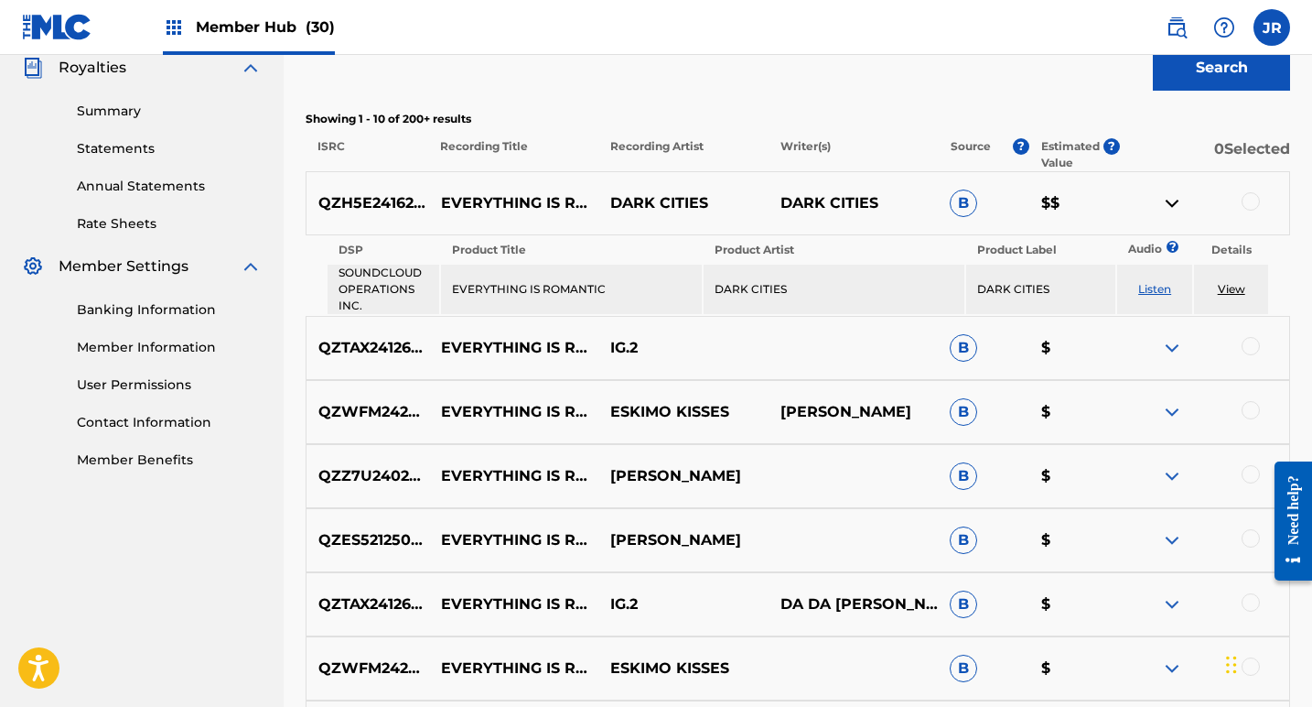
scroll to position [558, 0]
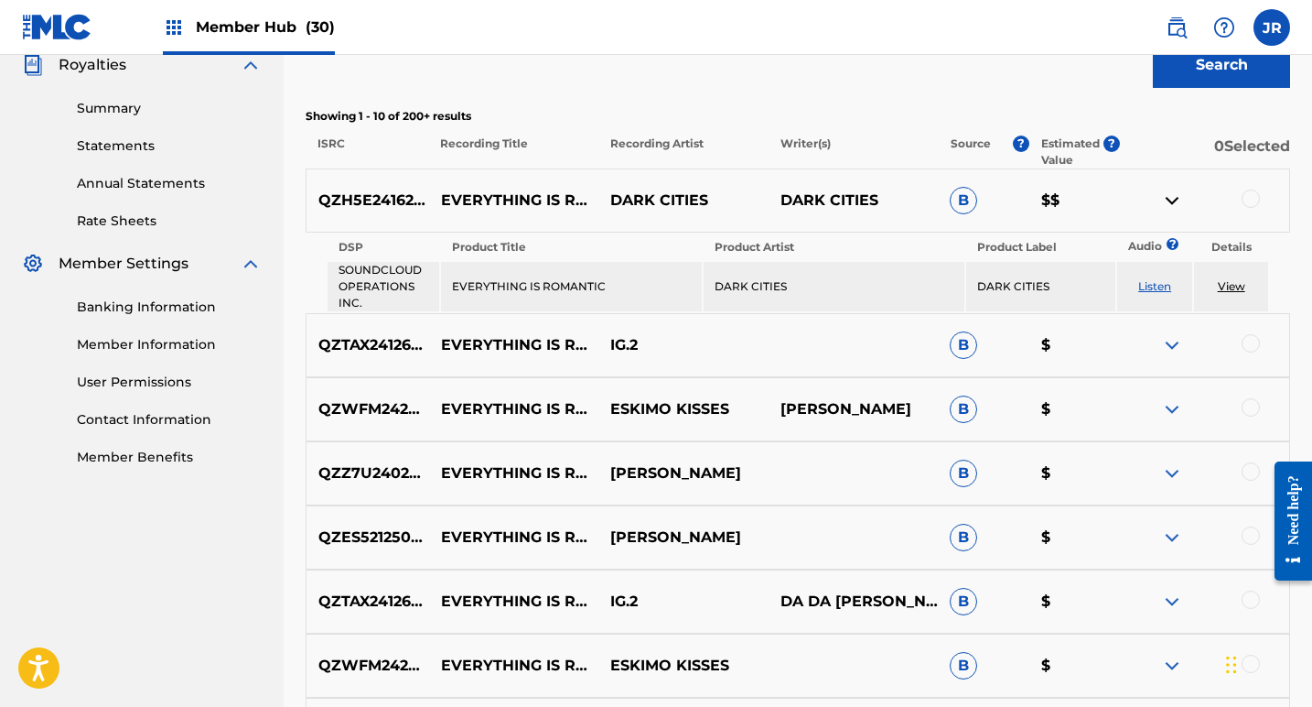
click at [1167, 338] on img at bounding box center [1172, 345] width 22 height 22
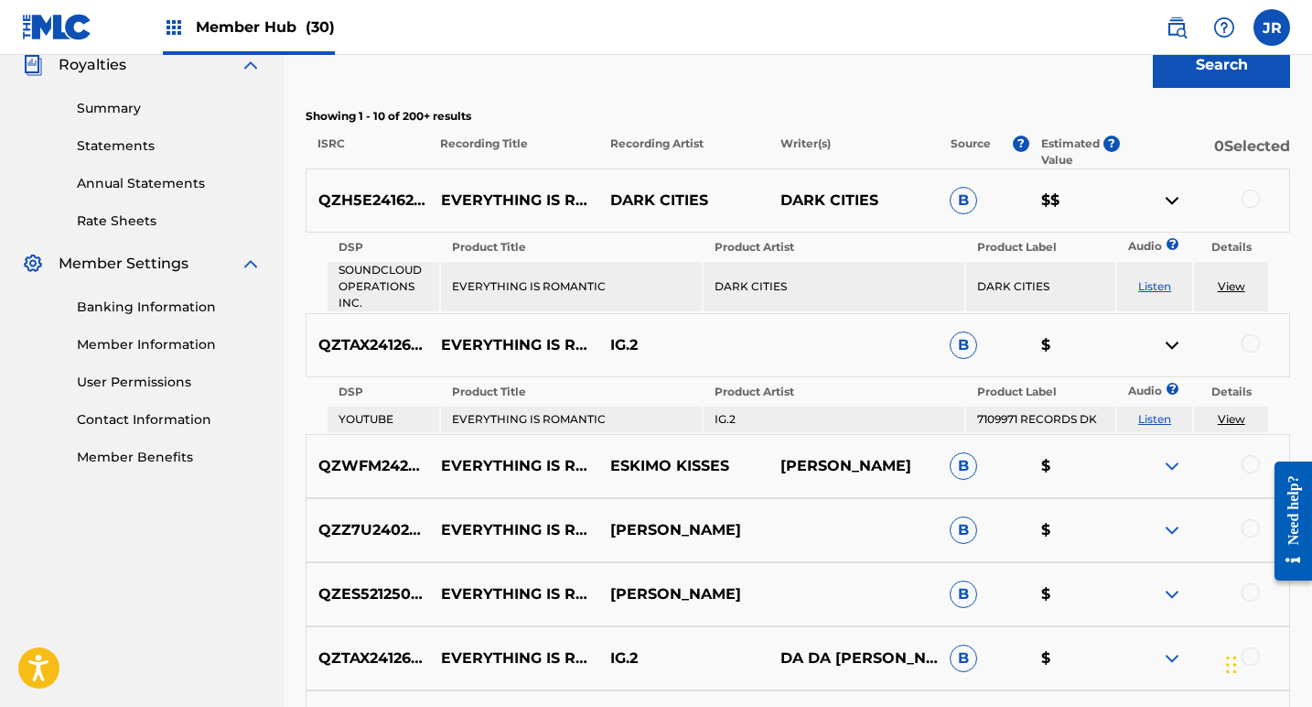
click at [1168, 348] on img at bounding box center [1172, 345] width 22 height 22
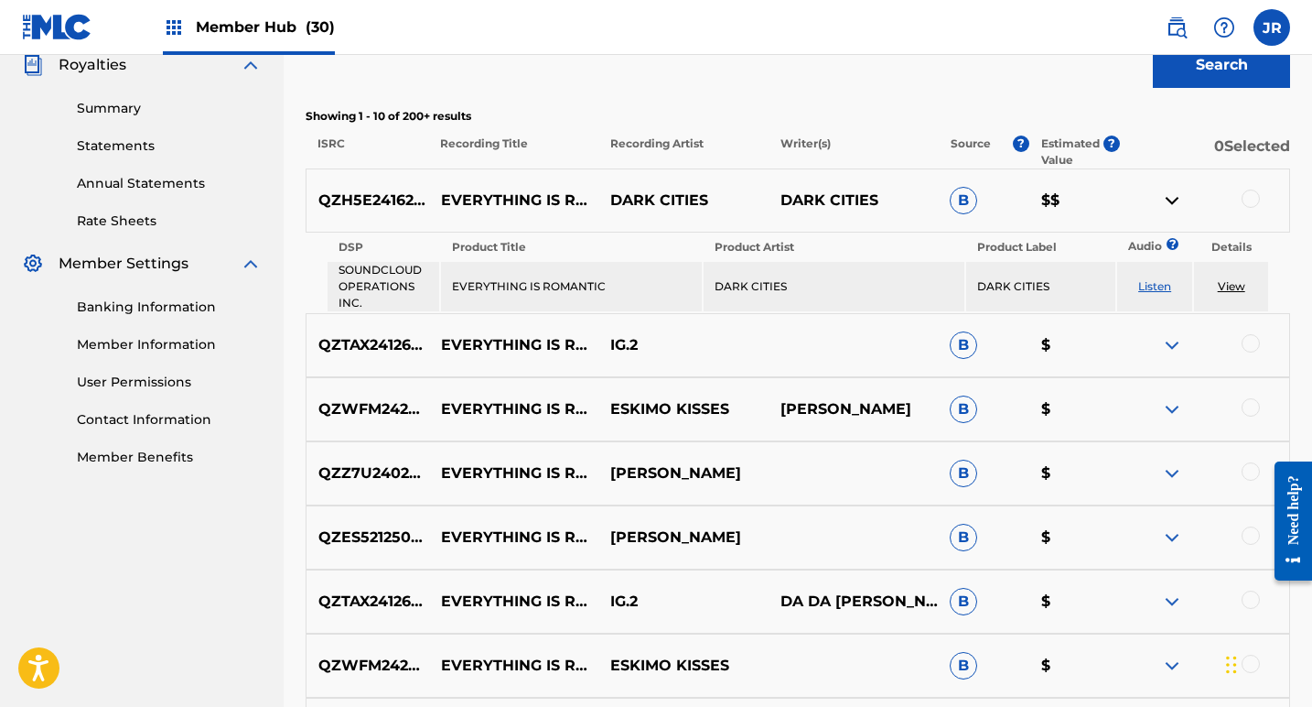
click at [1171, 339] on img at bounding box center [1172, 345] width 22 height 22
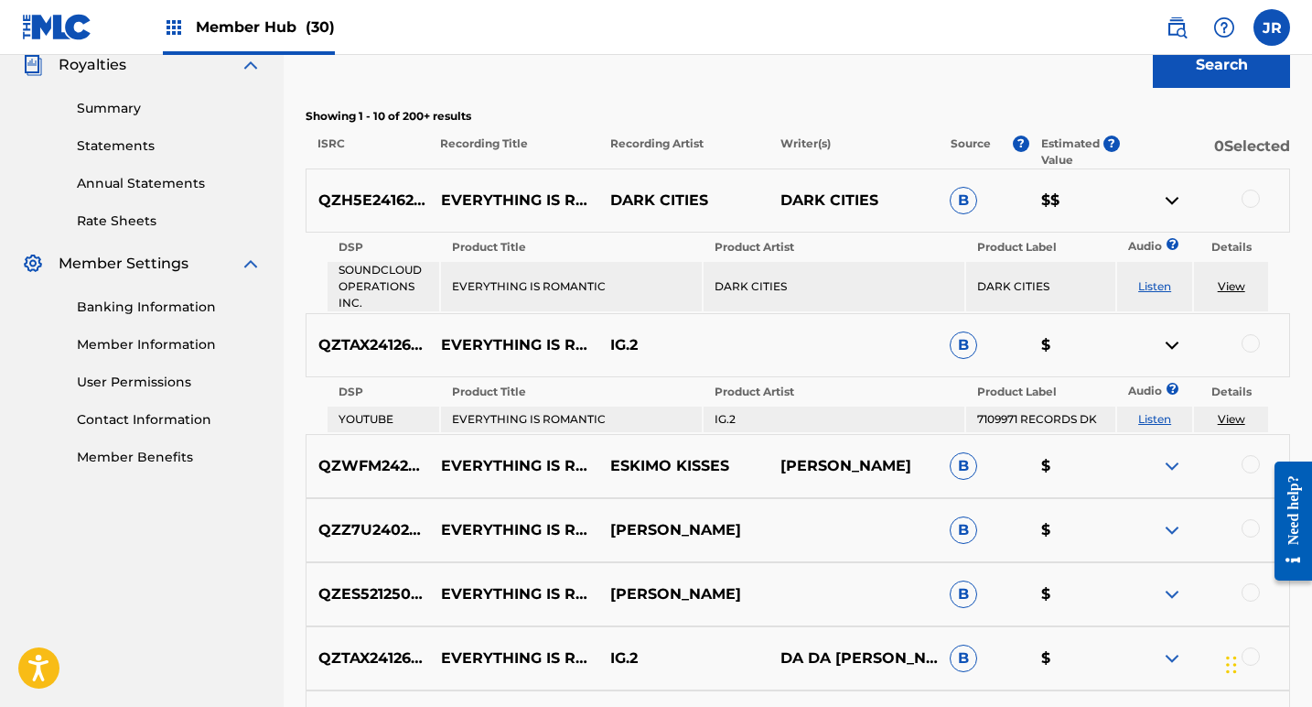
click at [1143, 418] on link "Listen" at bounding box center [1155, 419] width 33 height 14
click at [1009, 200] on p "B" at bounding box center [983, 200] width 91 height 27
click at [1254, 193] on div at bounding box center [1251, 198] width 18 height 18
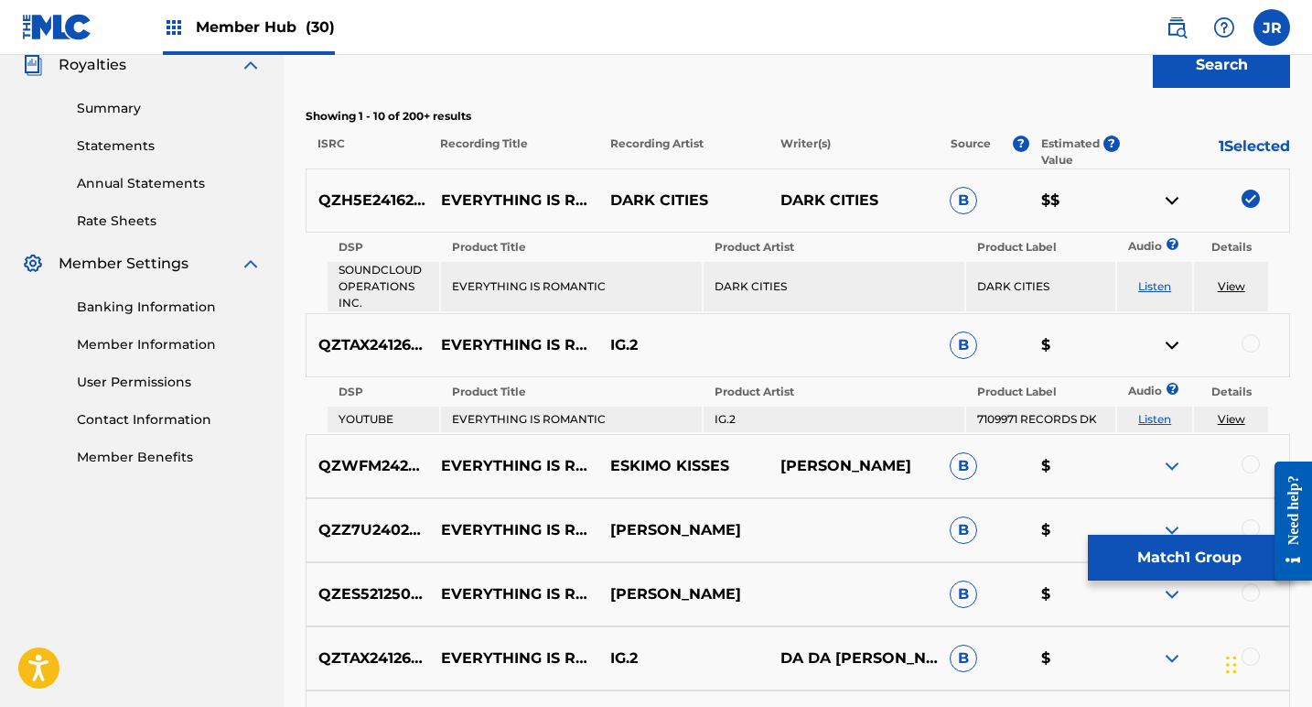
click at [1176, 344] on img at bounding box center [1172, 345] width 22 height 22
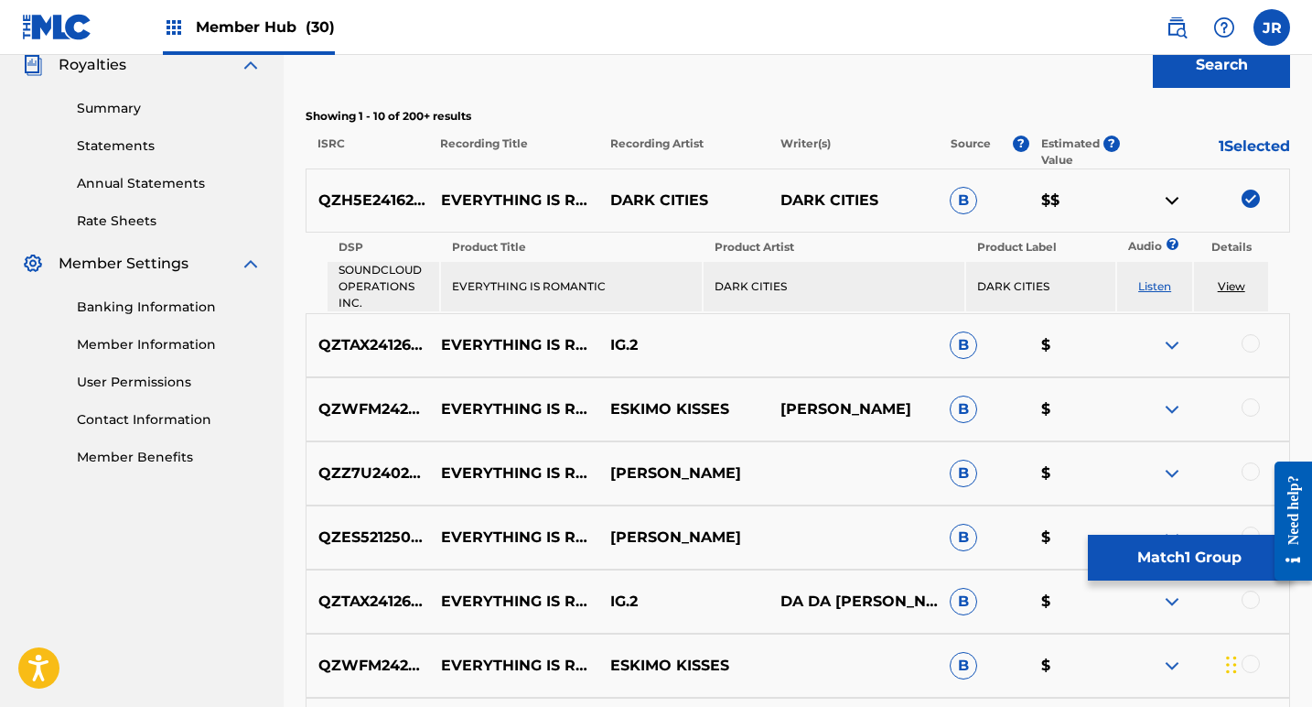
click at [1166, 405] on img at bounding box center [1172, 409] width 22 height 22
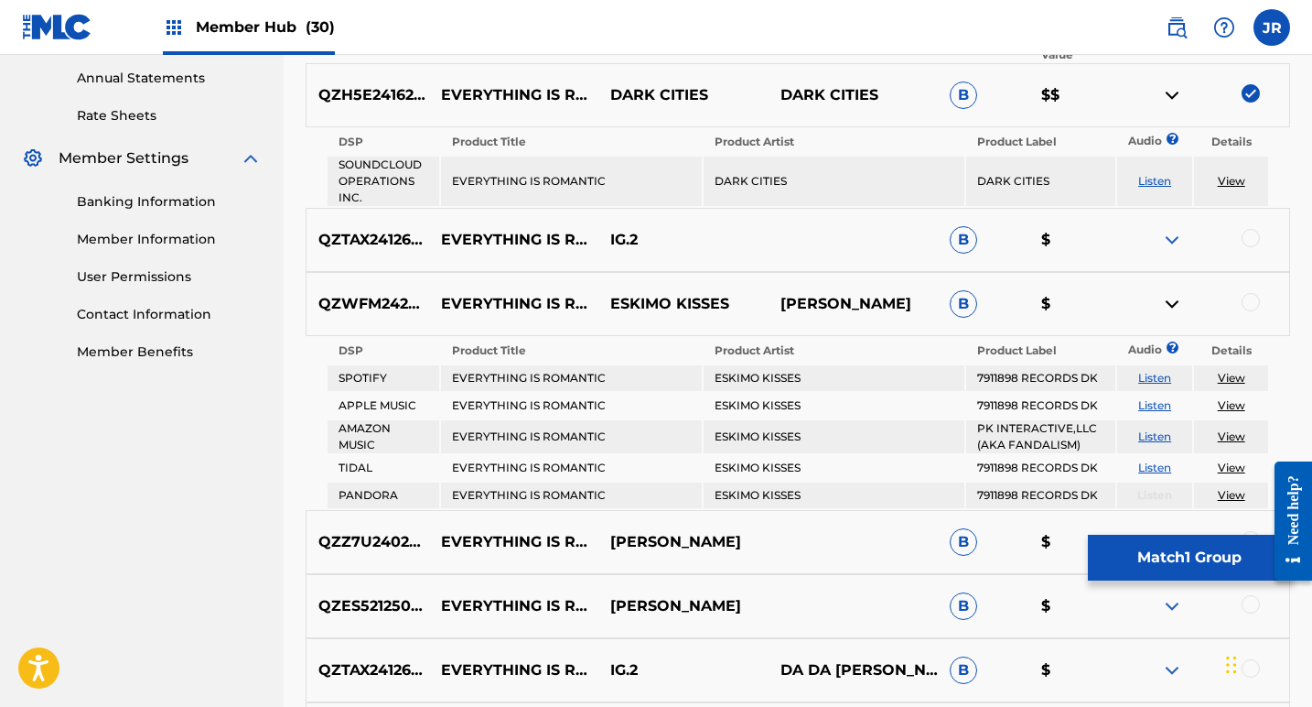
scroll to position [703, 0]
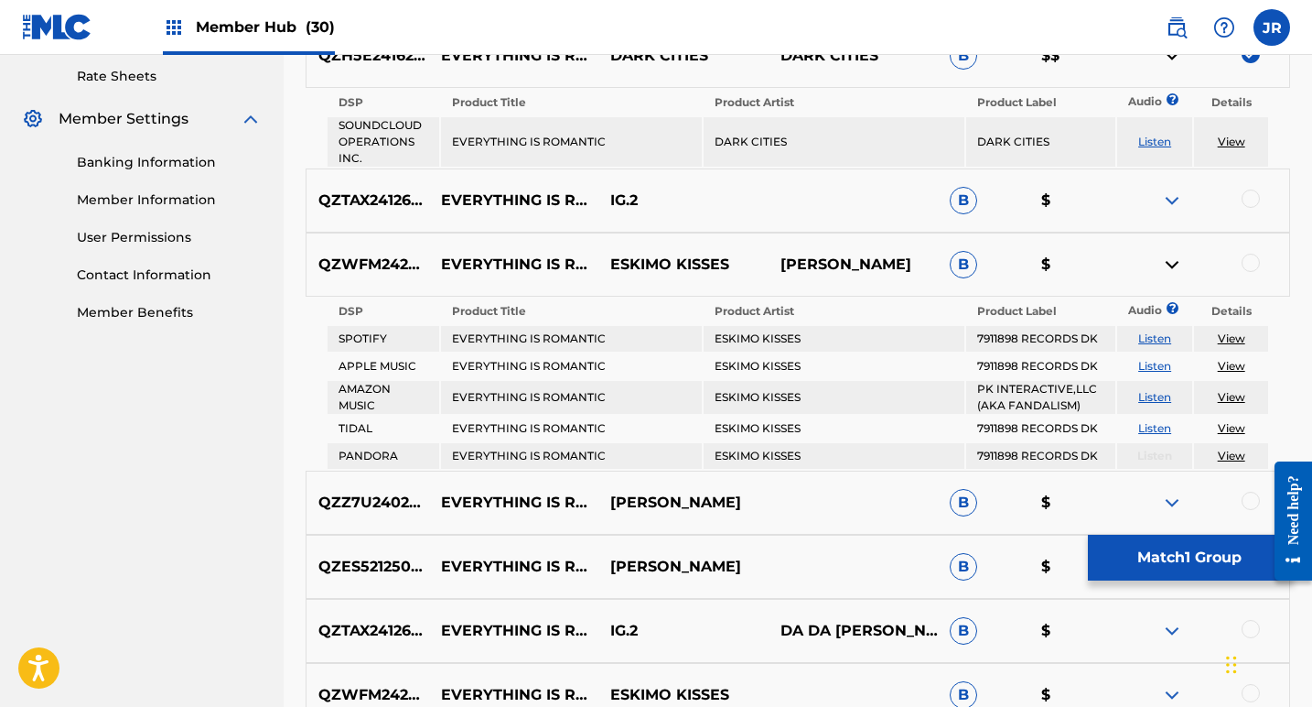
click at [1150, 340] on link "Listen" at bounding box center [1155, 338] width 33 height 14
click at [1172, 266] on img at bounding box center [1172, 265] width 22 height 22
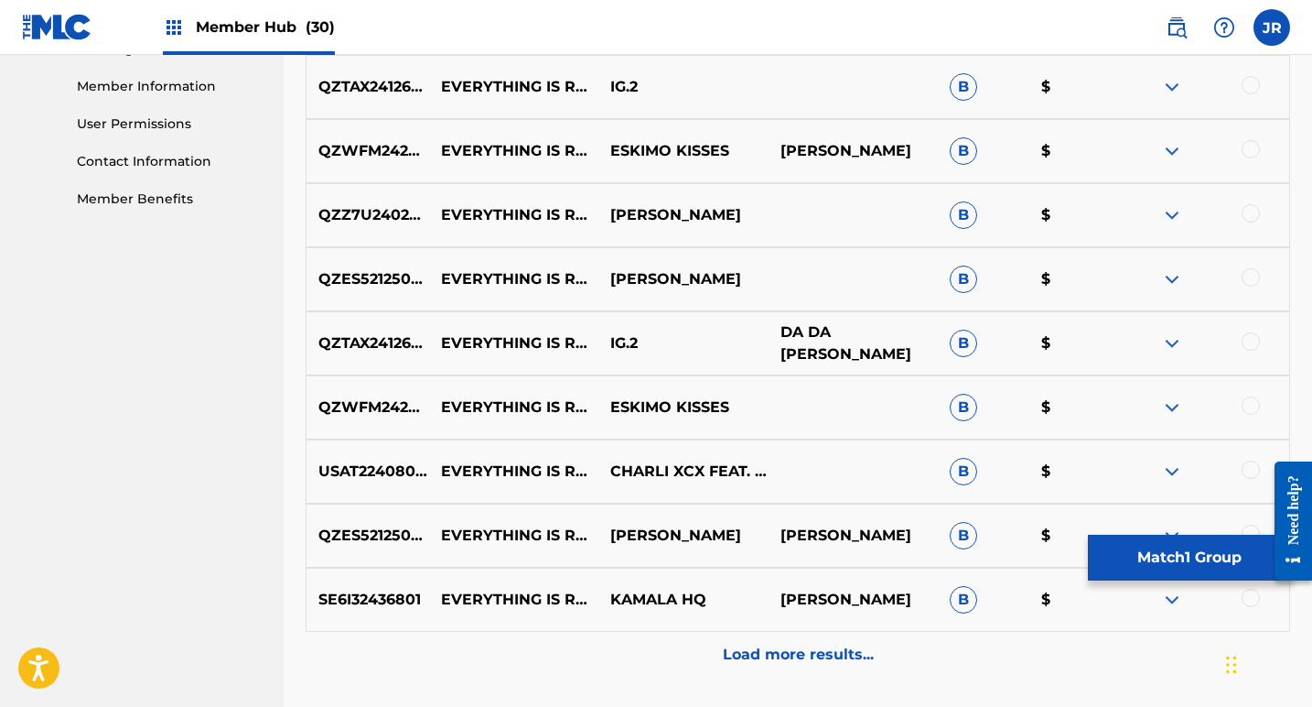
scroll to position [817, 0]
click at [1251, 470] on div at bounding box center [1251, 468] width 18 height 18
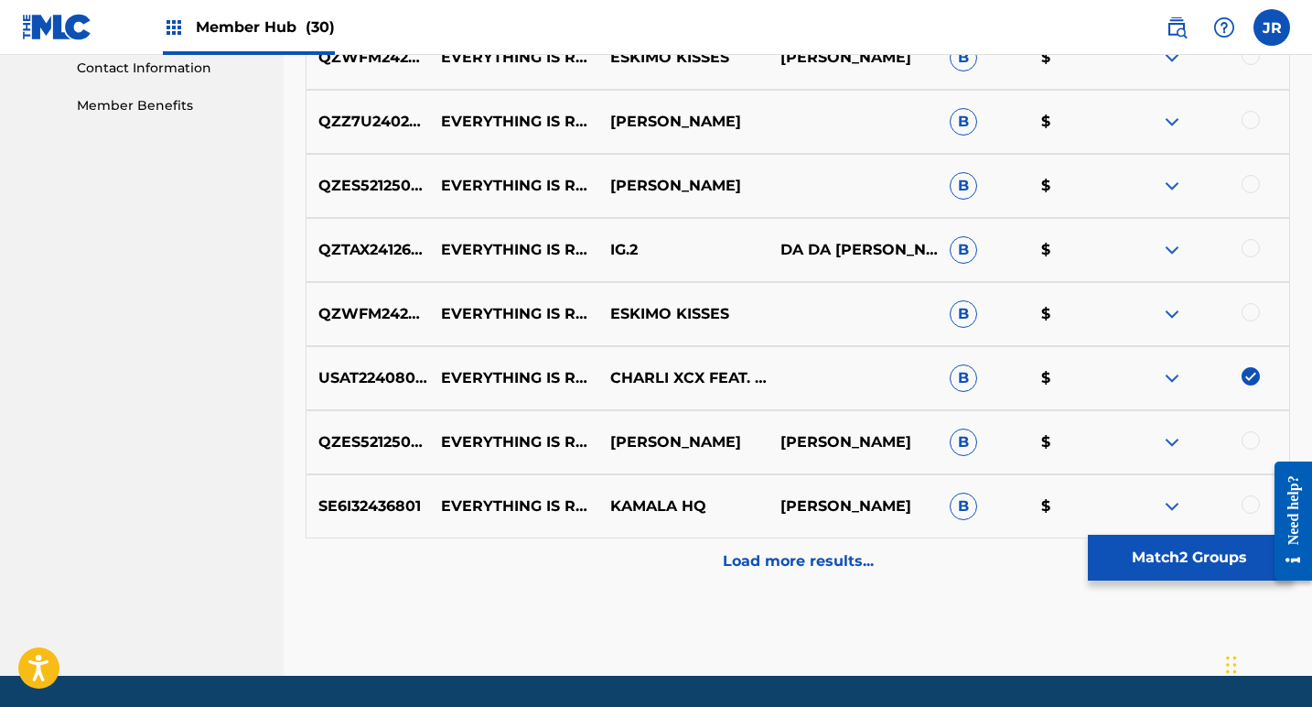
scroll to position [967, 0]
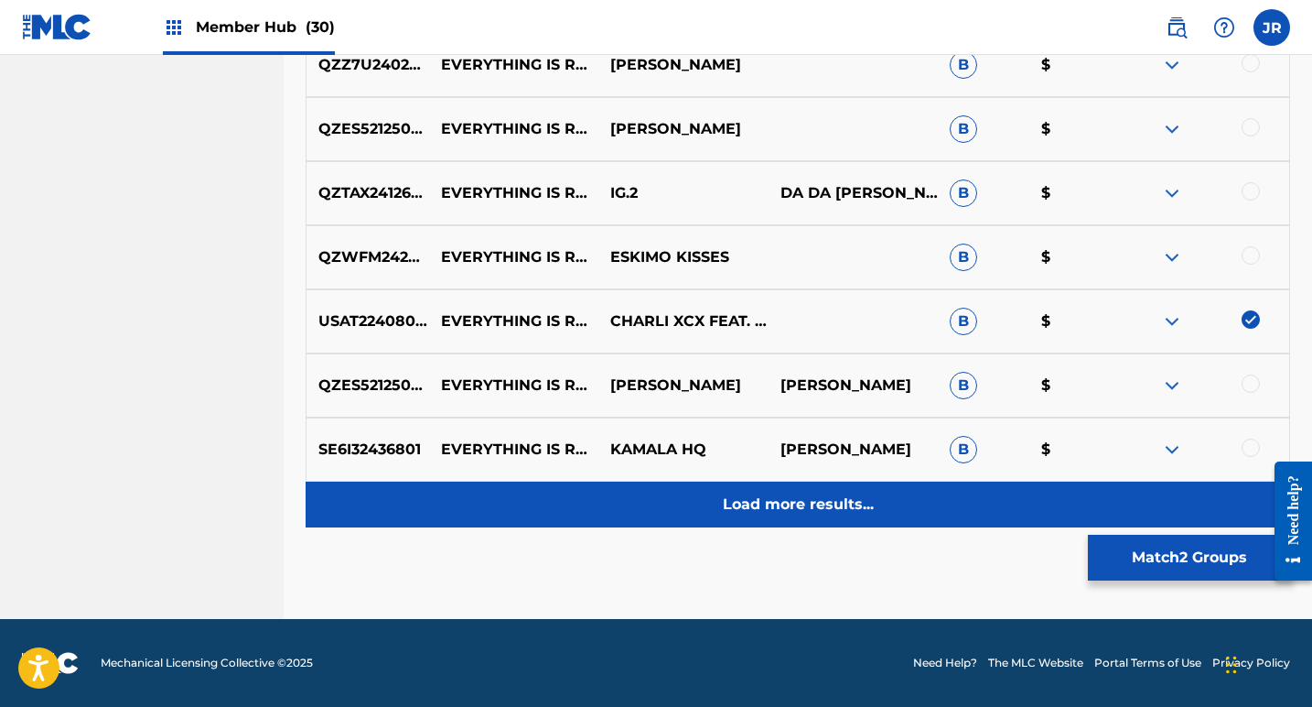
click at [826, 512] on p "Load more results..." at bounding box center [798, 504] width 151 height 22
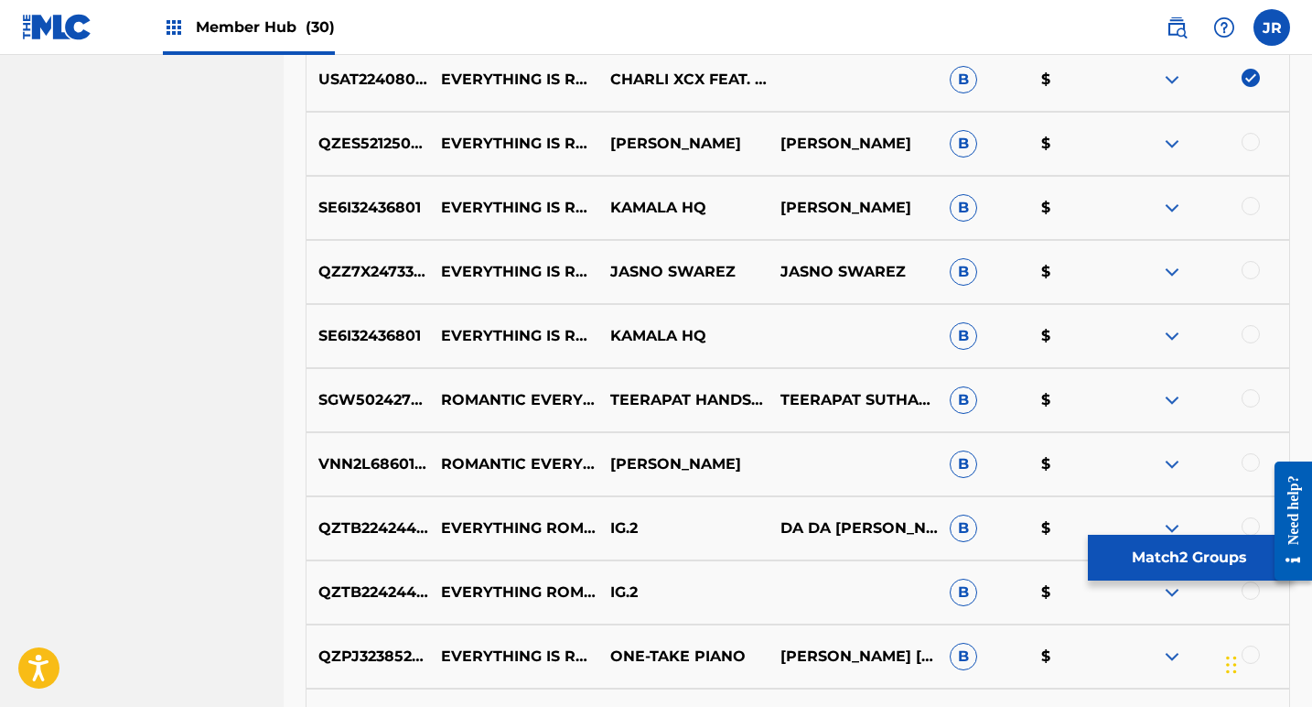
scroll to position [969, 0]
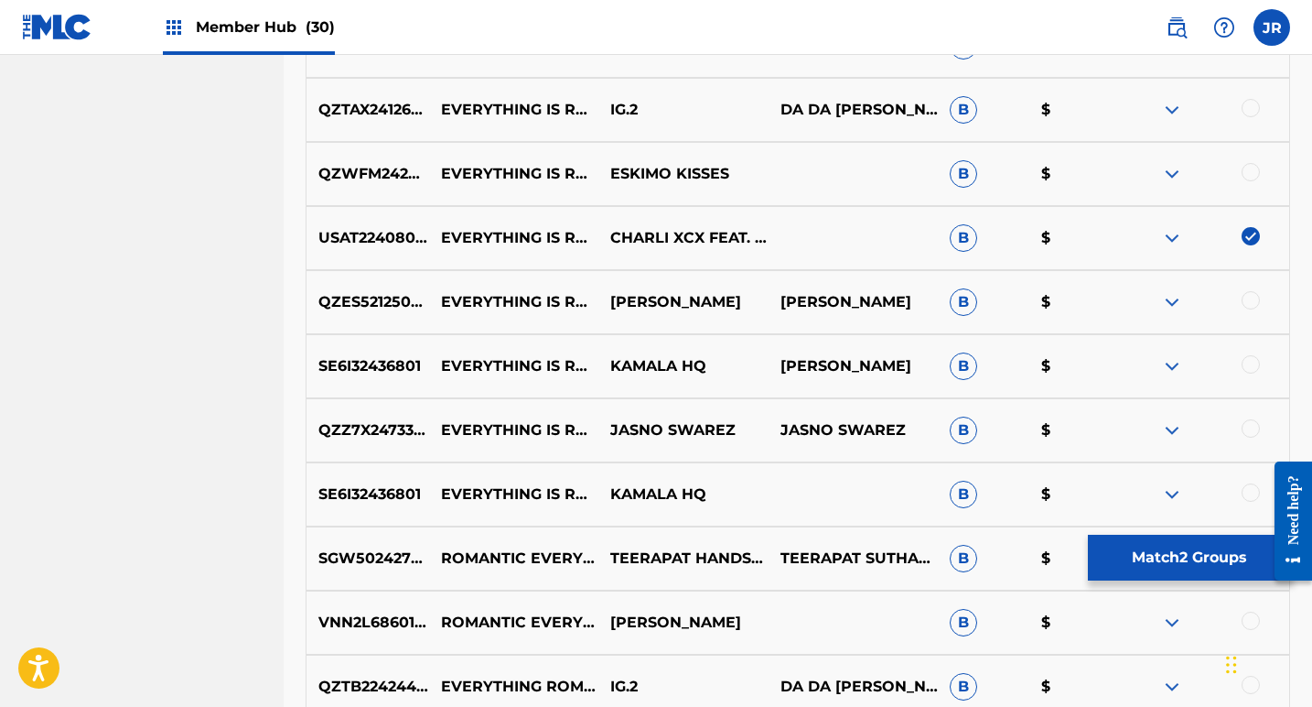
click at [1174, 306] on img at bounding box center [1172, 302] width 22 height 22
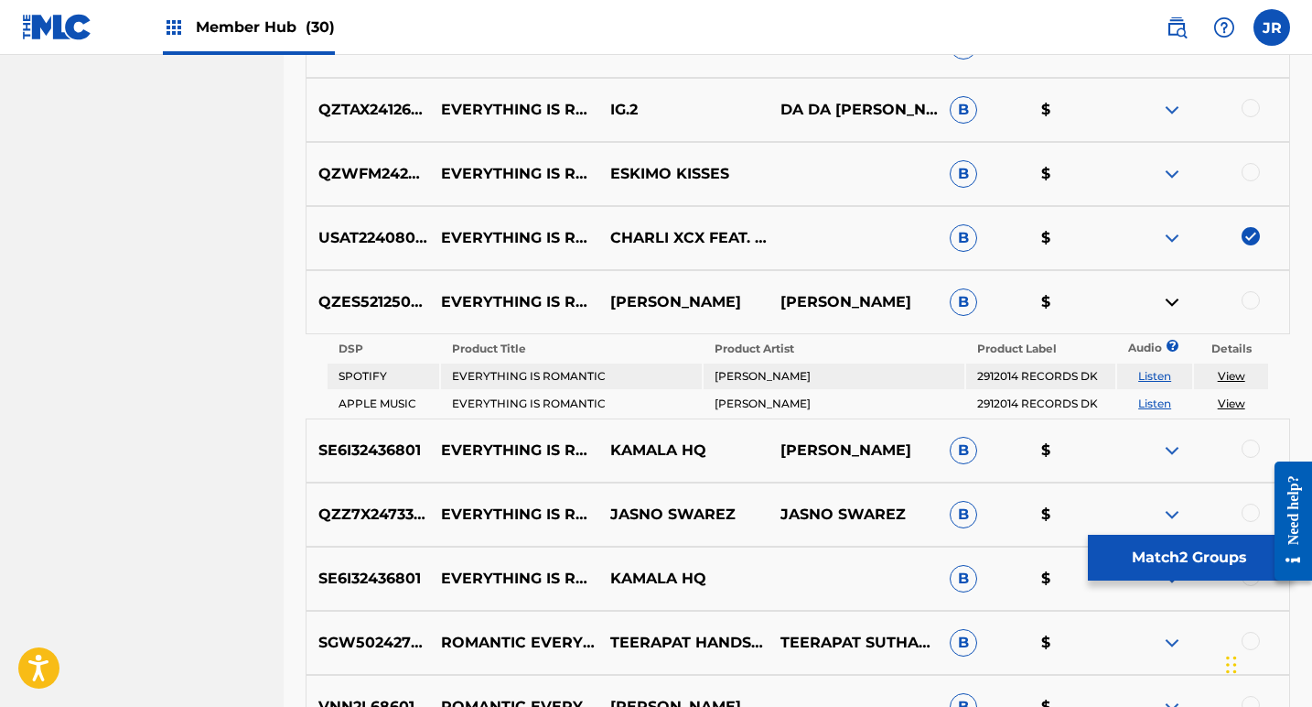
click at [1155, 382] on link "Listen" at bounding box center [1155, 376] width 33 height 14
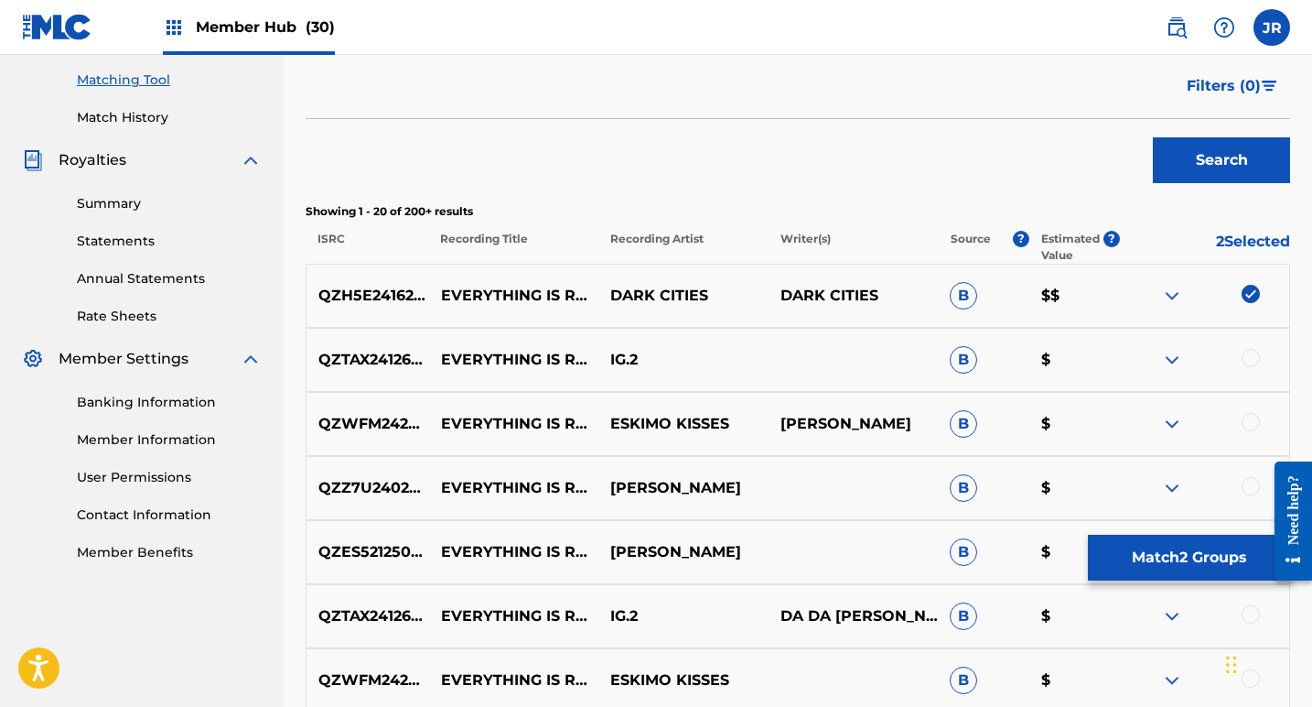
scroll to position [418, 0]
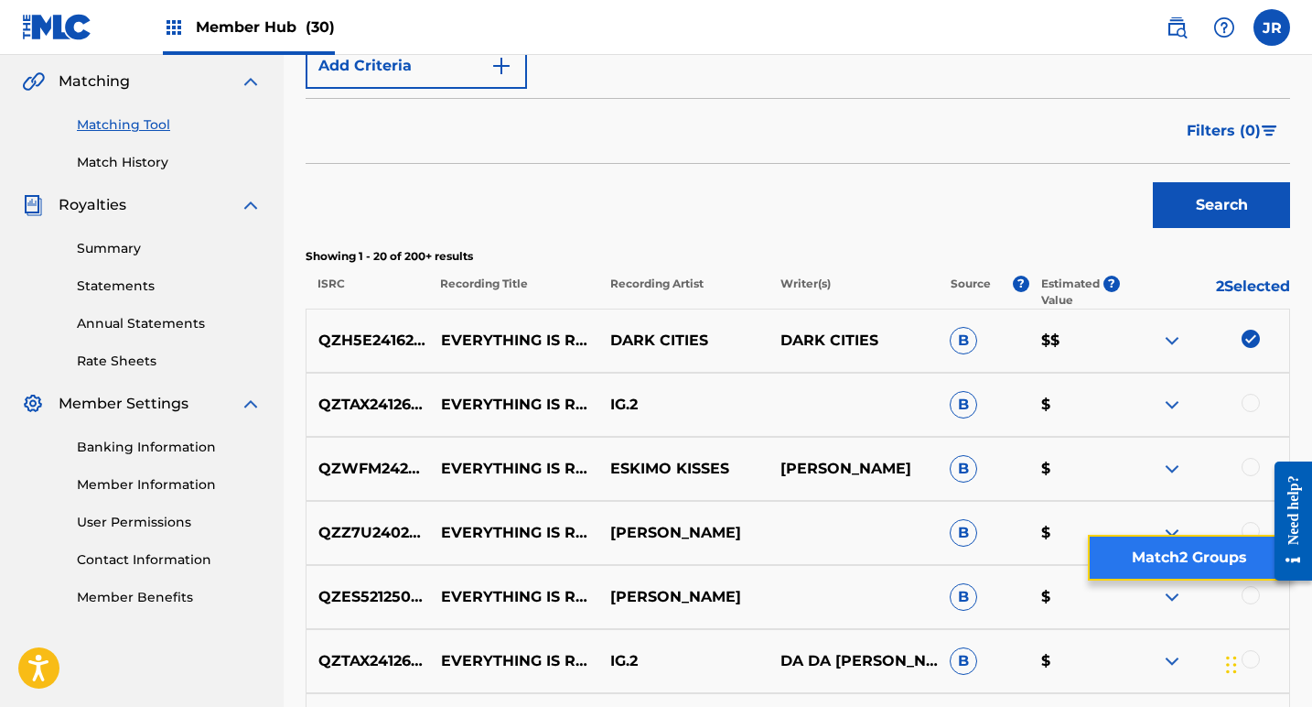
click at [1189, 553] on button "Match 2 Groups" at bounding box center [1189, 558] width 202 height 46
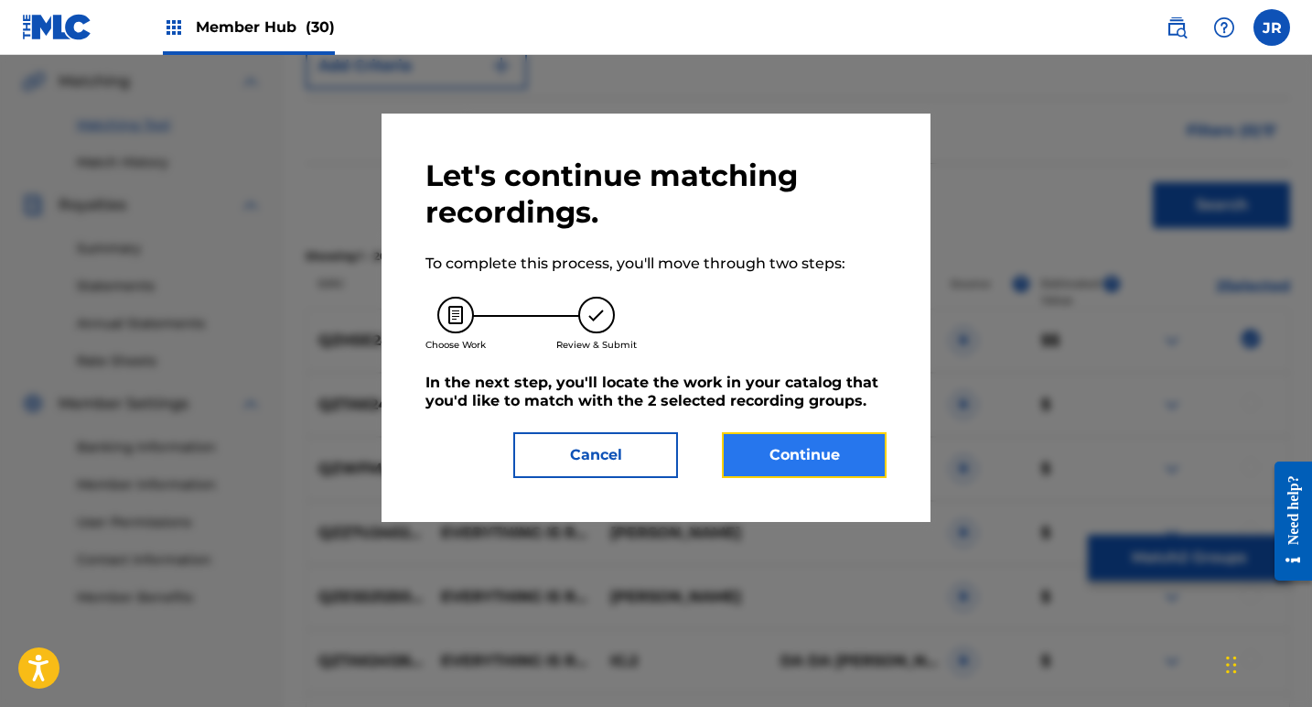
click at [821, 463] on button "Continue" at bounding box center [804, 455] width 165 height 46
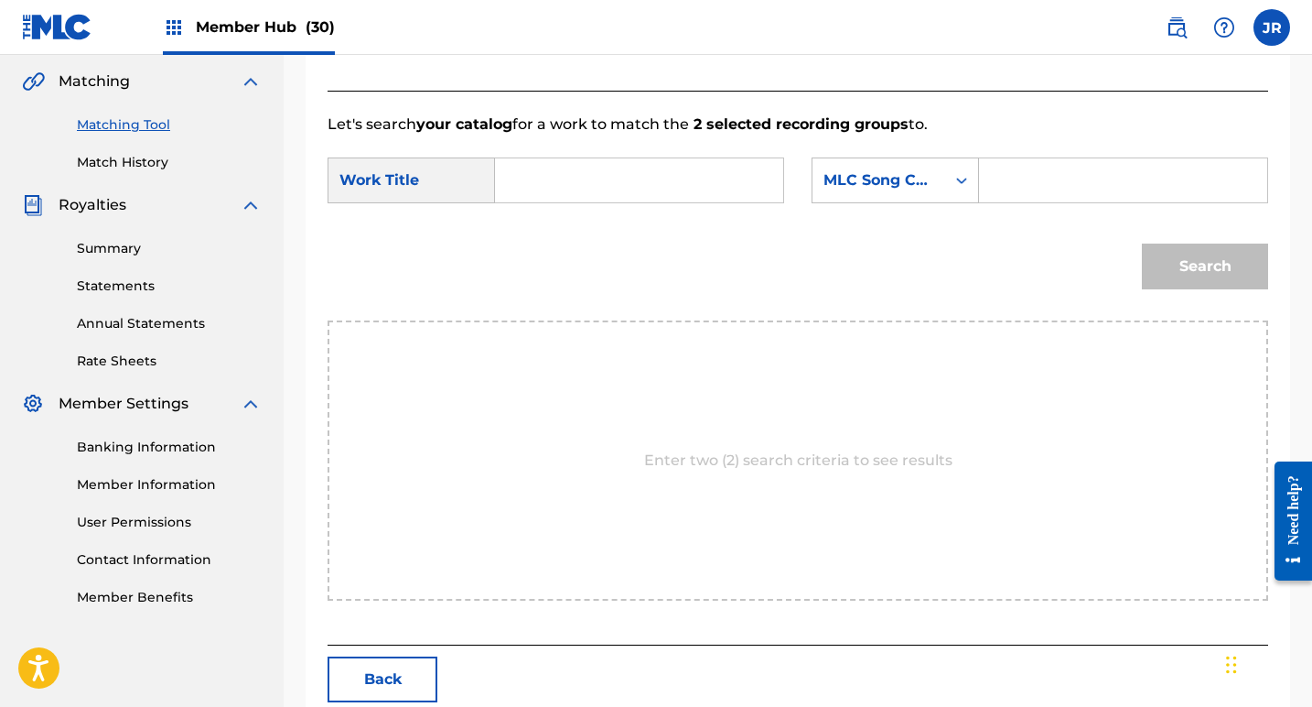
click at [670, 193] on input "Search Form" at bounding box center [639, 180] width 257 height 44
type input "everthing is romantic"
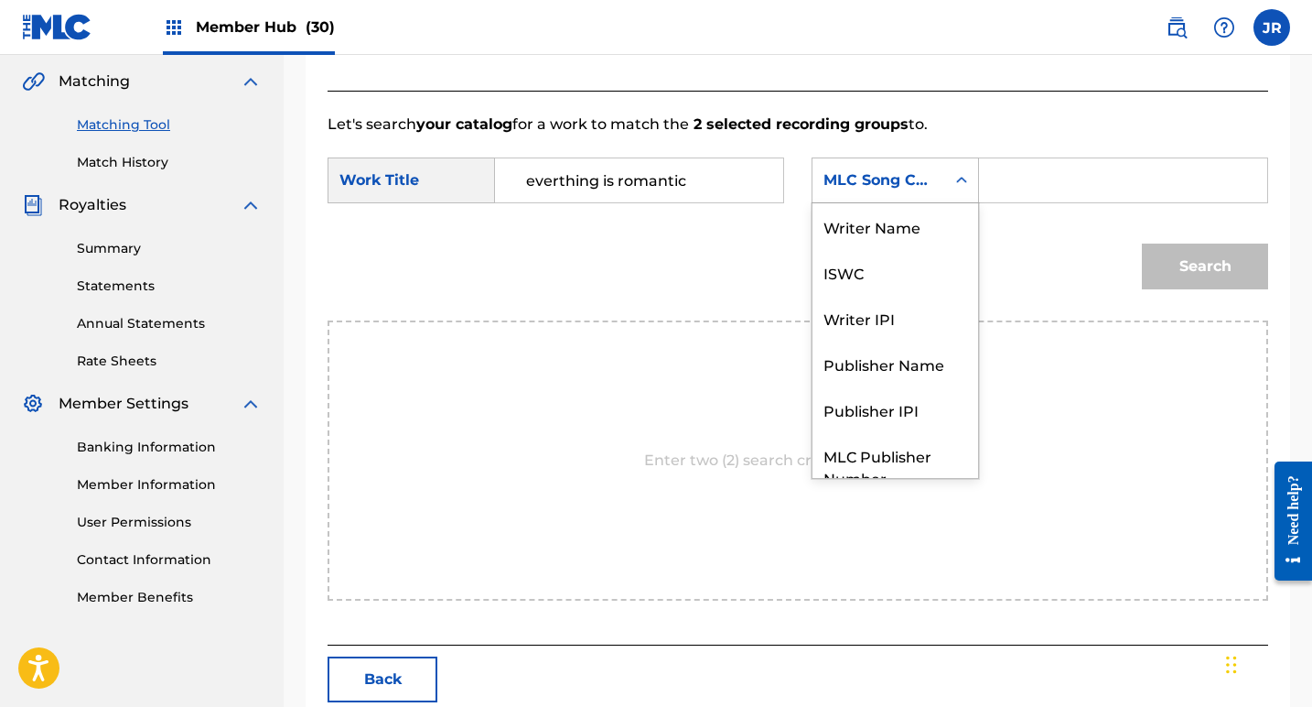
click at [967, 180] on icon "Search Form" at bounding box center [962, 180] width 18 height 18
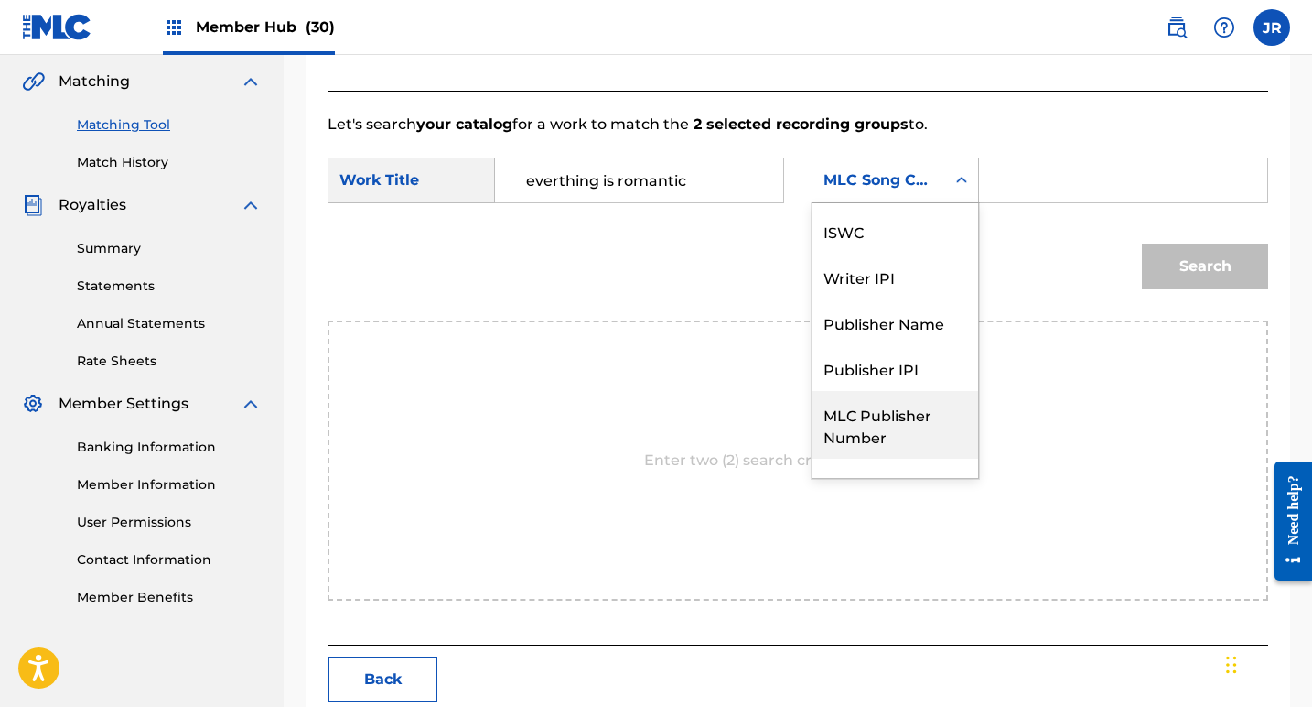
scroll to position [68, 0]
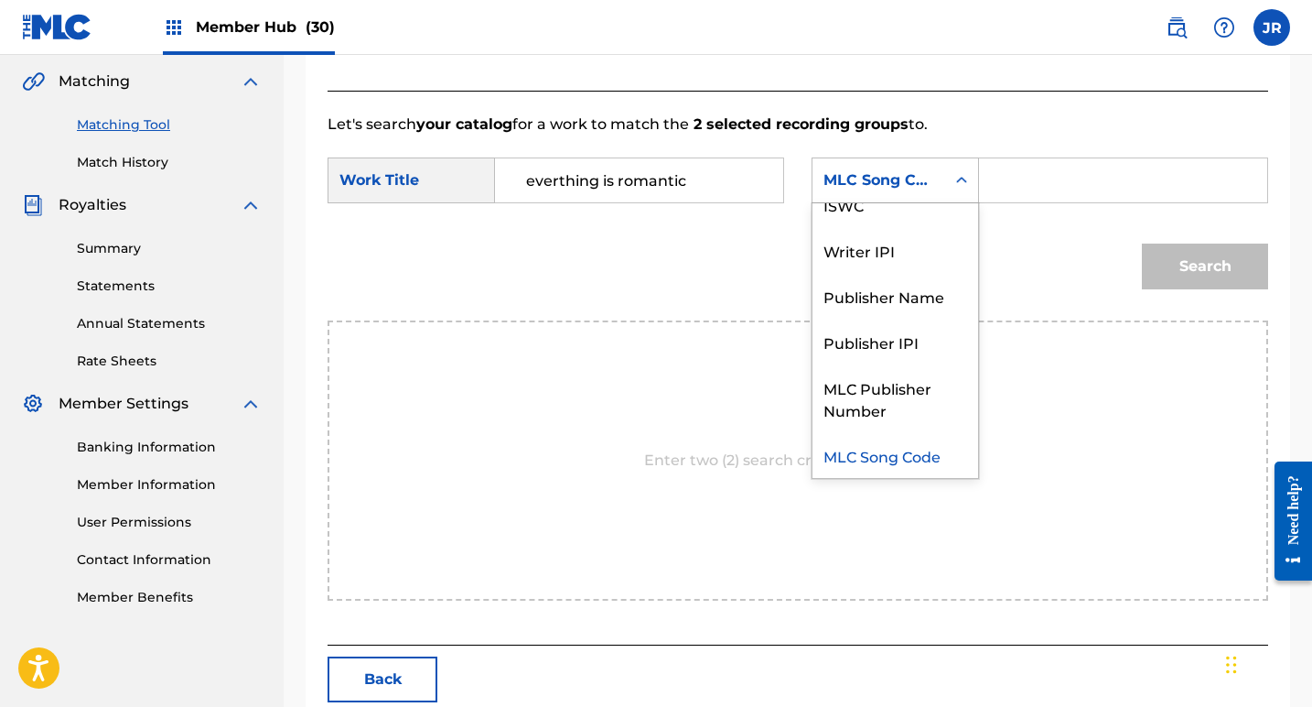
click at [913, 448] on div "MLC Song Code" at bounding box center [896, 455] width 166 height 46
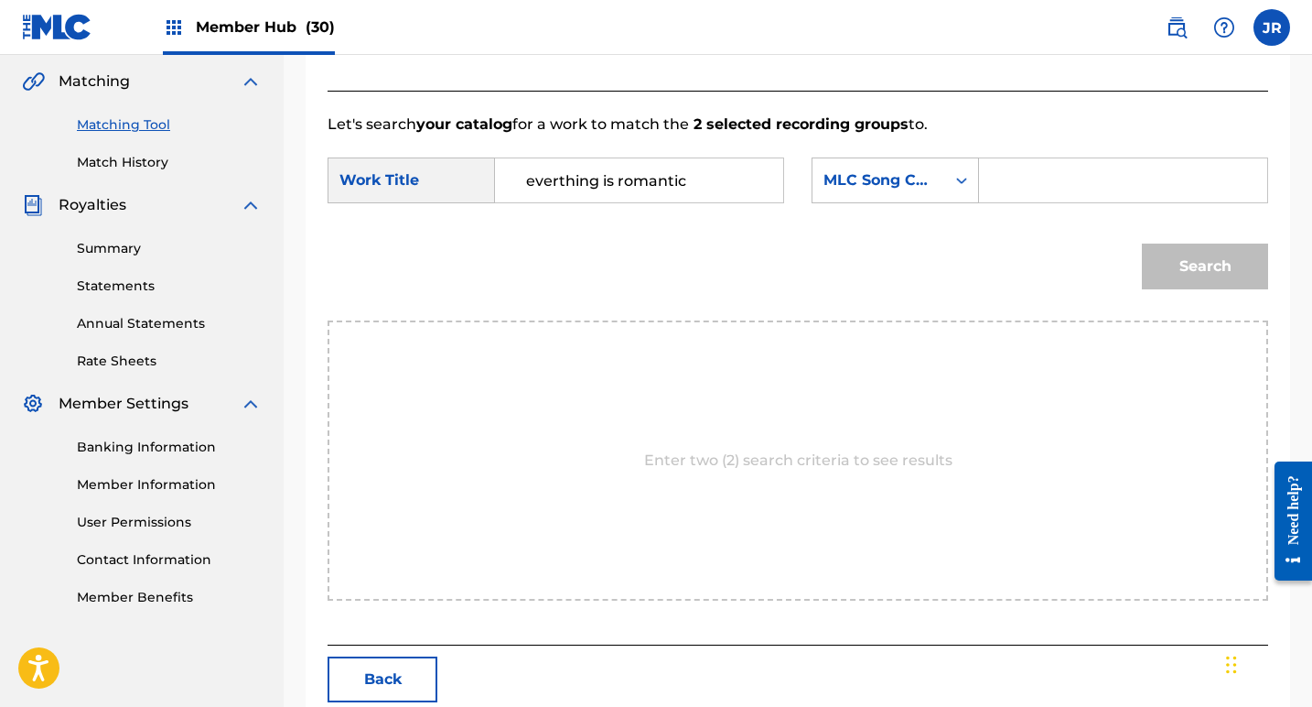
click at [1046, 167] on input "Search Form" at bounding box center [1123, 180] width 257 height 44
click at [1016, 175] on input "Search Form" at bounding box center [1123, 180] width 257 height 44
paste input "EQ27NV"
type input "EQ27NV"
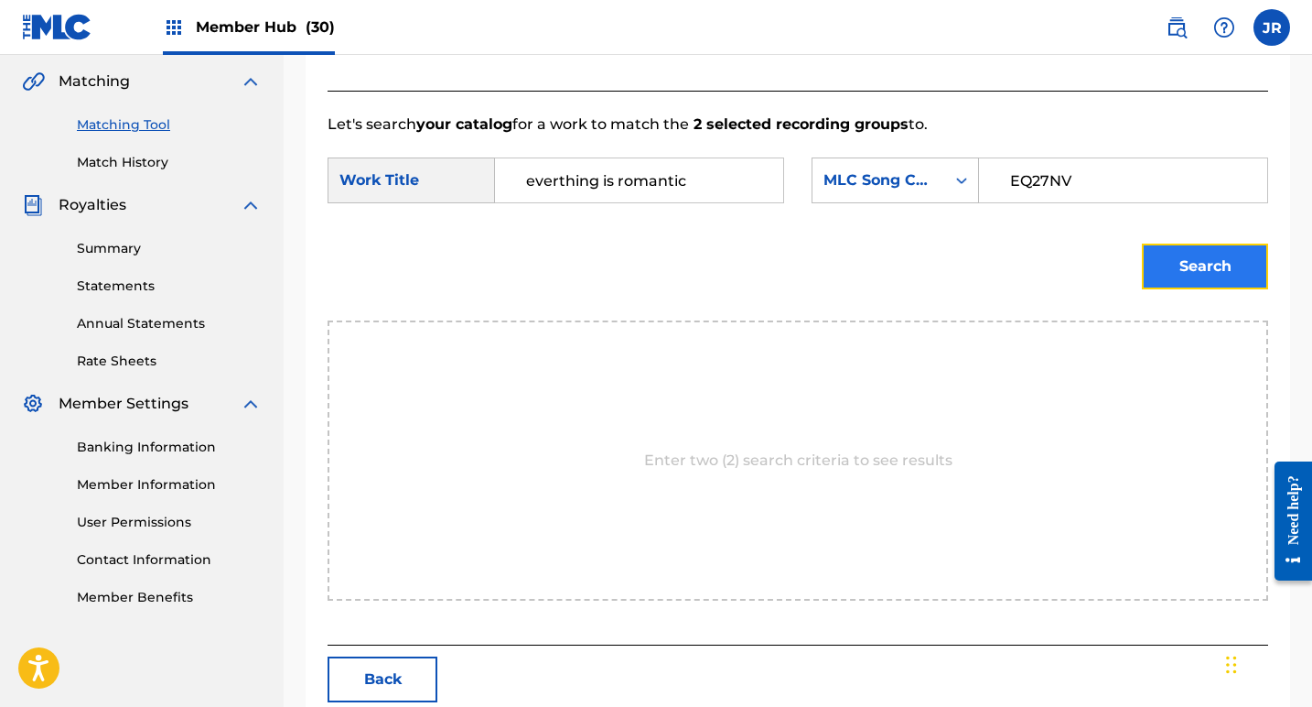
click at [1184, 250] on button "Search" at bounding box center [1205, 266] width 126 height 46
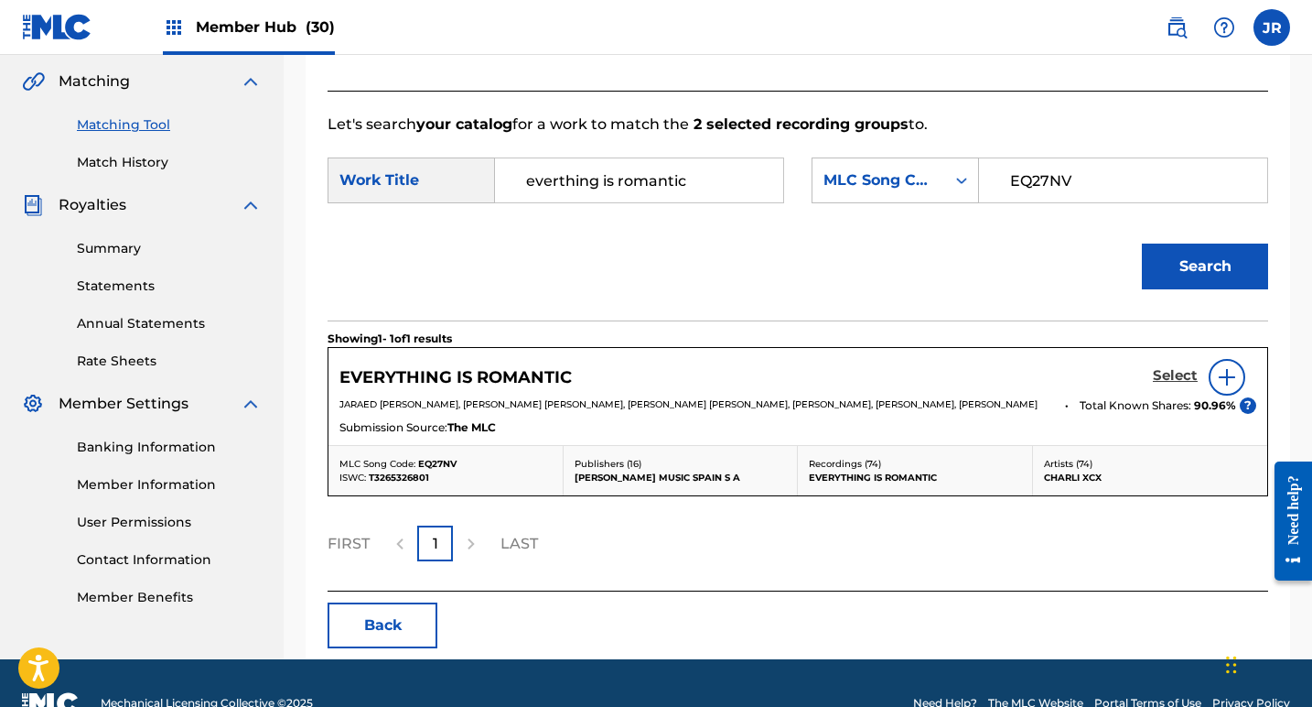
click at [1167, 377] on h5 "Select" at bounding box center [1175, 375] width 45 height 17
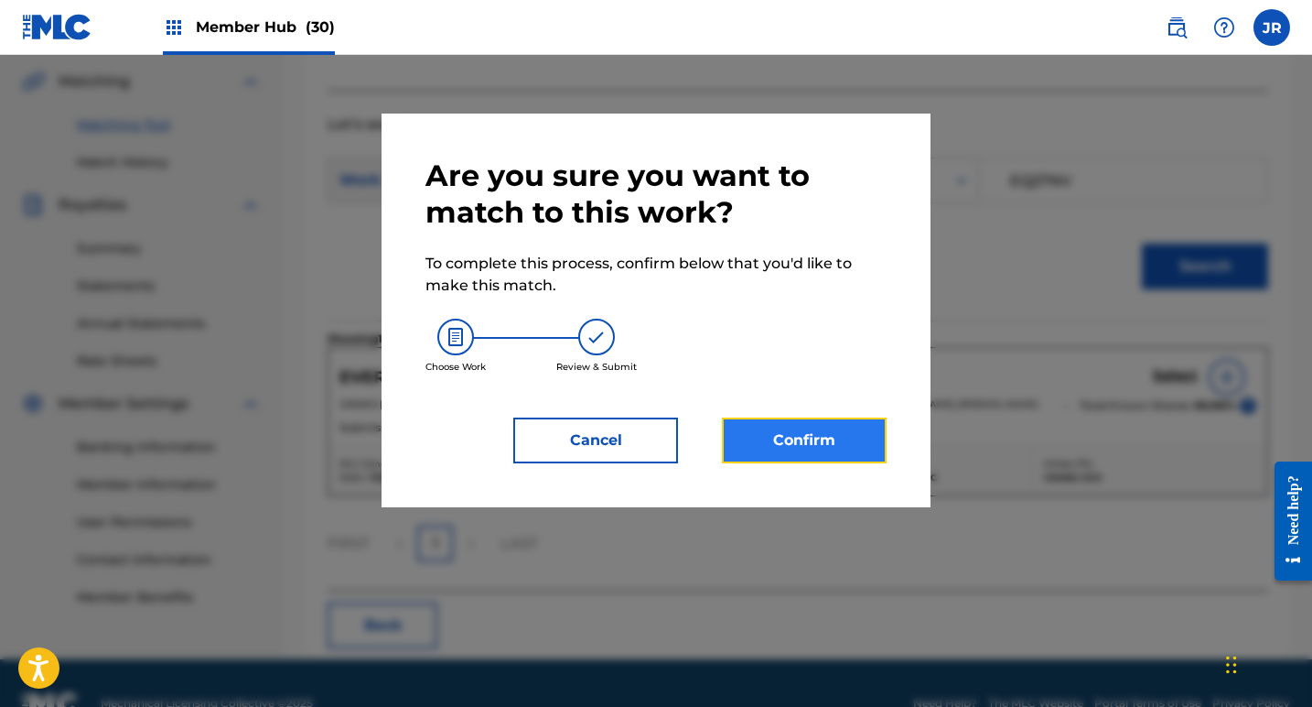
click at [798, 448] on button "Confirm" at bounding box center [804, 440] width 165 height 46
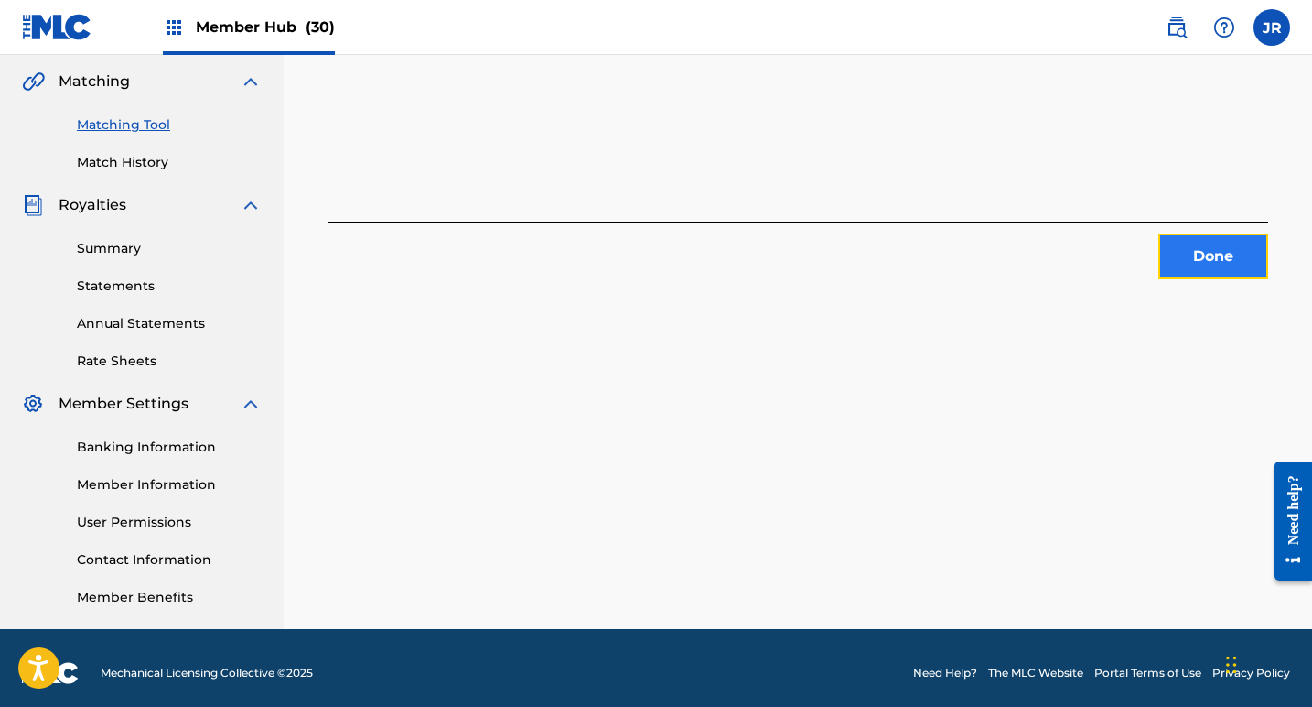
click at [1202, 251] on button "Done" at bounding box center [1214, 256] width 110 height 46
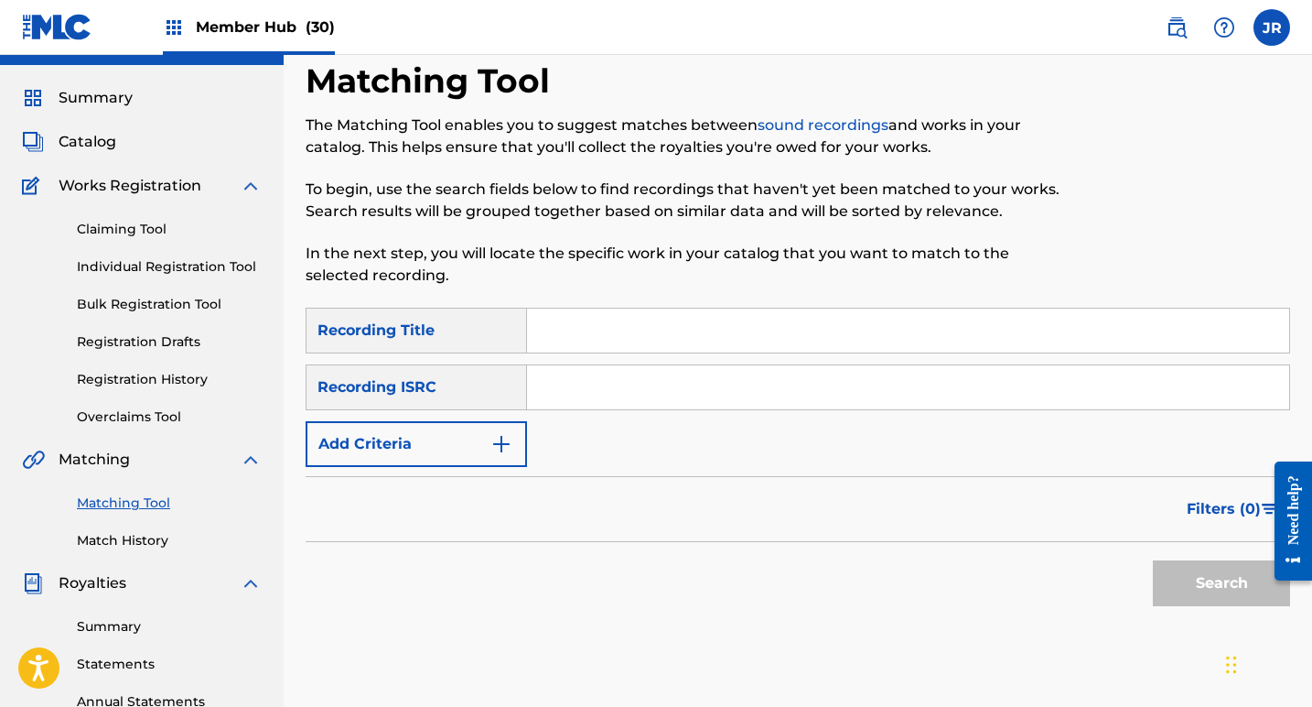
scroll to position [0, 0]
